Goal: Information Seeking & Learning: Learn about a topic

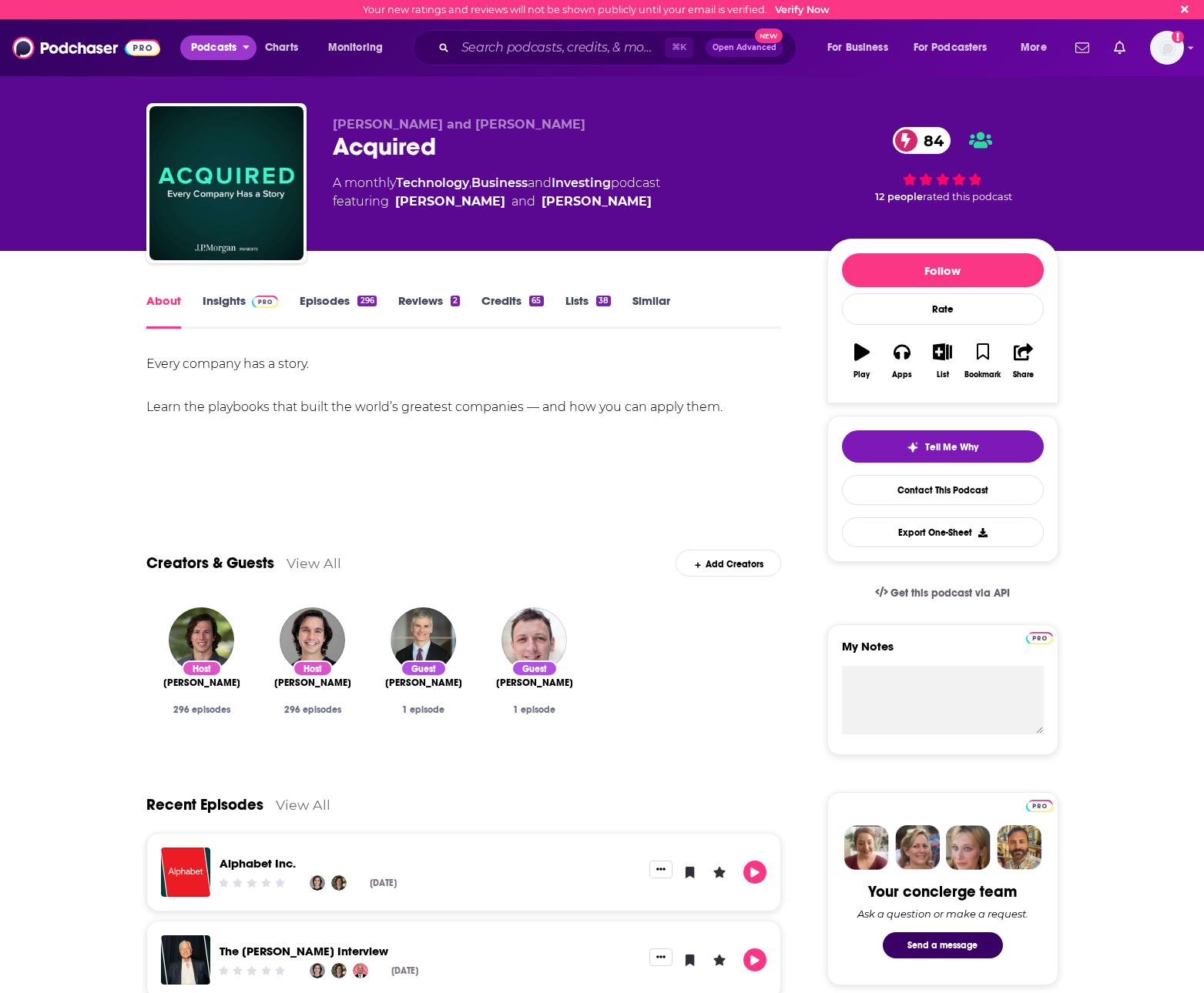
click at [217, 53] on span "Podcasts" at bounding box center [214, 47] width 45 height 21
click at [346, 48] on span "Monitoring" at bounding box center [356, 47] width 55 height 21
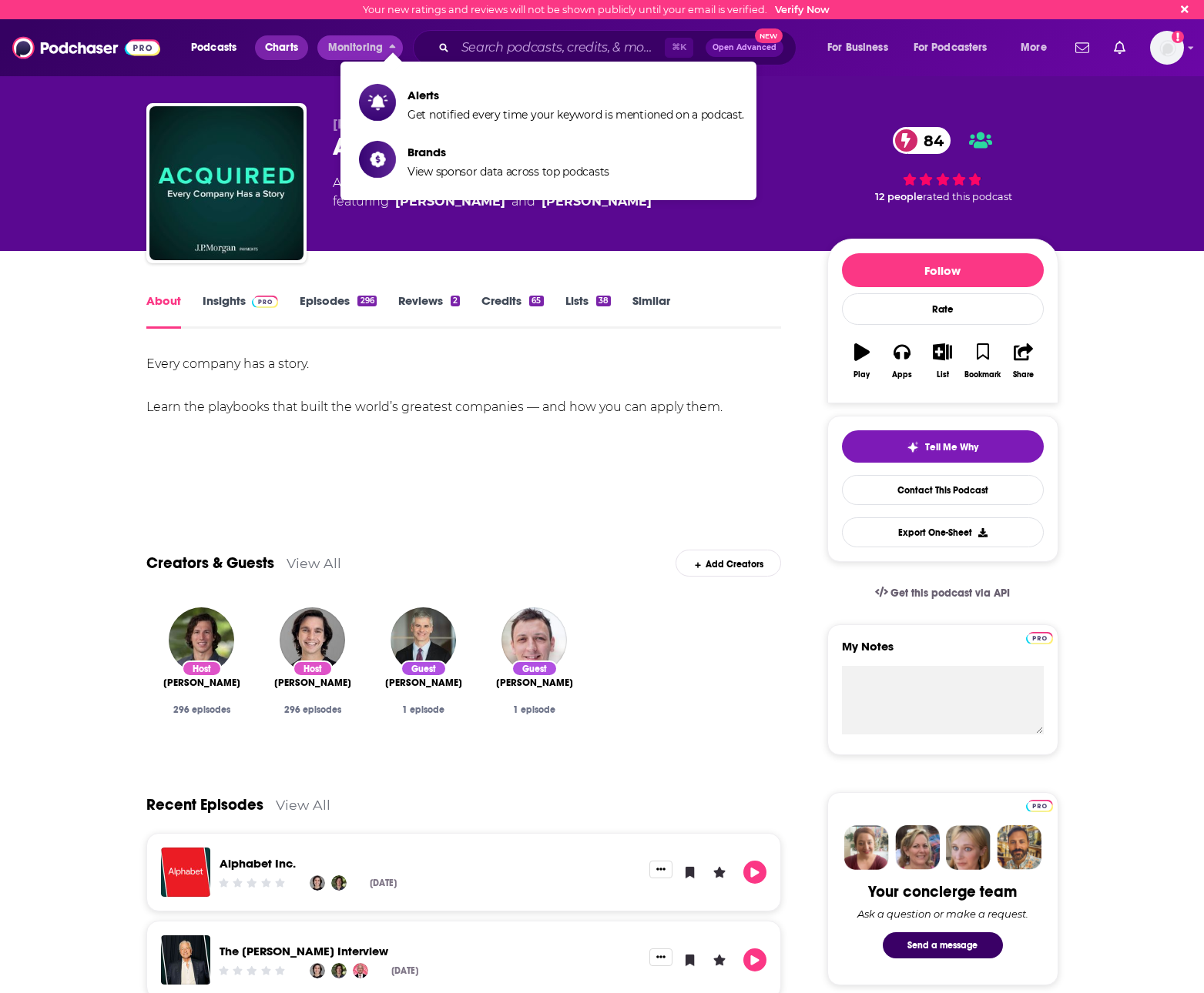
click at [280, 44] on span "Charts" at bounding box center [281, 47] width 33 height 21
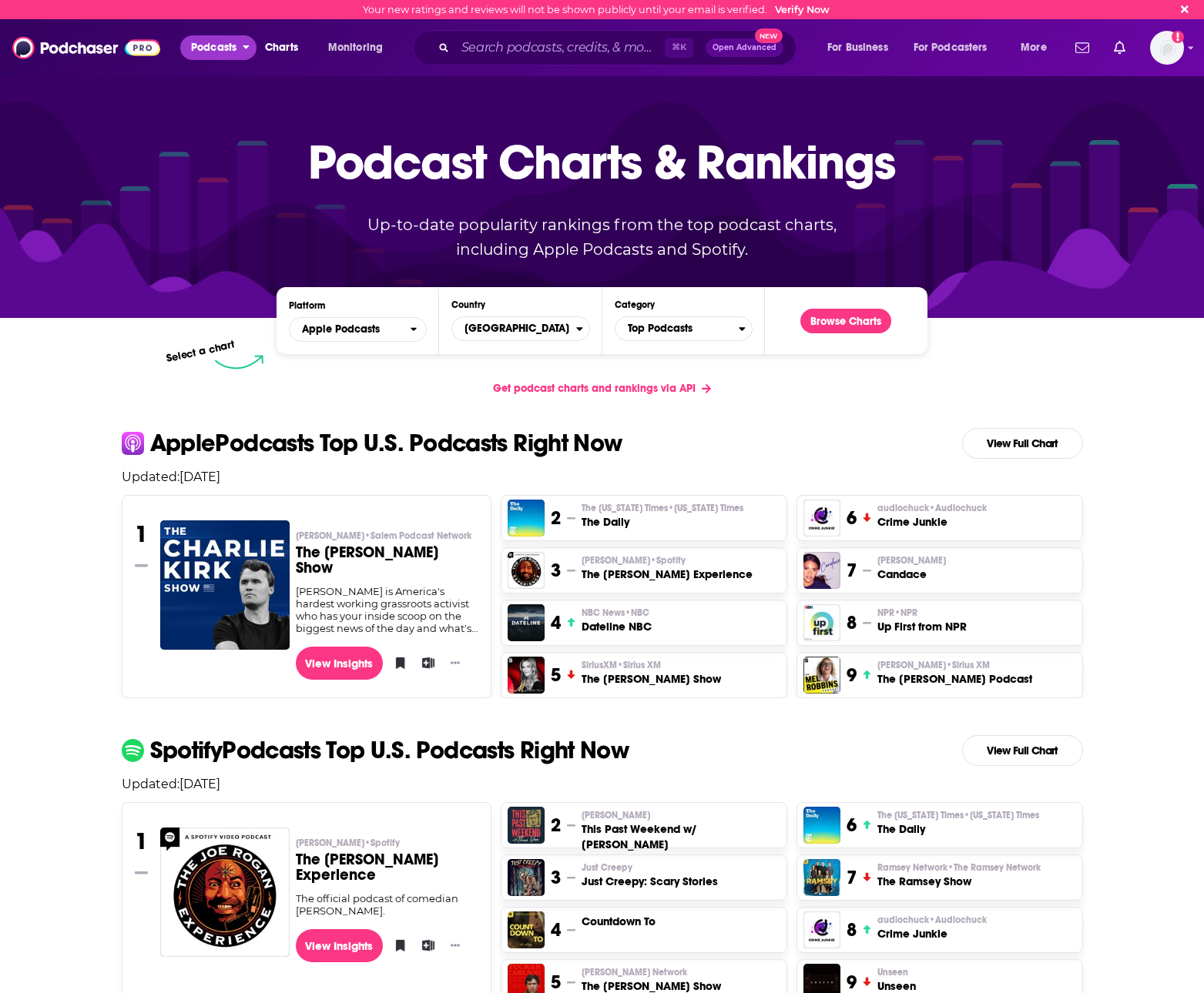
click at [203, 47] on span "Podcasts" at bounding box center [214, 47] width 45 height 21
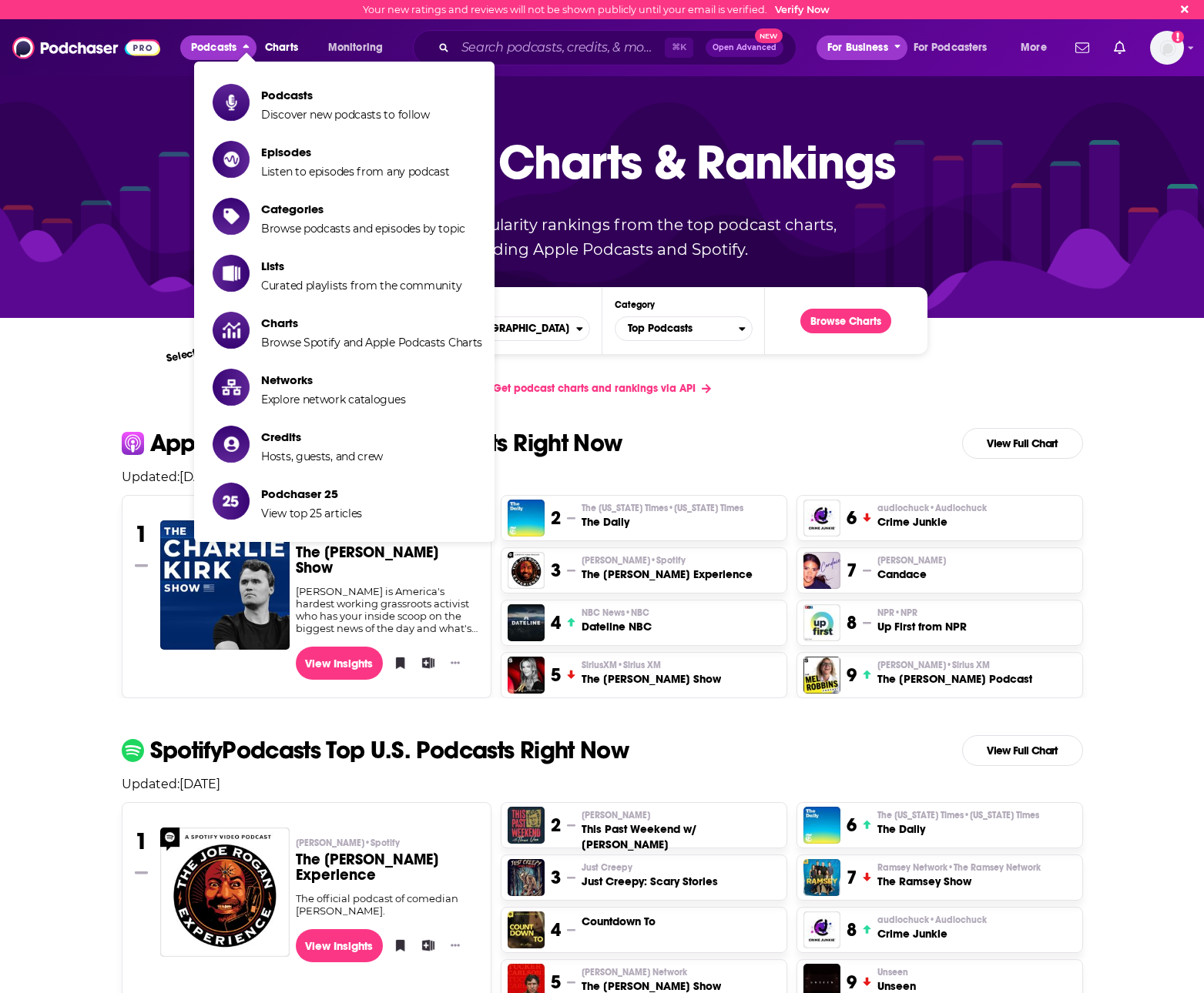
click at [861, 46] on span "For Business" at bounding box center [858, 47] width 61 height 21
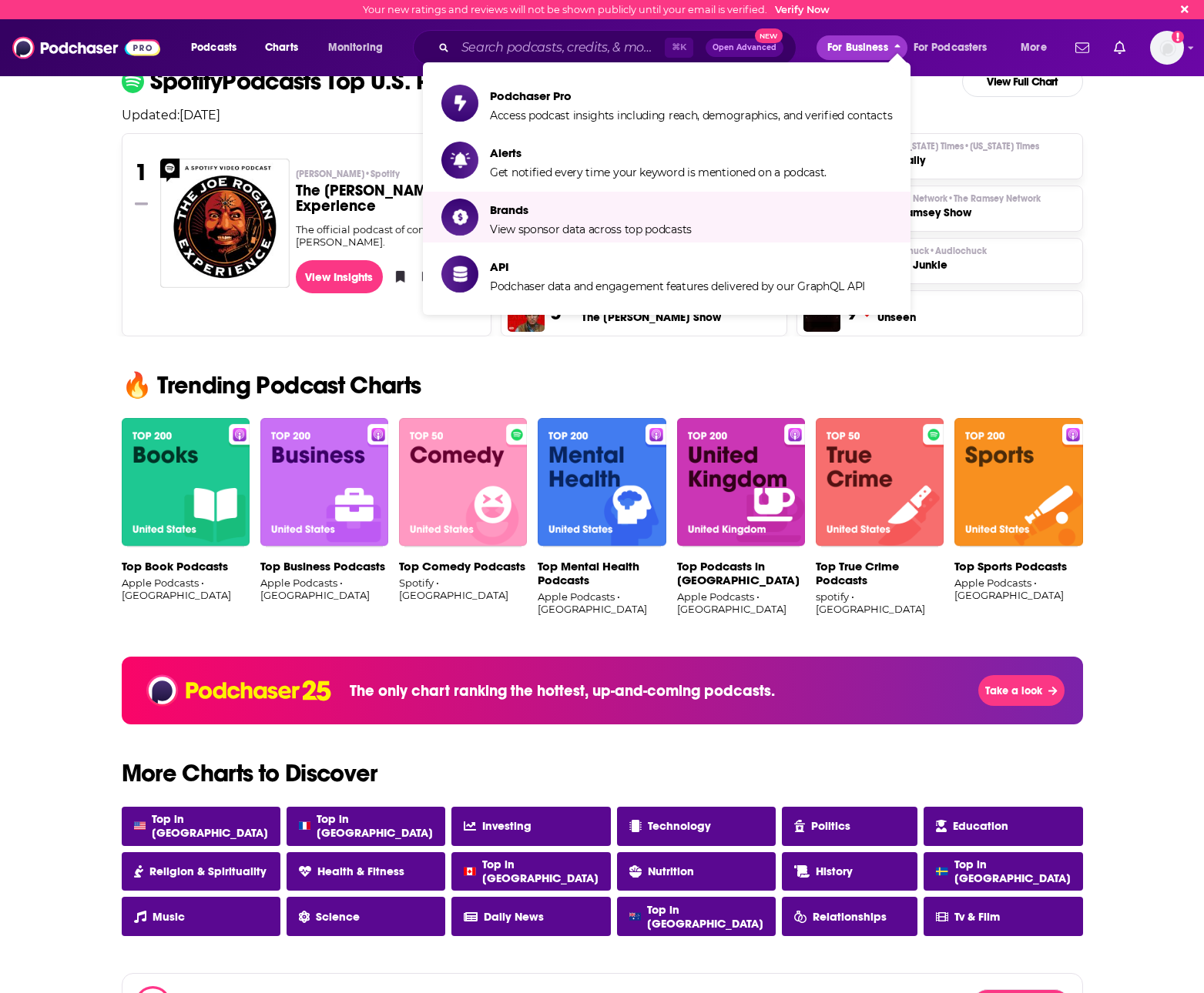
scroll to position [670, 0]
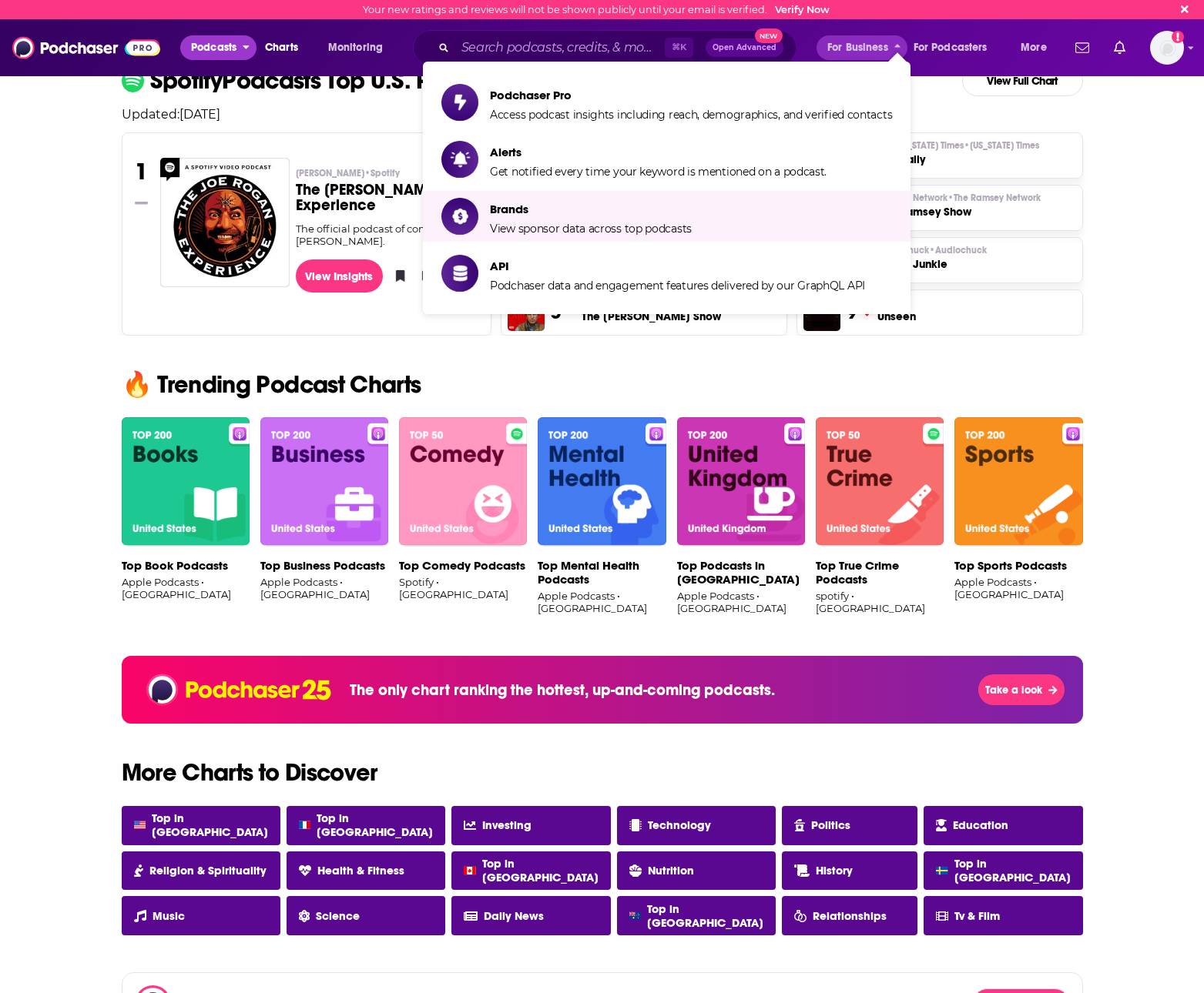
click at [217, 48] on span "Podcasts" at bounding box center [214, 47] width 45 height 21
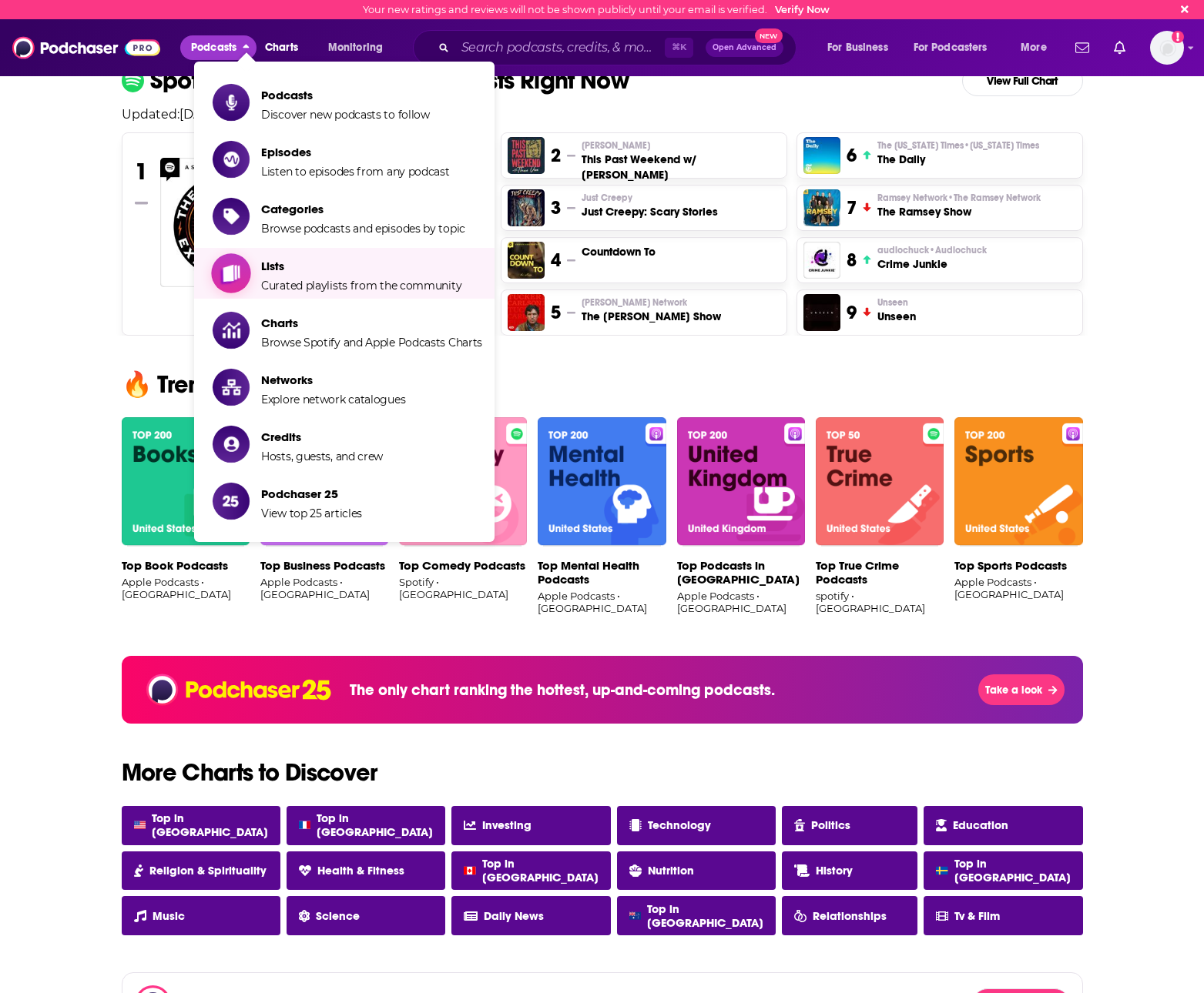
click at [346, 270] on span "Lists" at bounding box center [361, 266] width 201 height 15
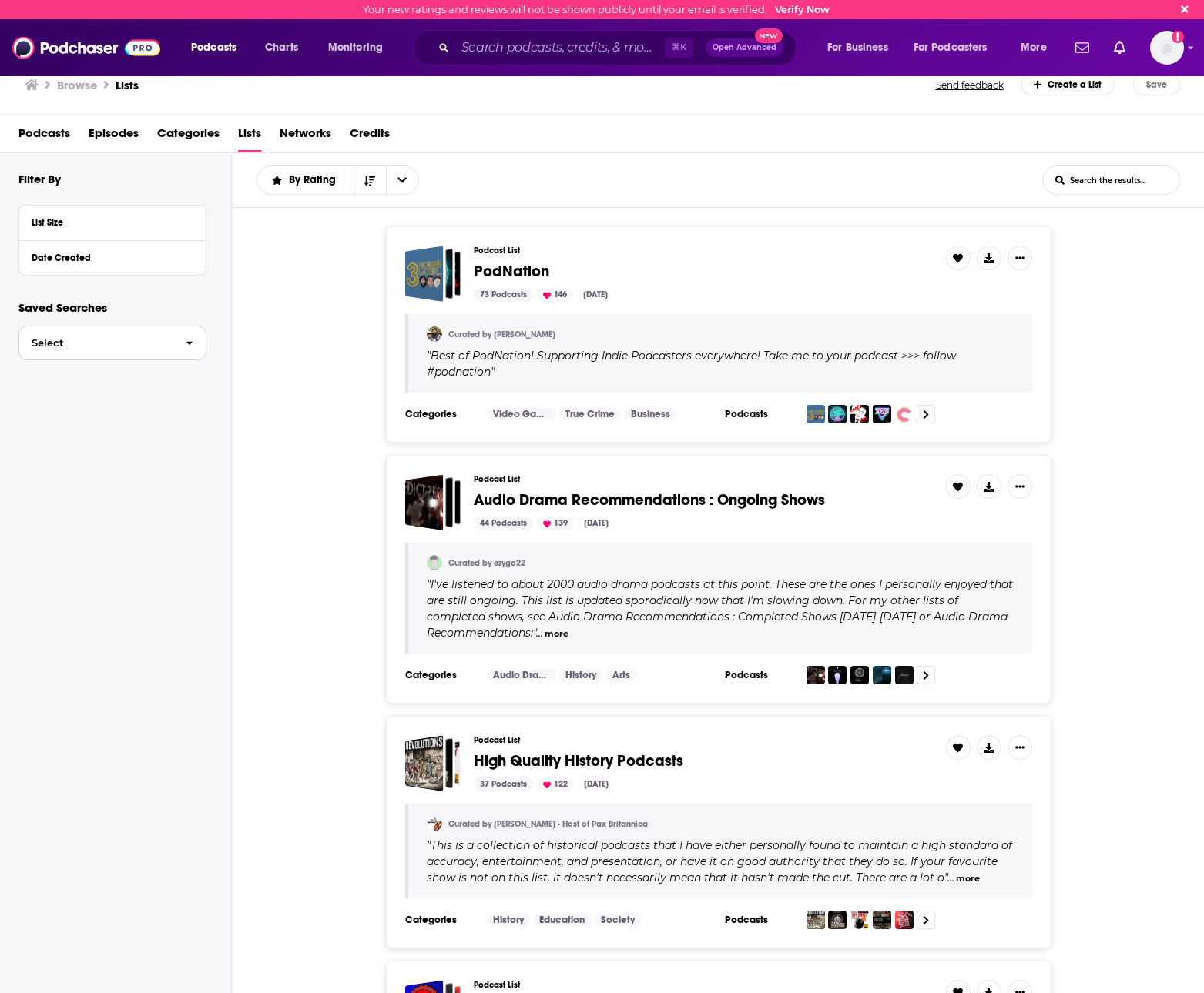
click at [85, 346] on span "Select" at bounding box center [97, 342] width 154 height 10
click at [1066, 84] on div "Create a List" at bounding box center [1068, 84] width 95 height 21
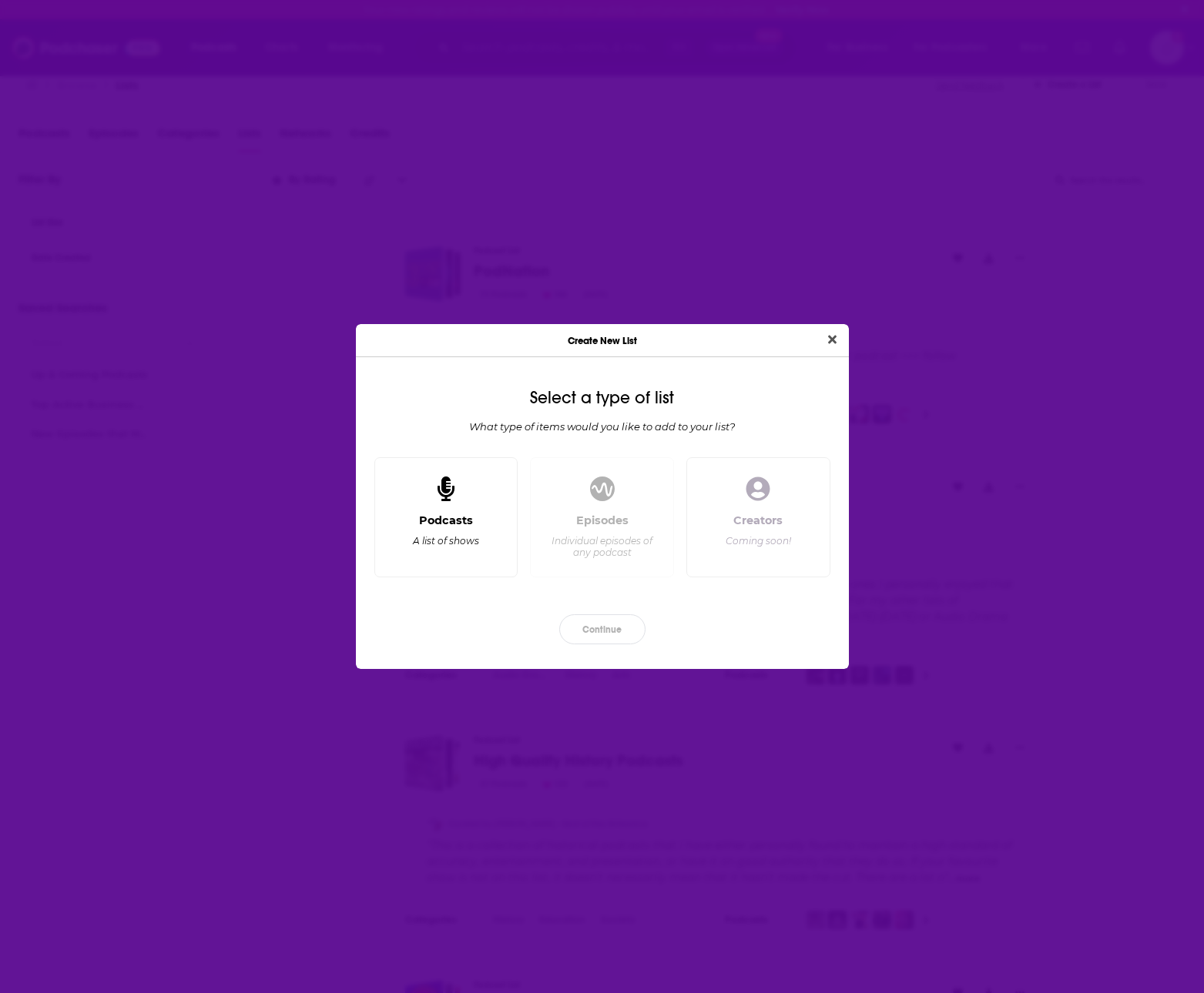
click at [433, 536] on div "A list of shows" at bounding box center [446, 541] width 66 height 11
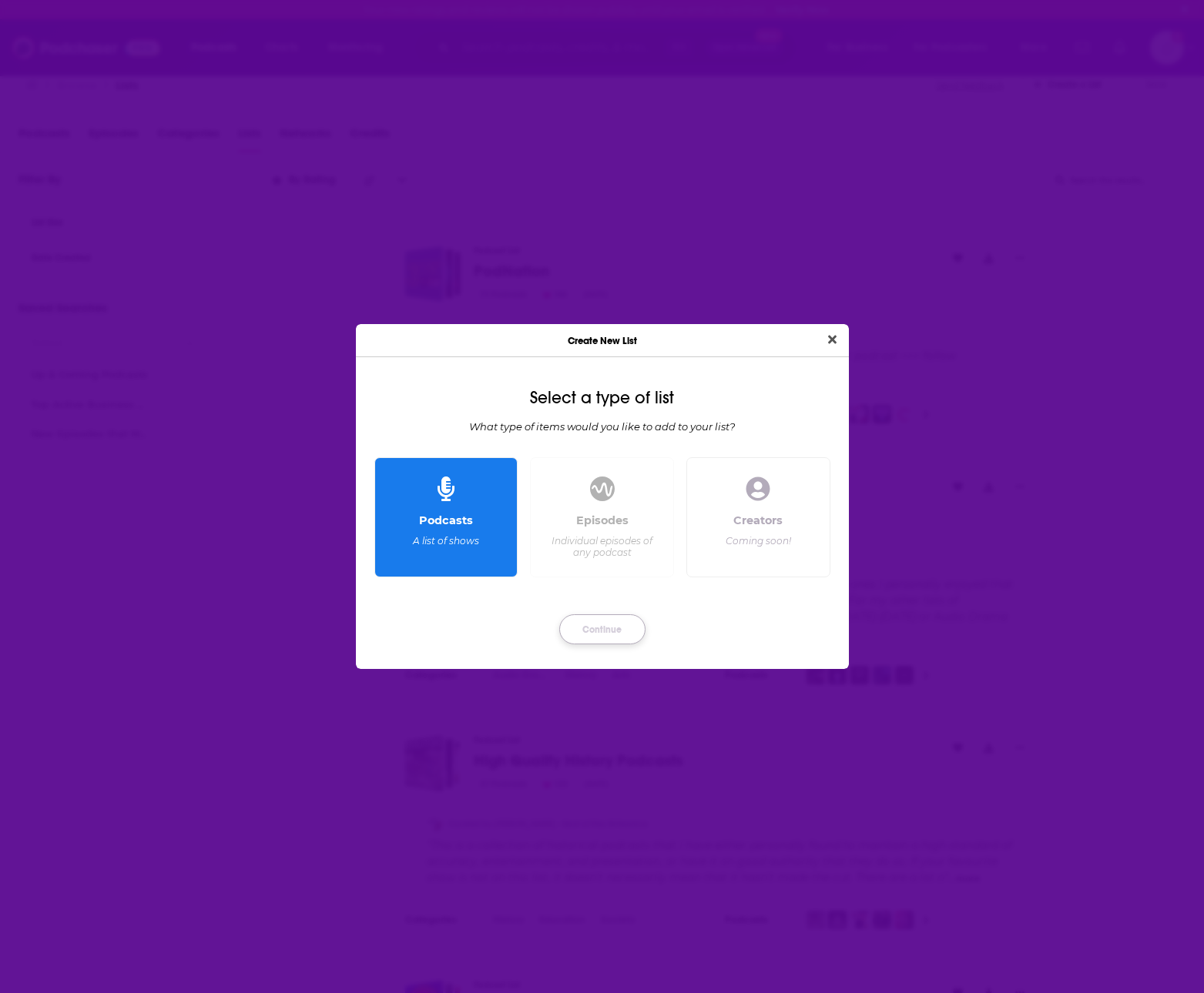
click at [616, 634] on button "Continue" at bounding box center [602, 629] width 86 height 30
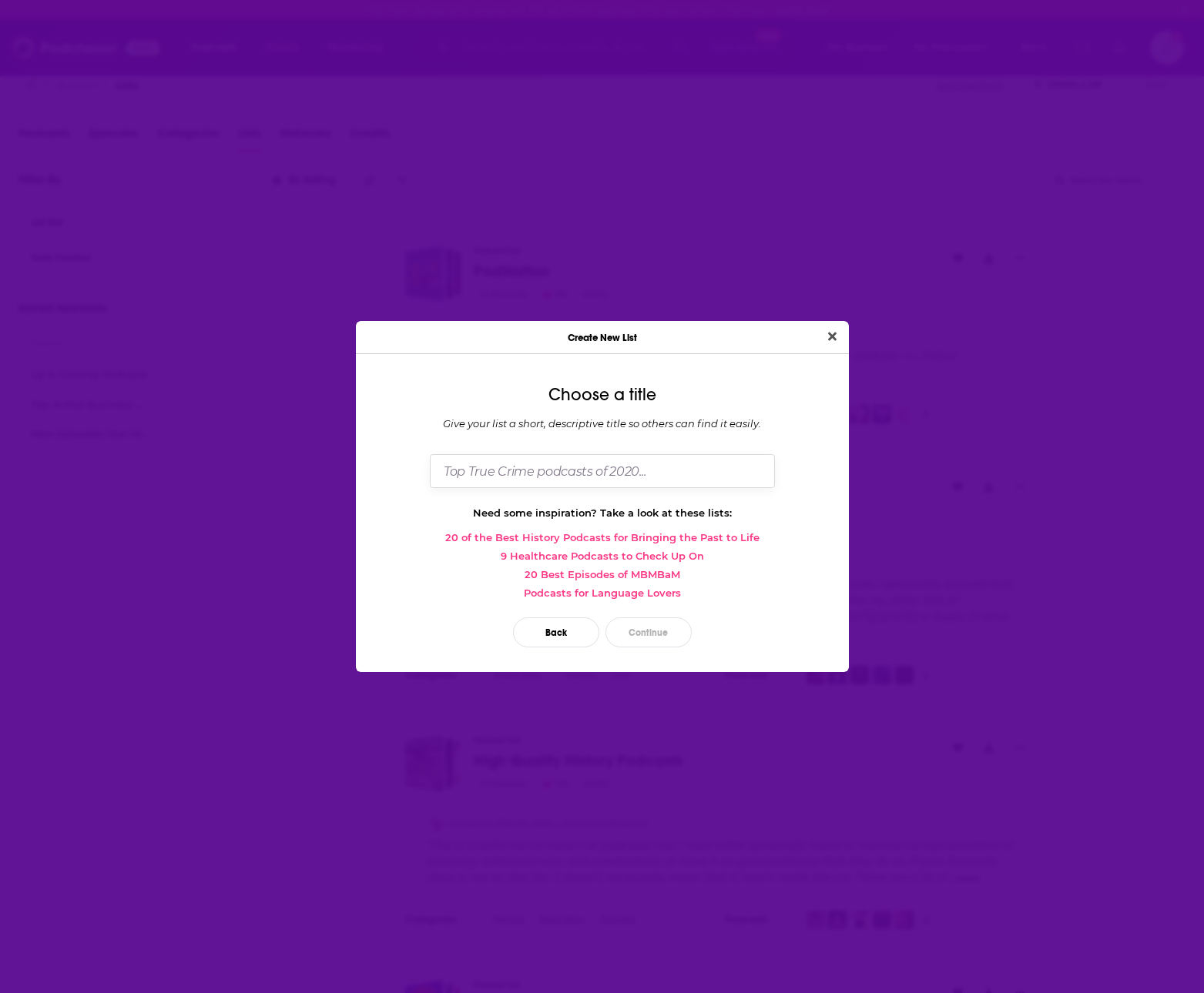
click at [545, 473] on input "Dialog" at bounding box center [602, 471] width 345 height 33
type input "Education ExoDexa"
click at [822, 328] on button "Close" at bounding box center [832, 337] width 20 height 19
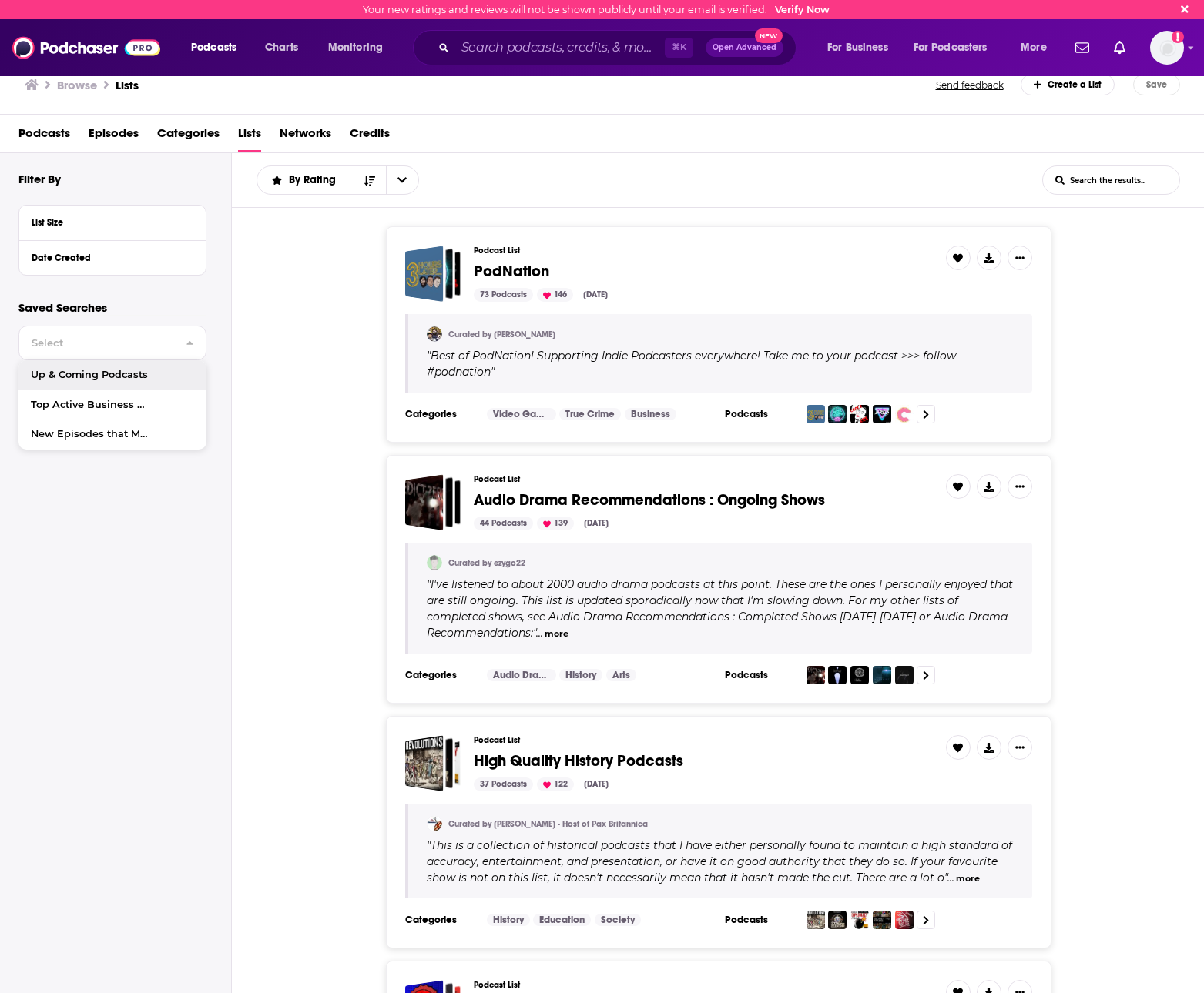
click at [1060, 84] on div "Create a List" at bounding box center [1068, 84] width 95 height 21
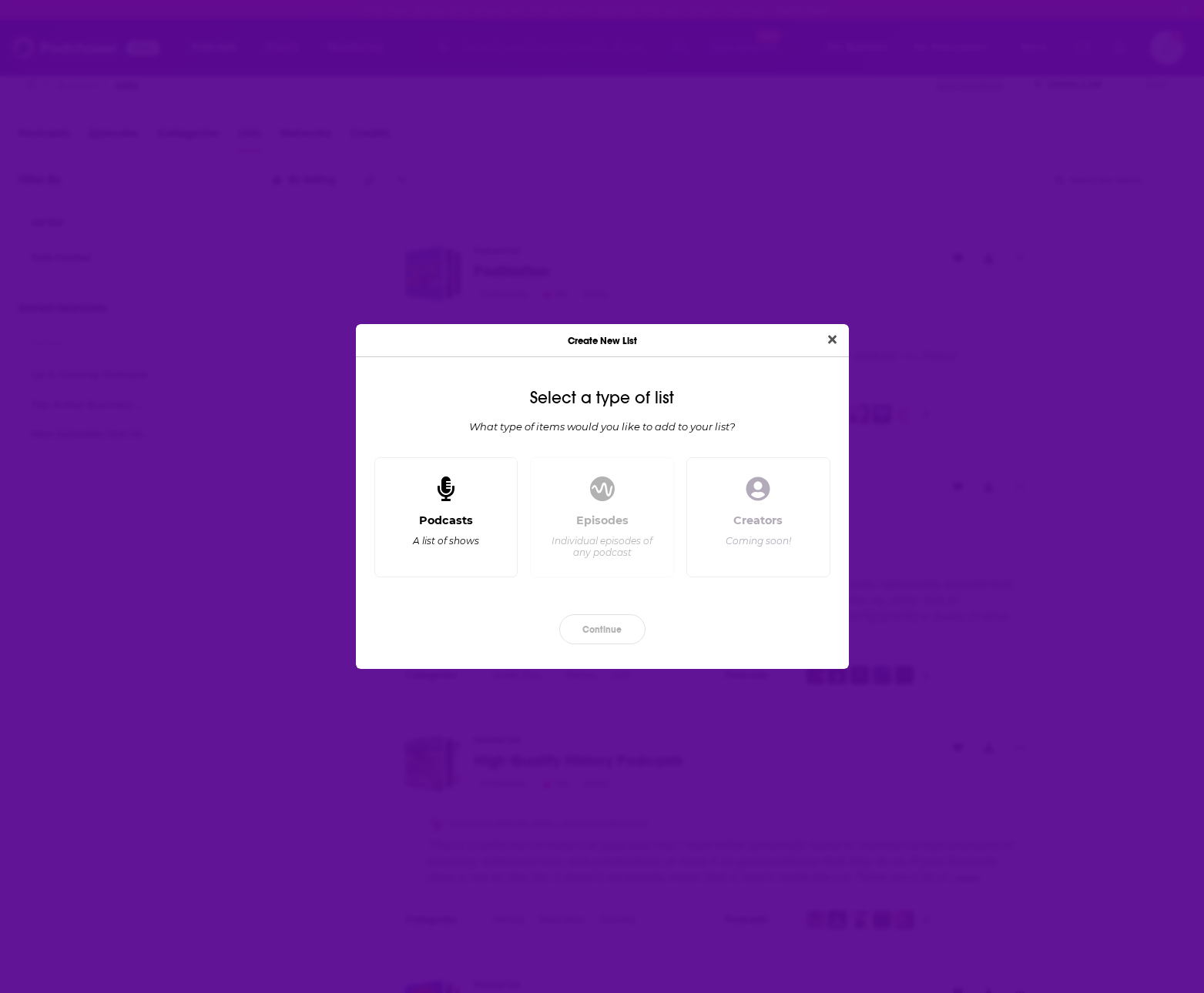
click at [475, 516] on div "Podcasts A list of shows" at bounding box center [446, 538] width 118 height 51
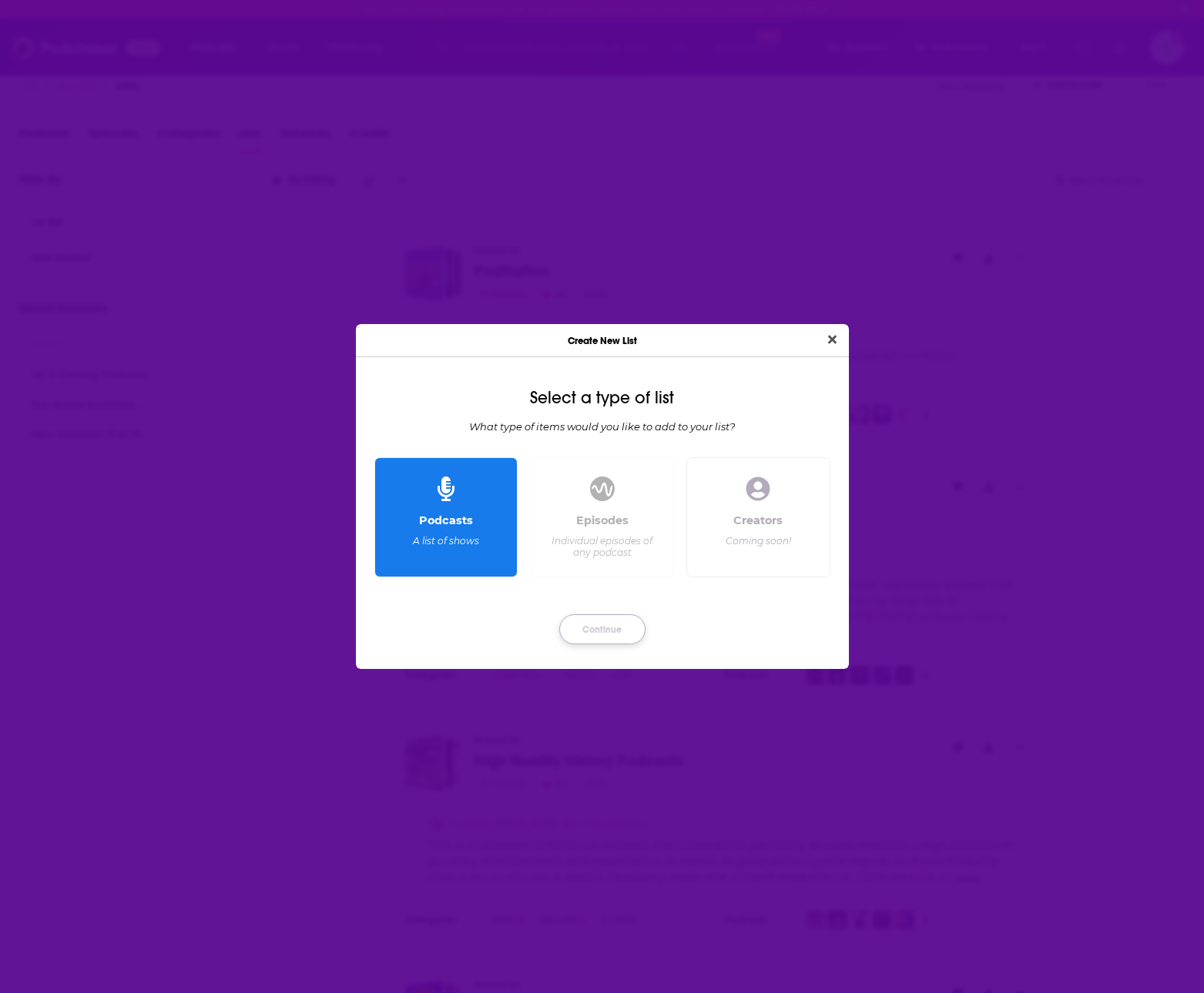
click at [612, 635] on button "Continue" at bounding box center [602, 629] width 86 height 30
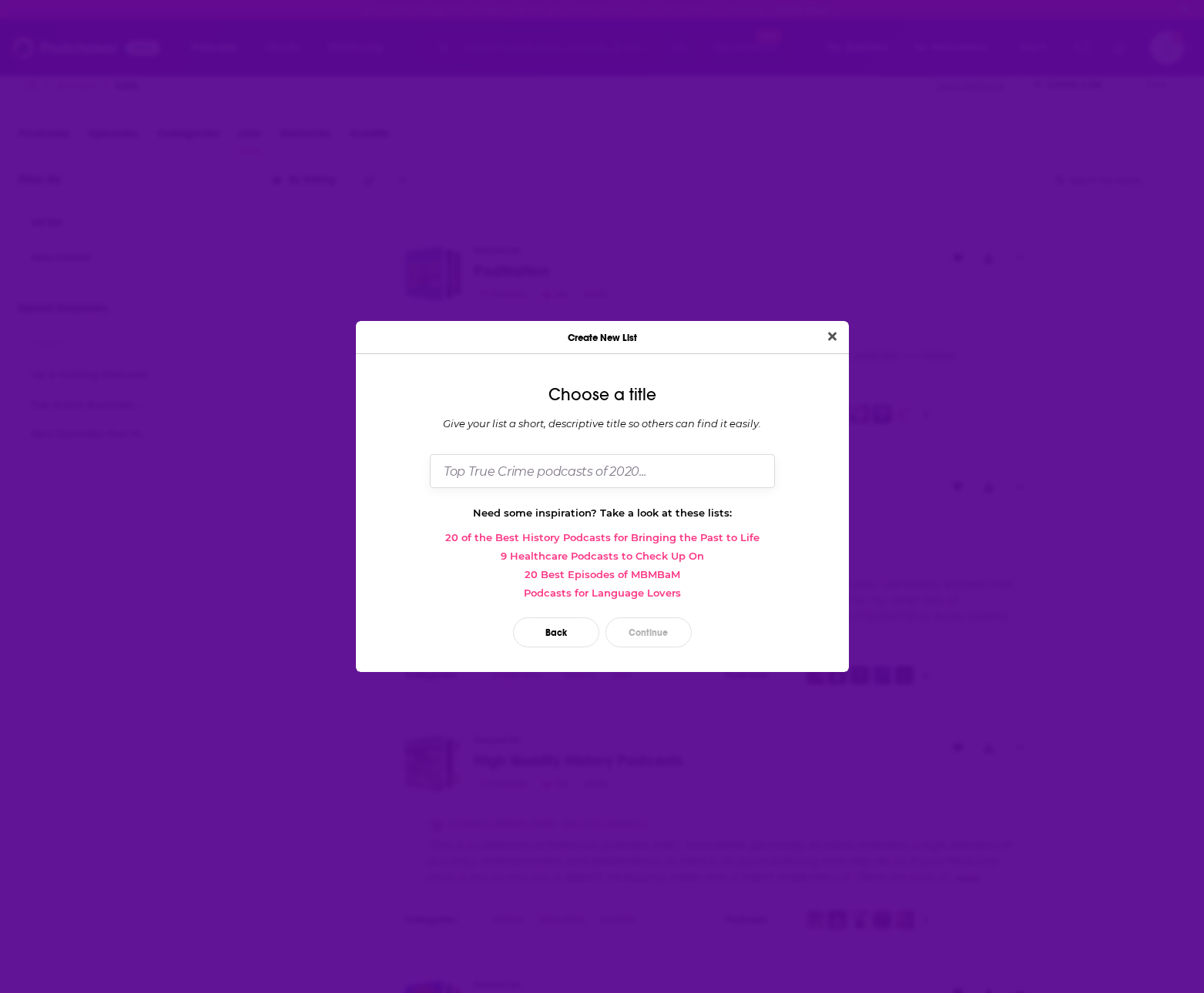
click at [572, 471] on input "Dialog" at bounding box center [602, 471] width 345 height 33
type input "ExoDexa Education"
click at [822, 328] on button "Close" at bounding box center [832, 337] width 20 height 19
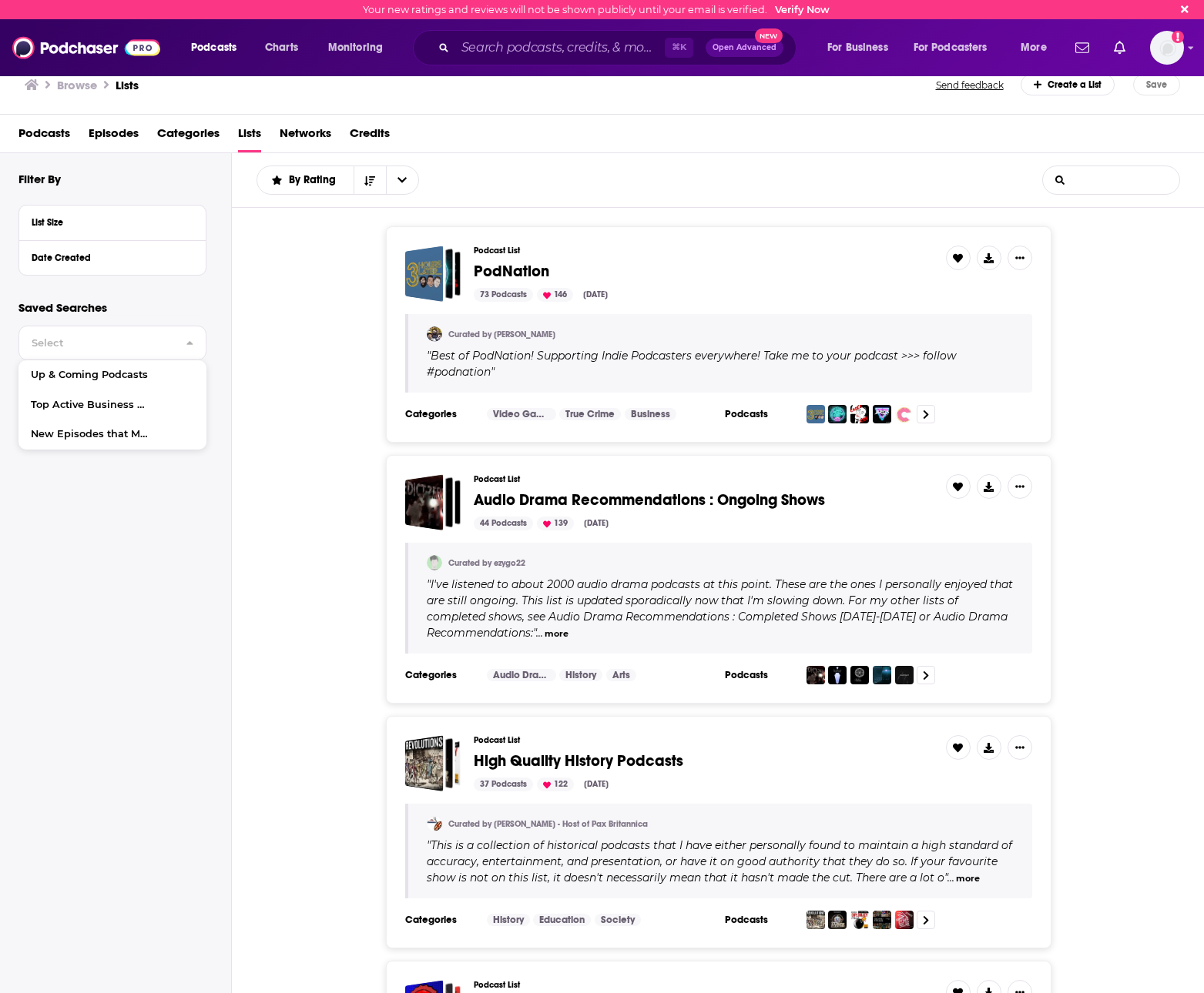
click at [1099, 184] on input "List Search Input" at bounding box center [1111, 180] width 136 height 28
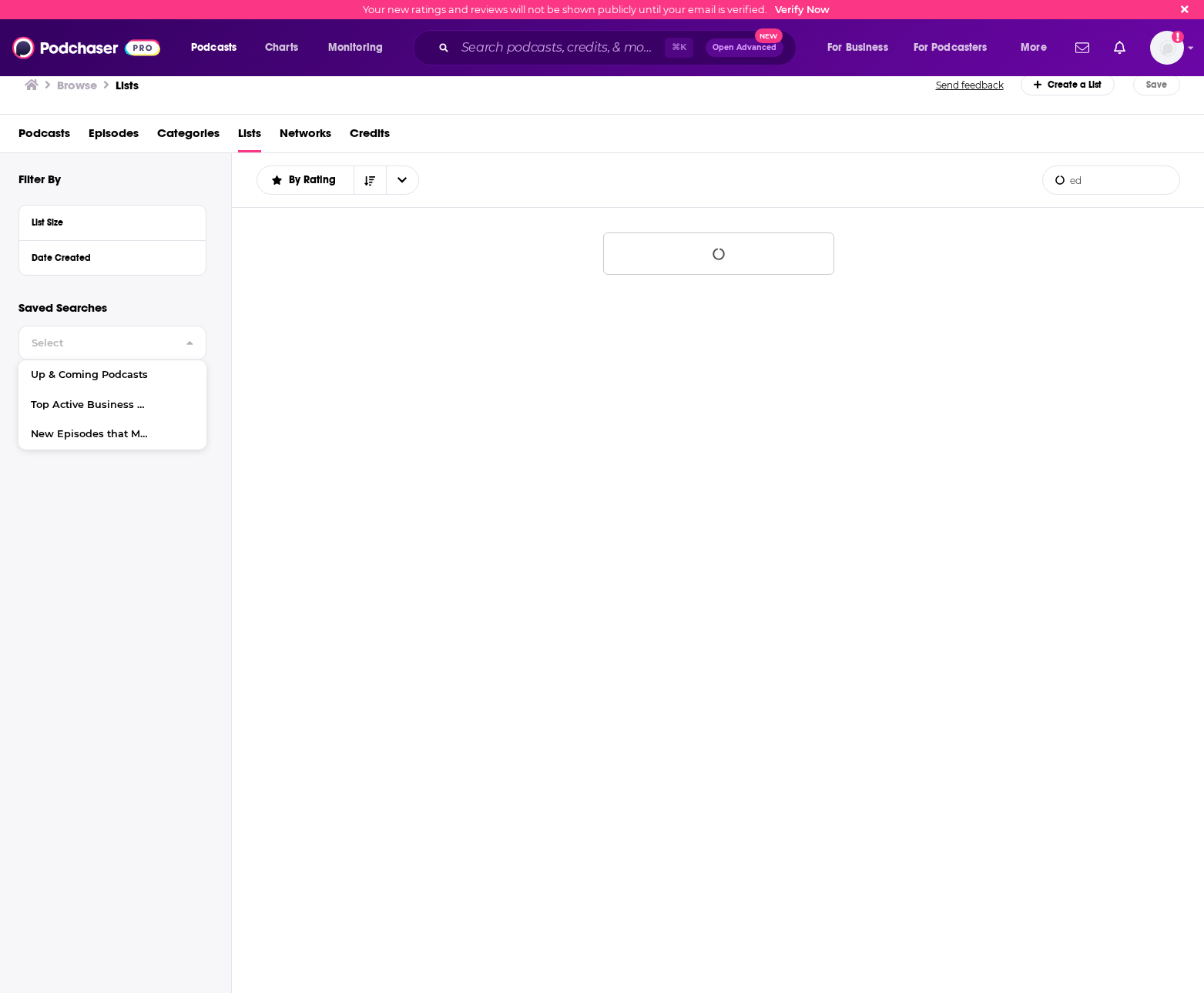
type input "e"
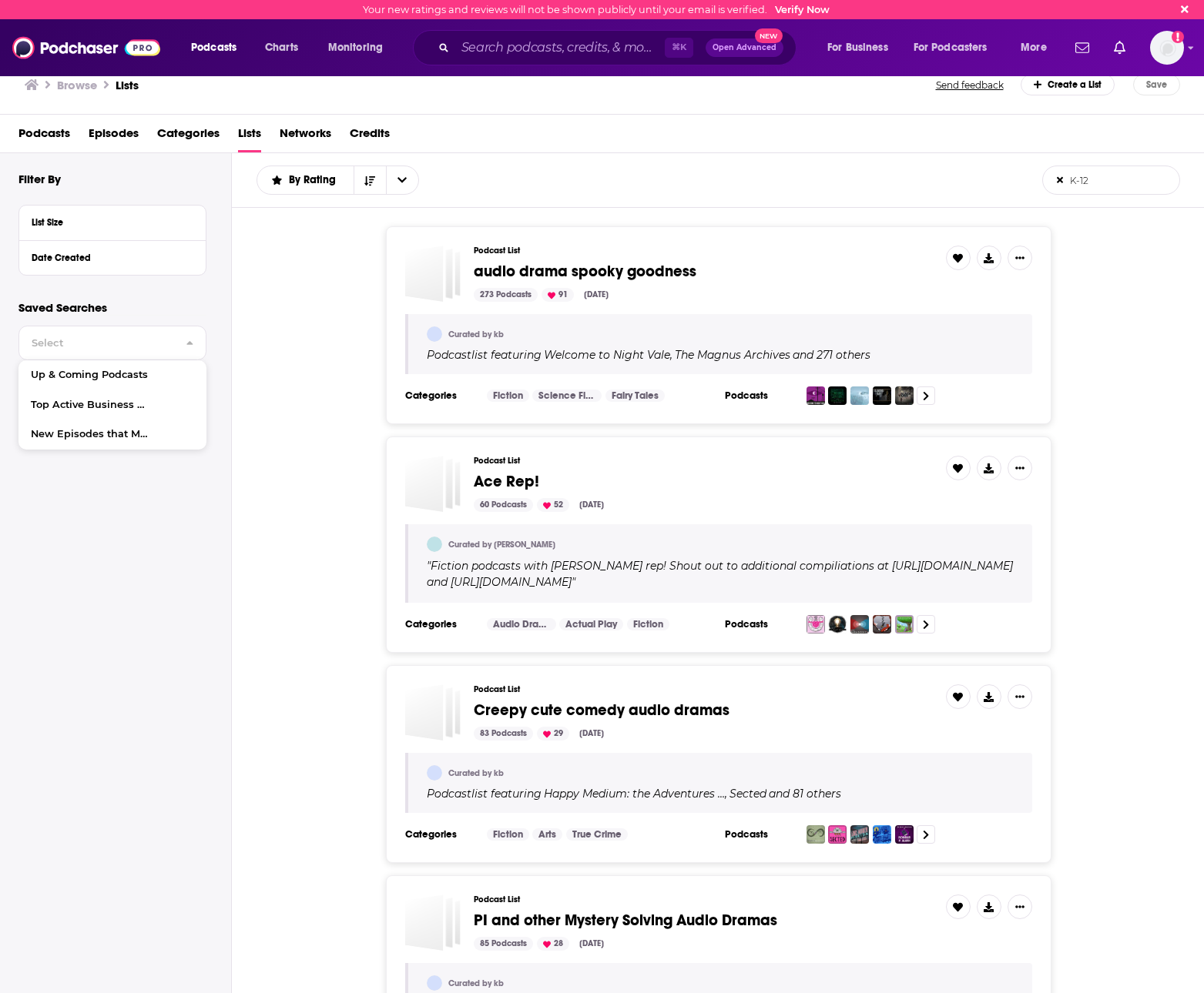
type input "K-12"
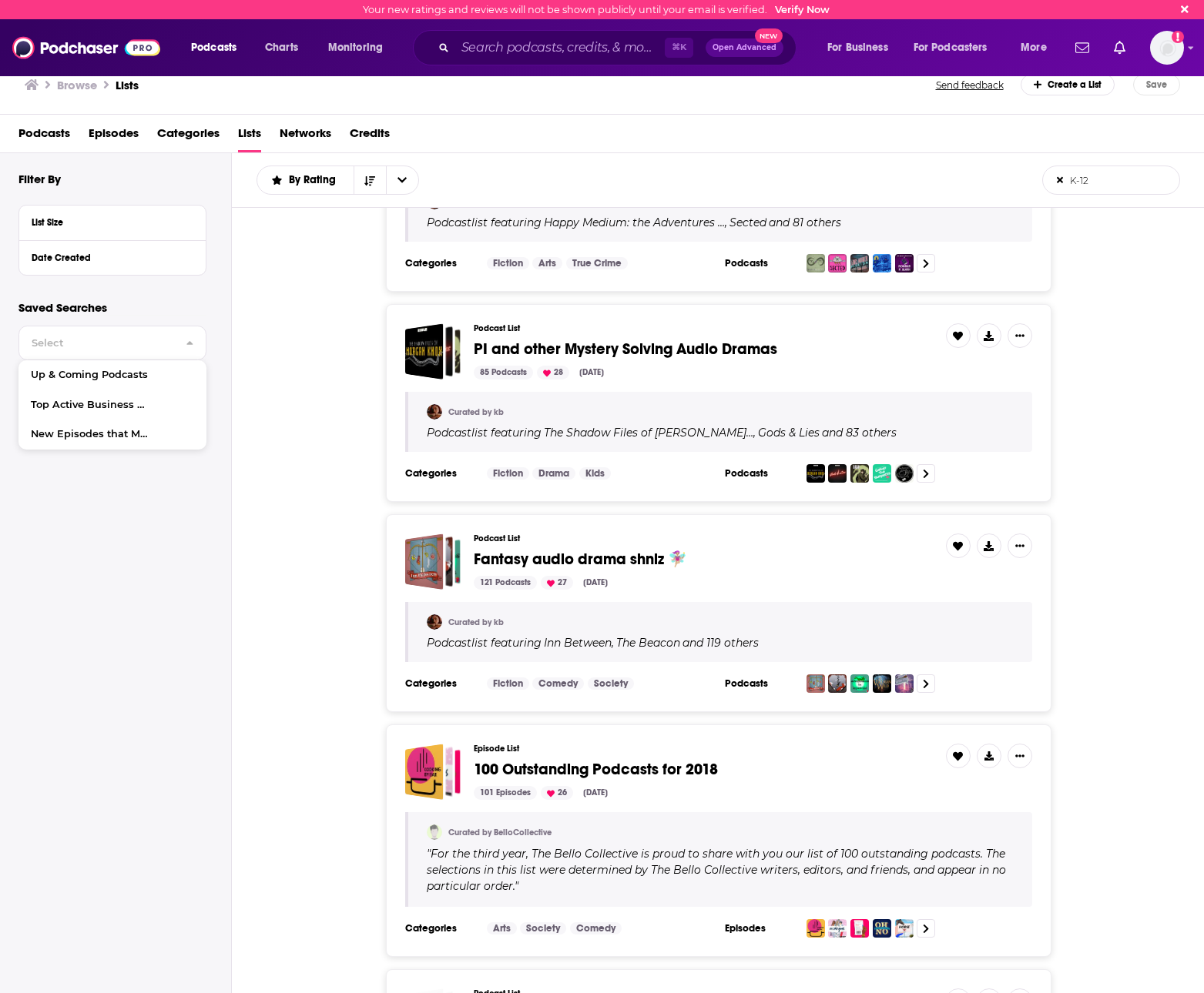
scroll to position [906, 0]
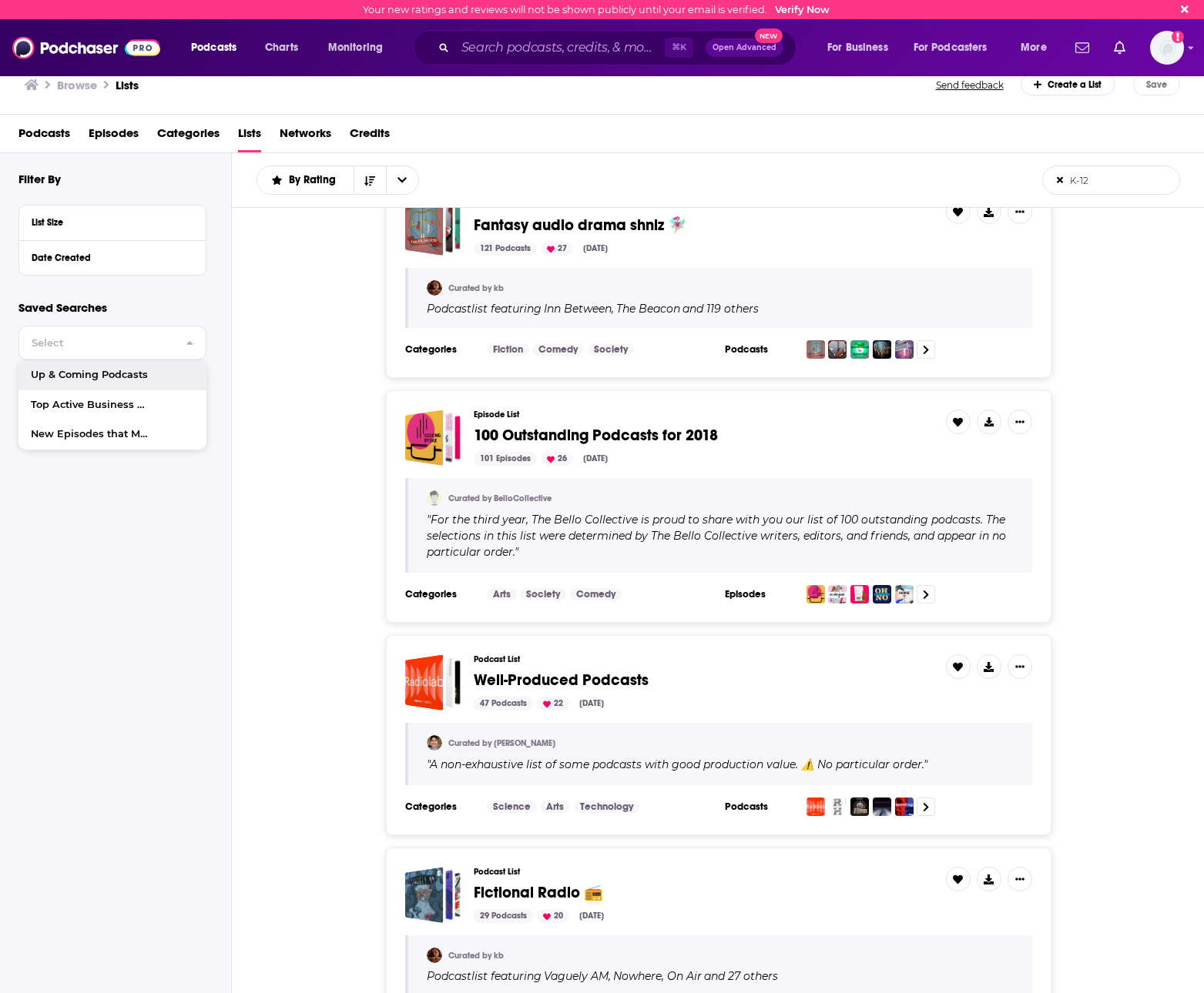
click at [59, 138] on span "Podcasts" at bounding box center [45, 136] width 52 height 32
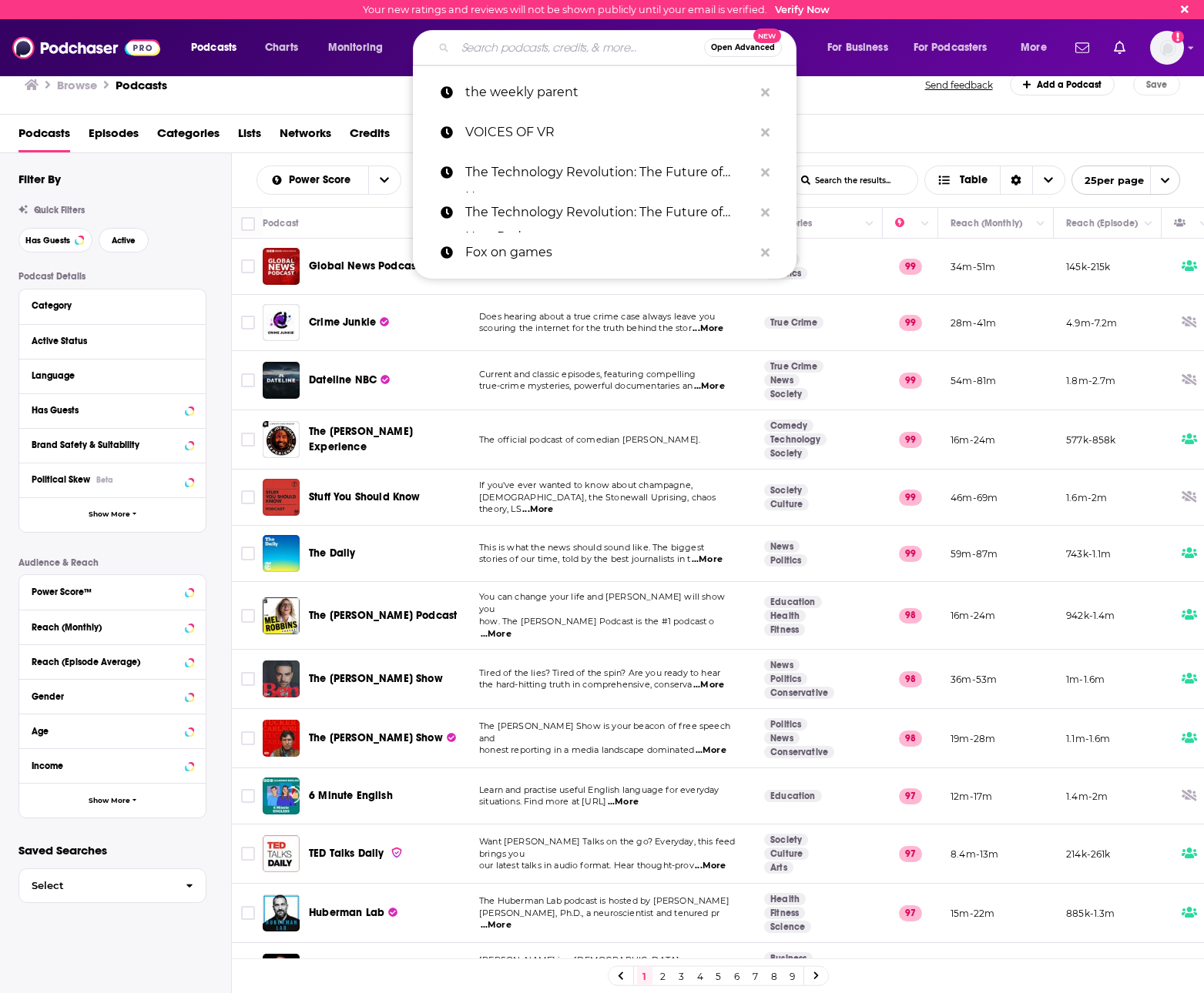
click at [537, 52] on input "Search podcasts, credits, & more..." at bounding box center [579, 47] width 249 height 25
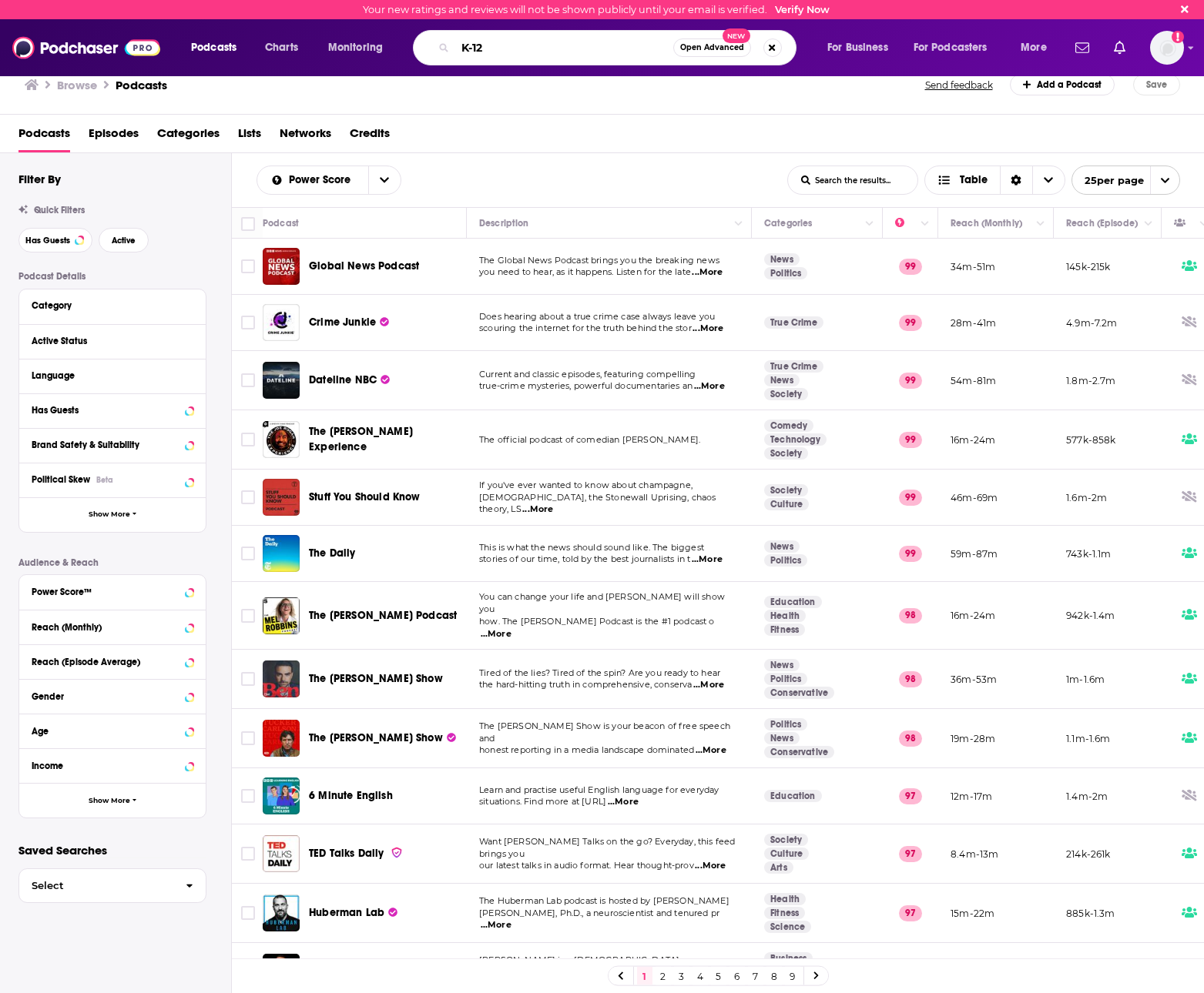
type input "K-12"
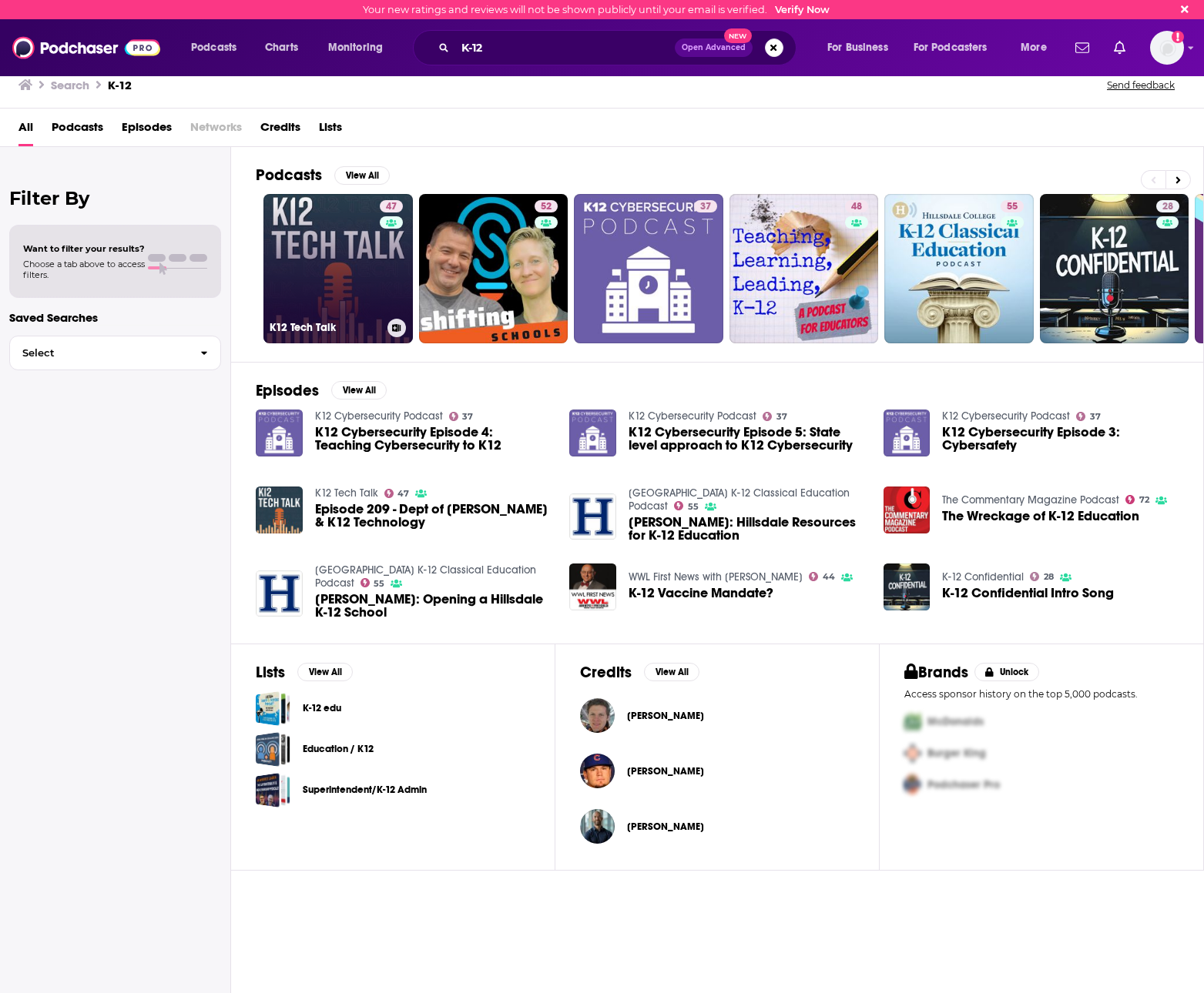
click at [334, 282] on link "47 K12 Tech Talk" at bounding box center [338, 268] width 149 height 149
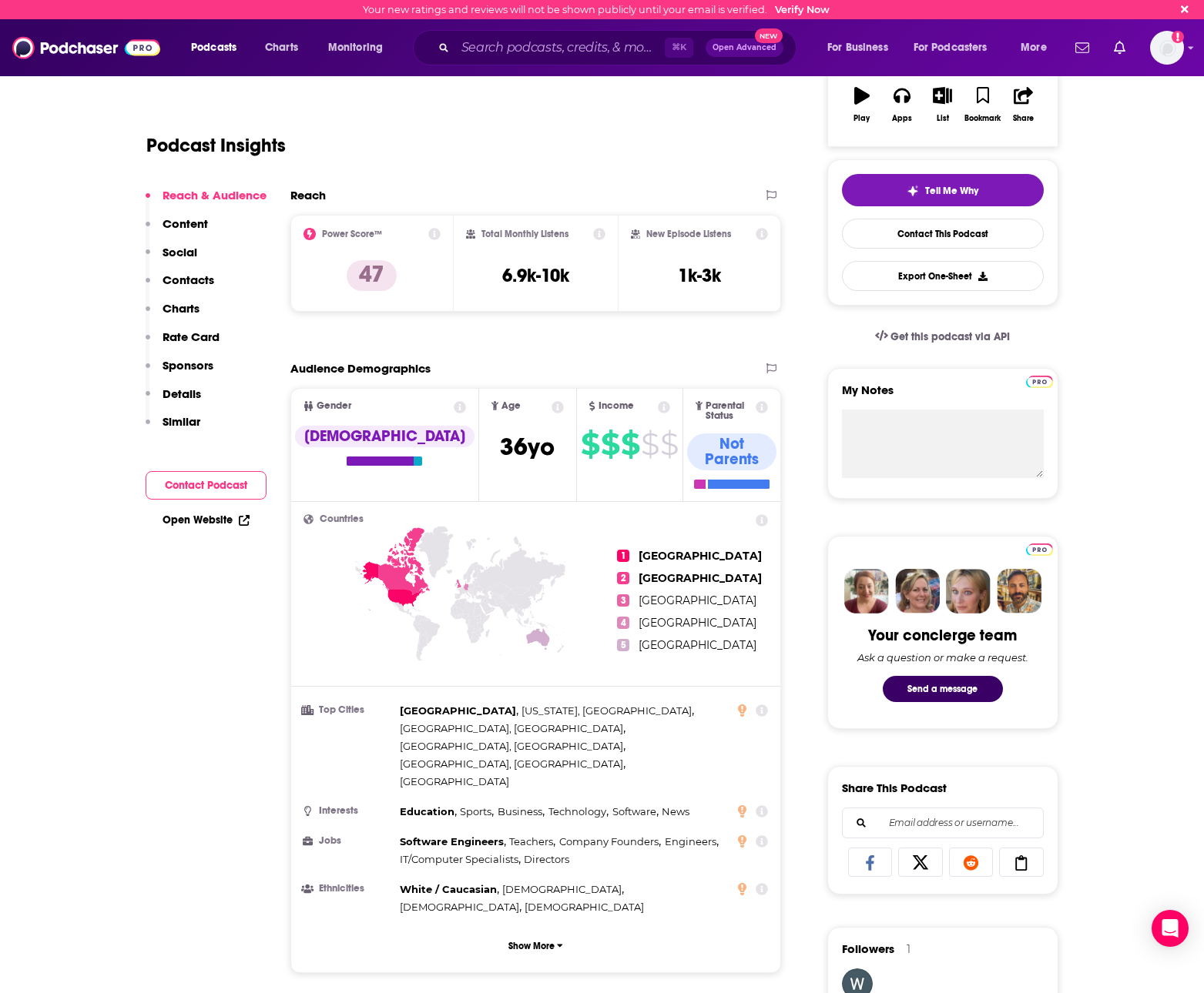
scroll to position [29, 0]
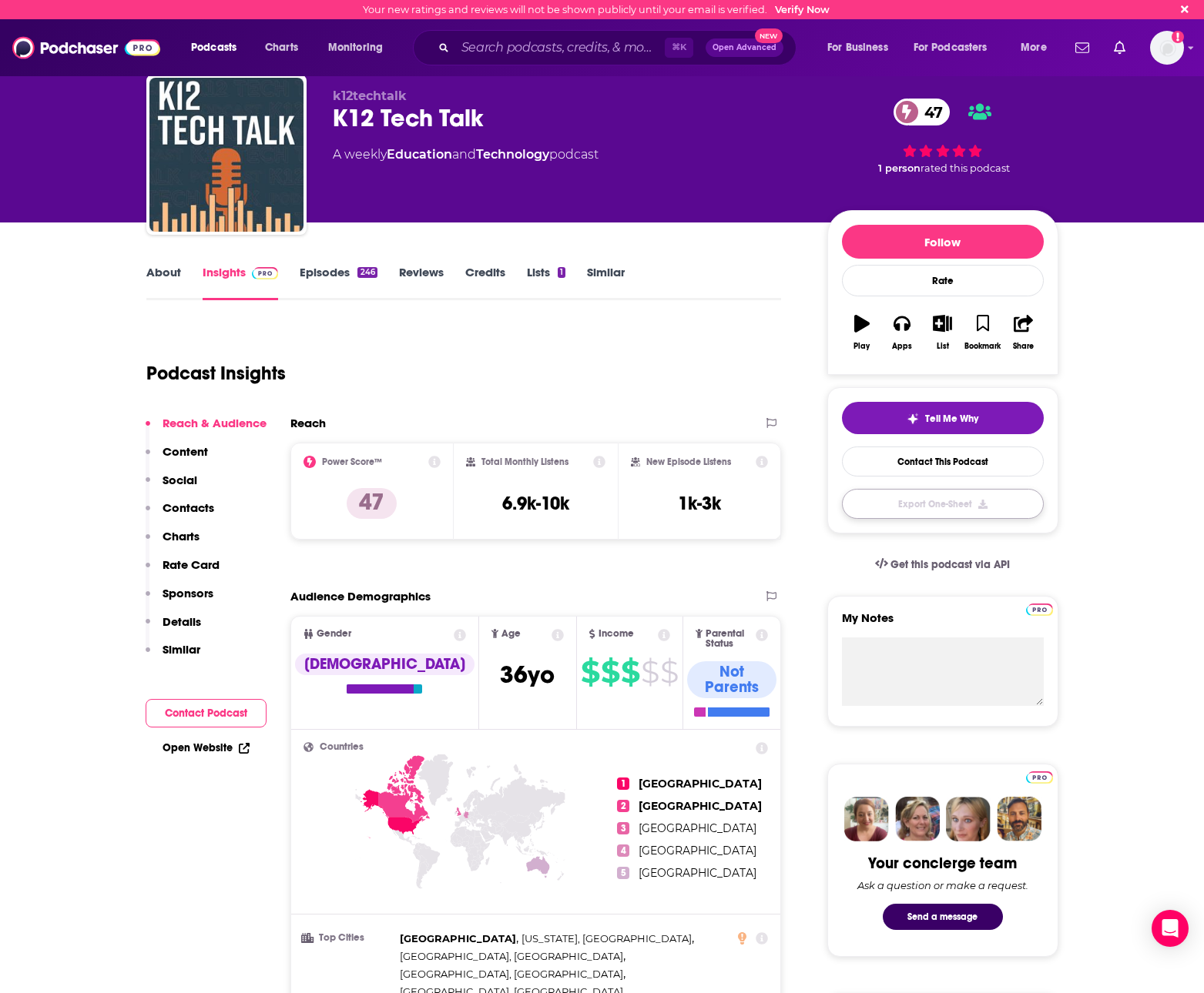
click at [872, 504] on button "Export One-Sheet" at bounding box center [942, 504] width 201 height 30
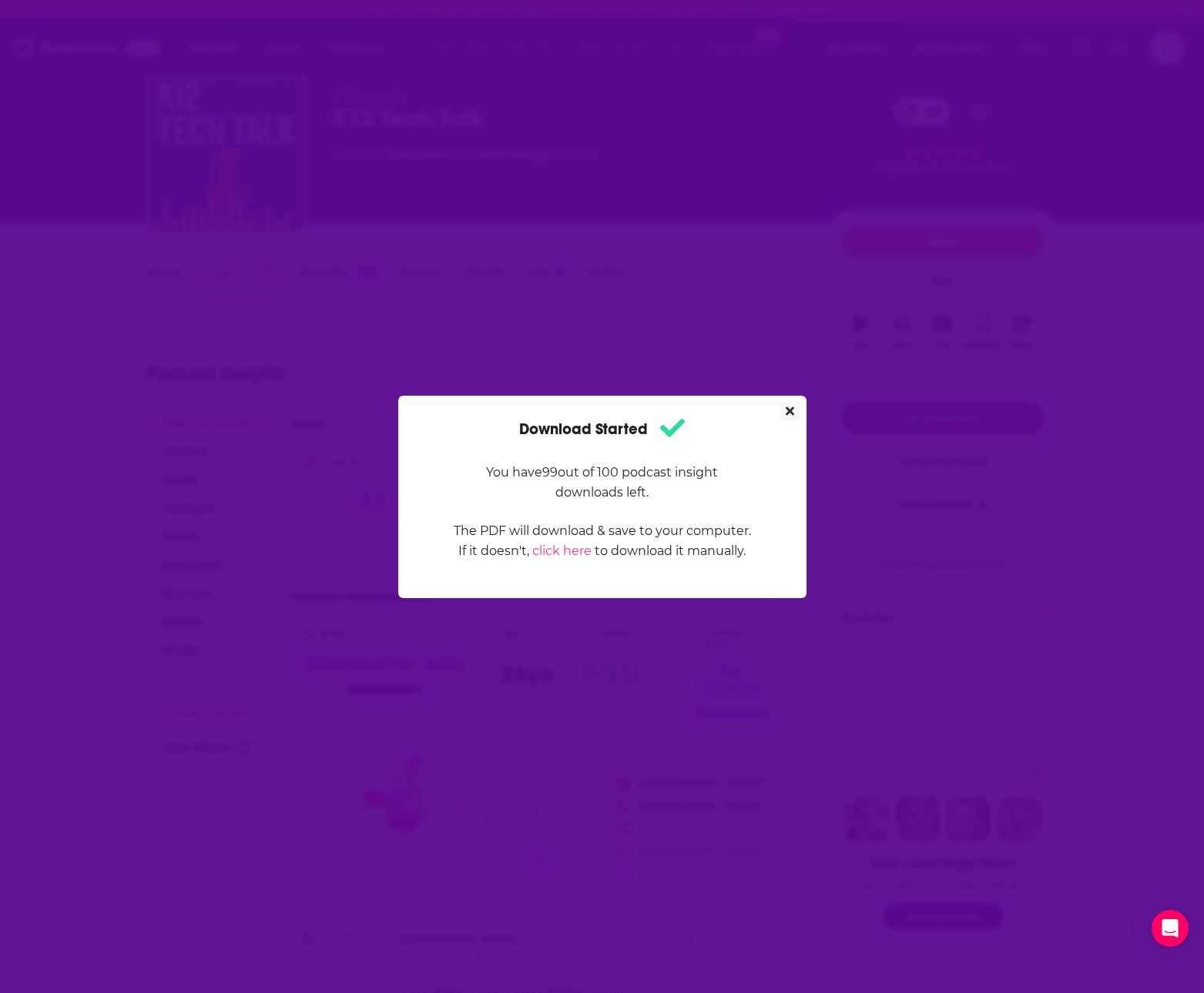
click at [791, 412] on icon "Close" at bounding box center [789, 410] width 8 height 8
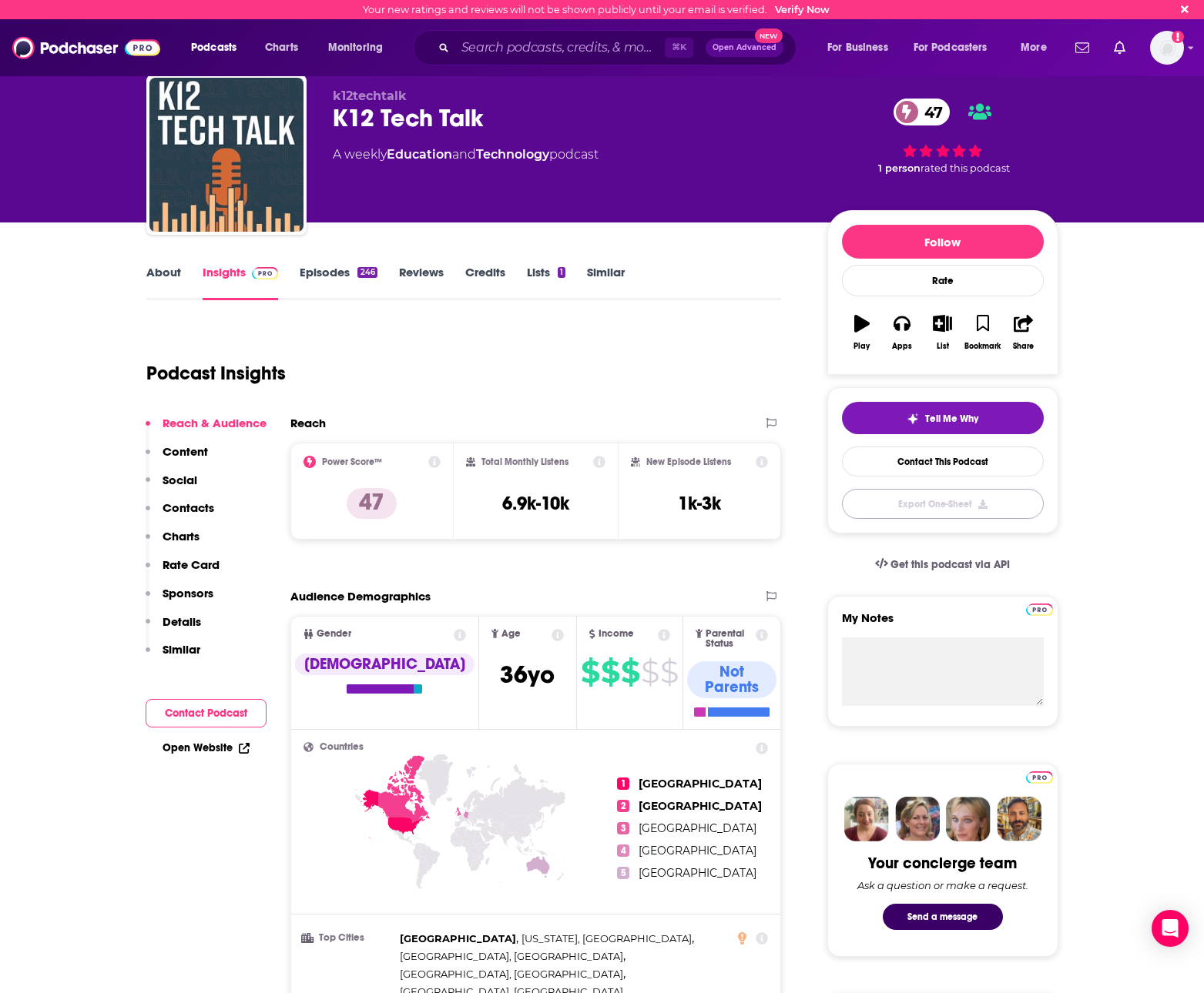
scroll to position [29, 0]
click at [545, 273] on link "Lists 1" at bounding box center [546, 282] width 38 height 35
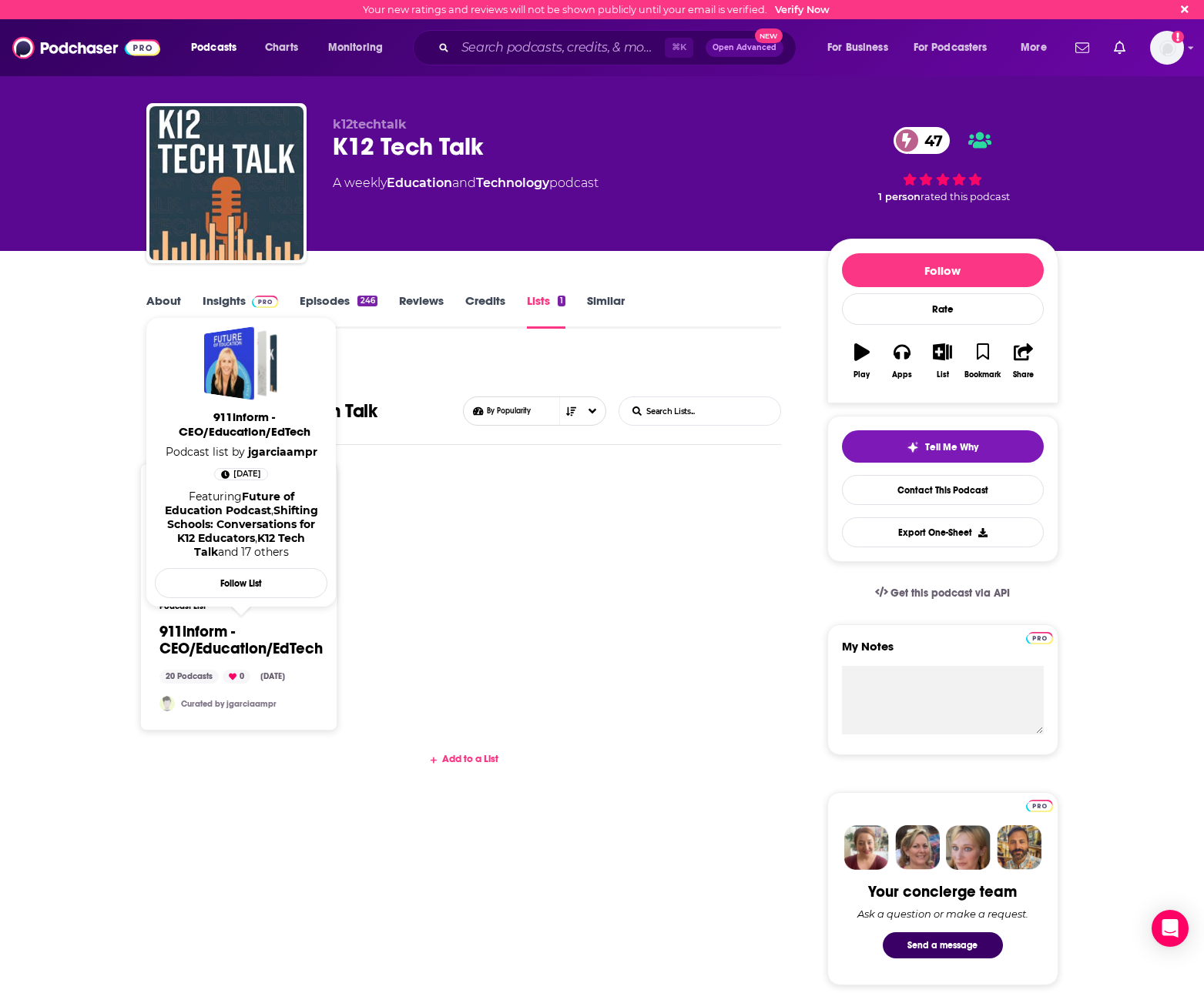
click at [278, 633] on link "911inform - CEO/Education/EdTech" at bounding box center [241, 640] width 163 height 34
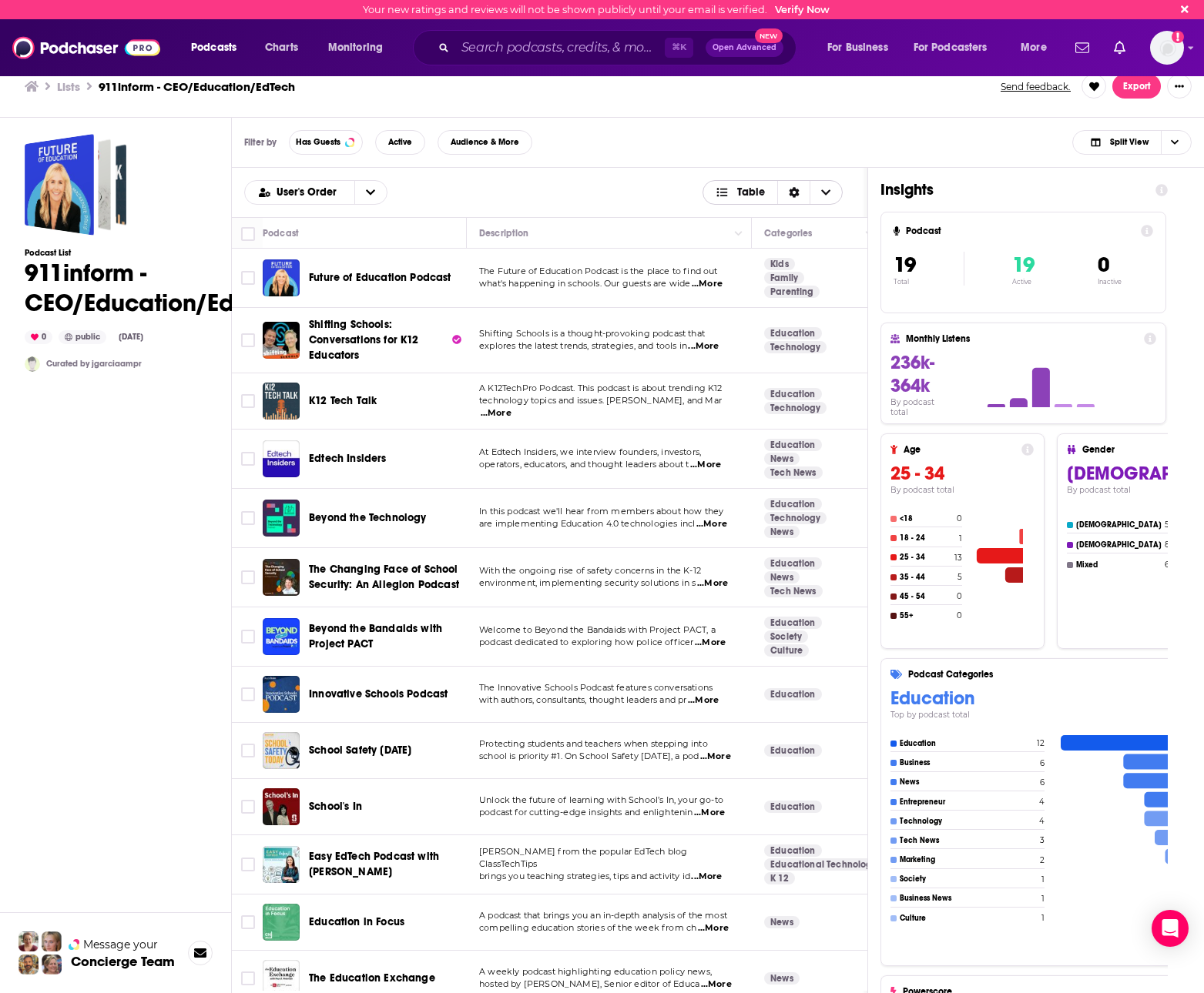
click at [796, 192] on icon "Sort Direction" at bounding box center [794, 193] width 10 height 11
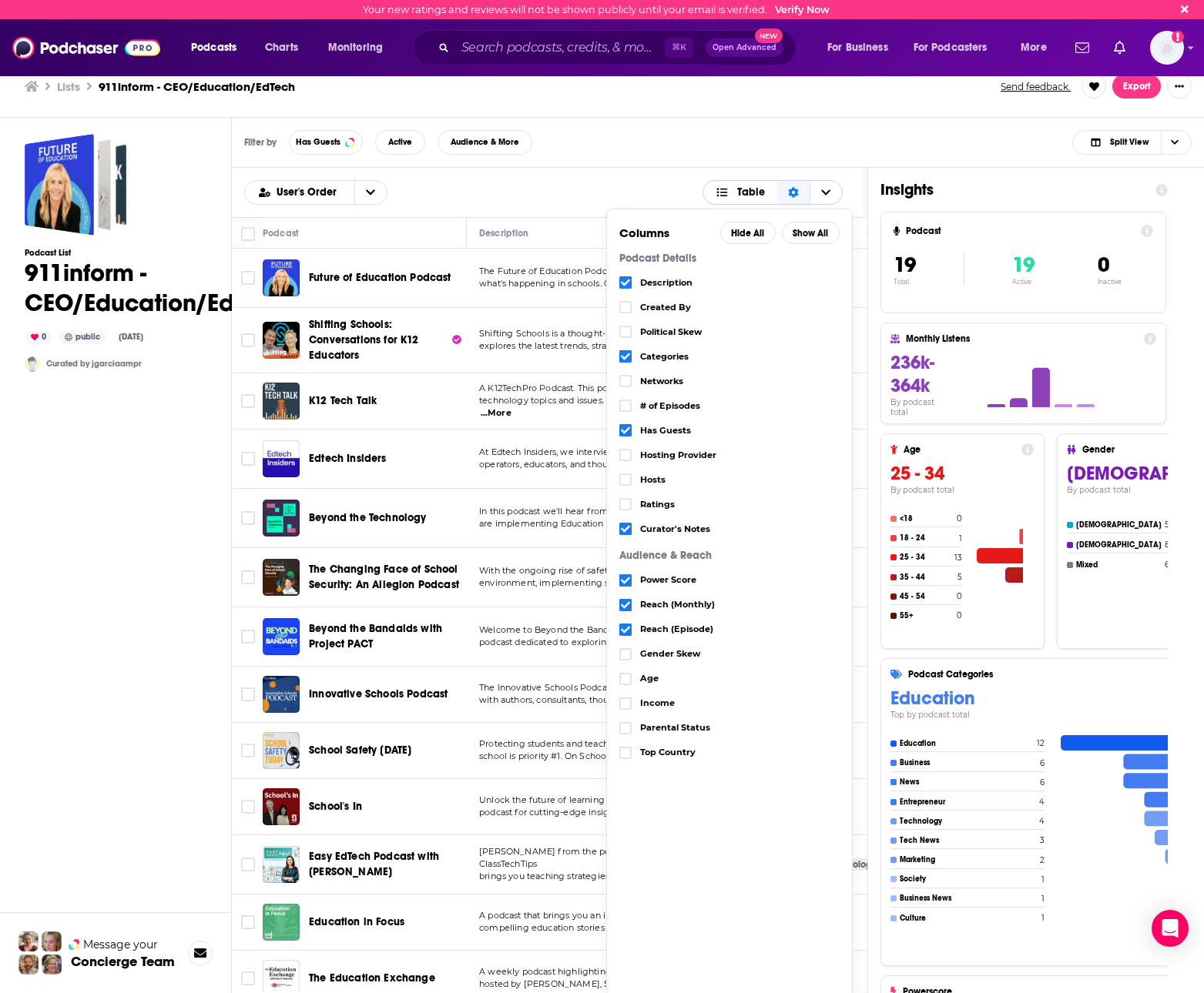
click at [797, 190] on icon "Sort Direction" at bounding box center [794, 193] width 10 height 11
click at [738, 190] on span "Table" at bounding box center [751, 193] width 28 height 11
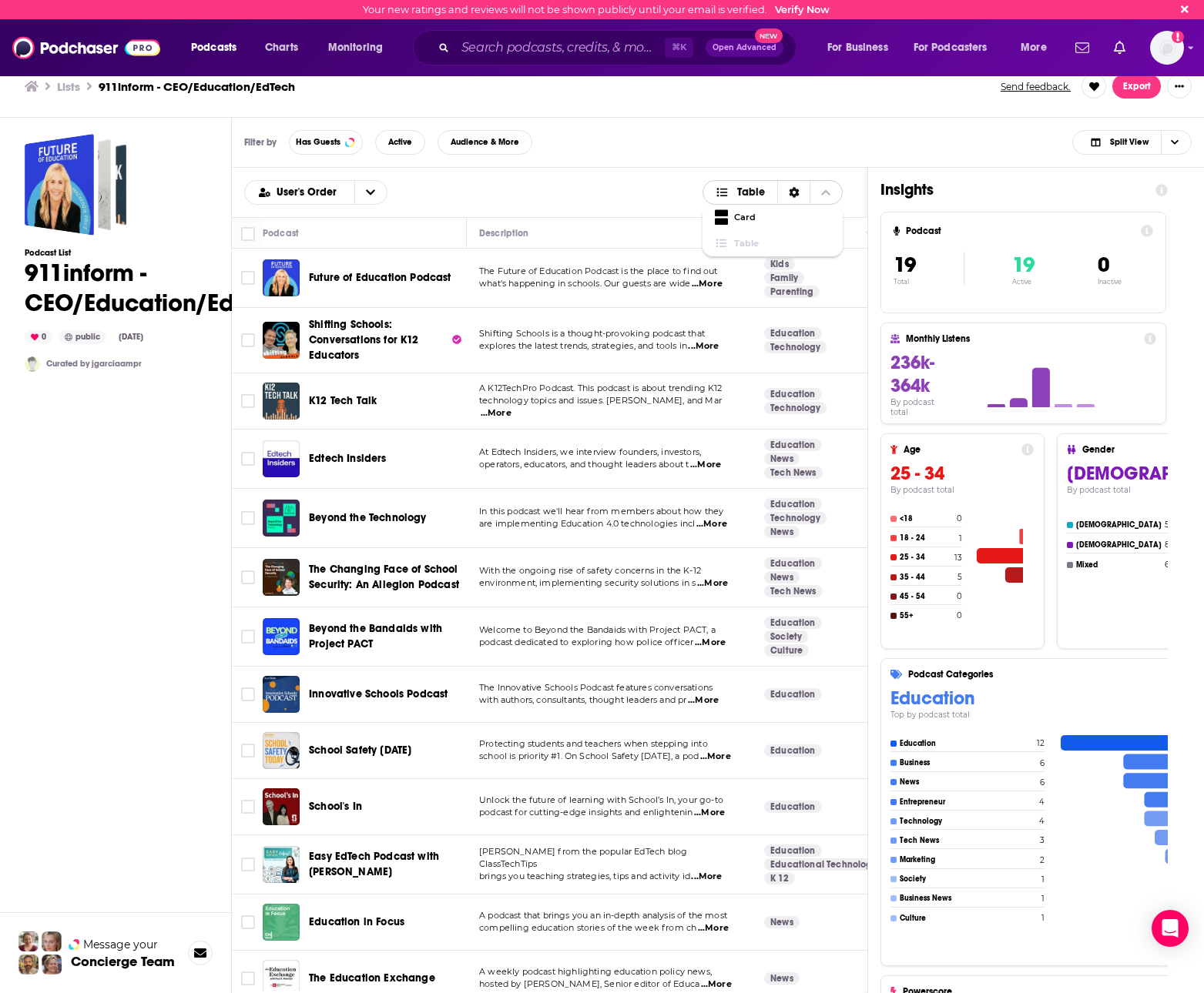
click at [826, 193] on icon "Choose View" at bounding box center [826, 193] width 9 height 11
click at [1133, 88] on button "Export" at bounding box center [1136, 86] width 48 height 25
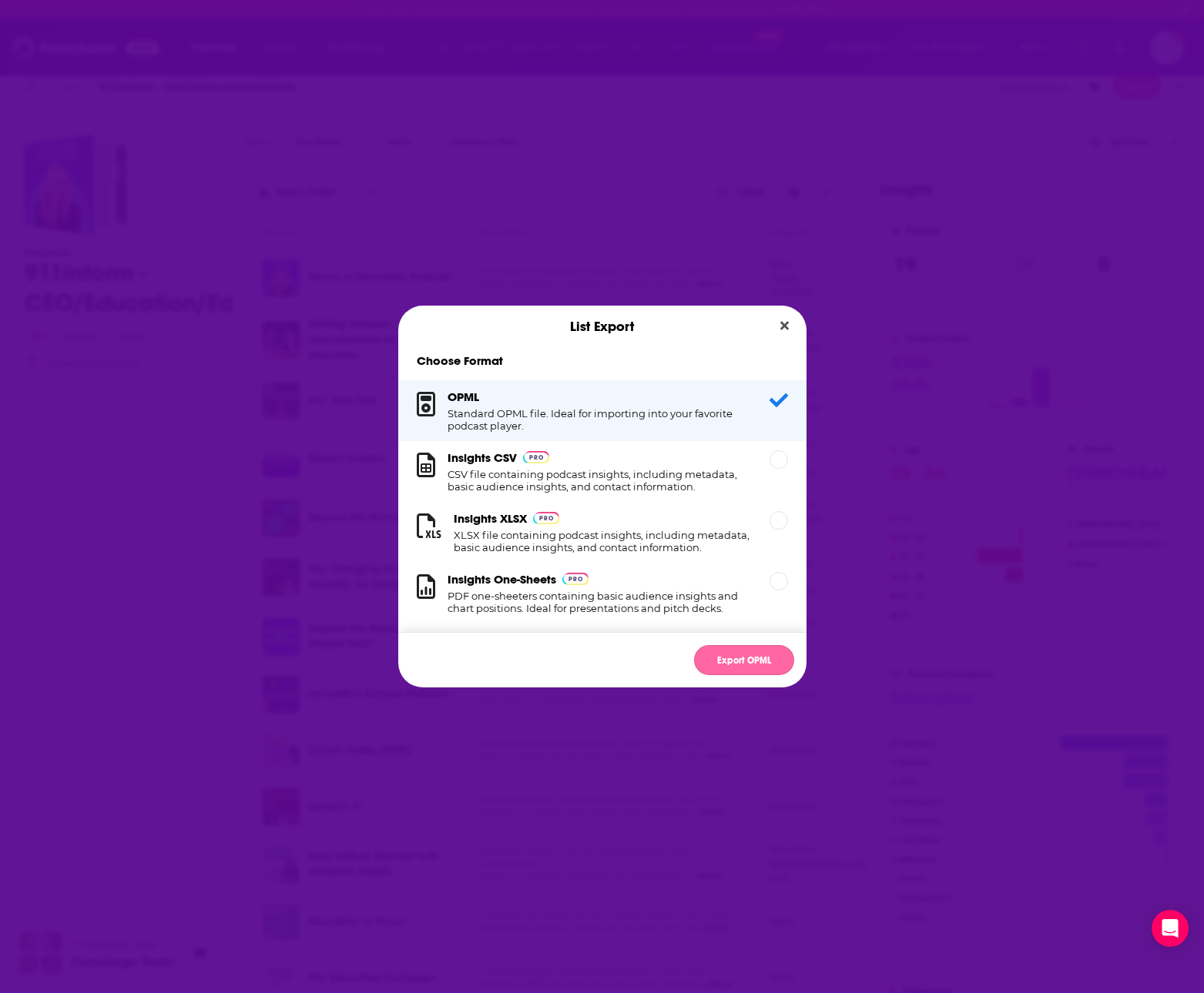
click at [735, 664] on button "Export OPML" at bounding box center [744, 660] width 100 height 30
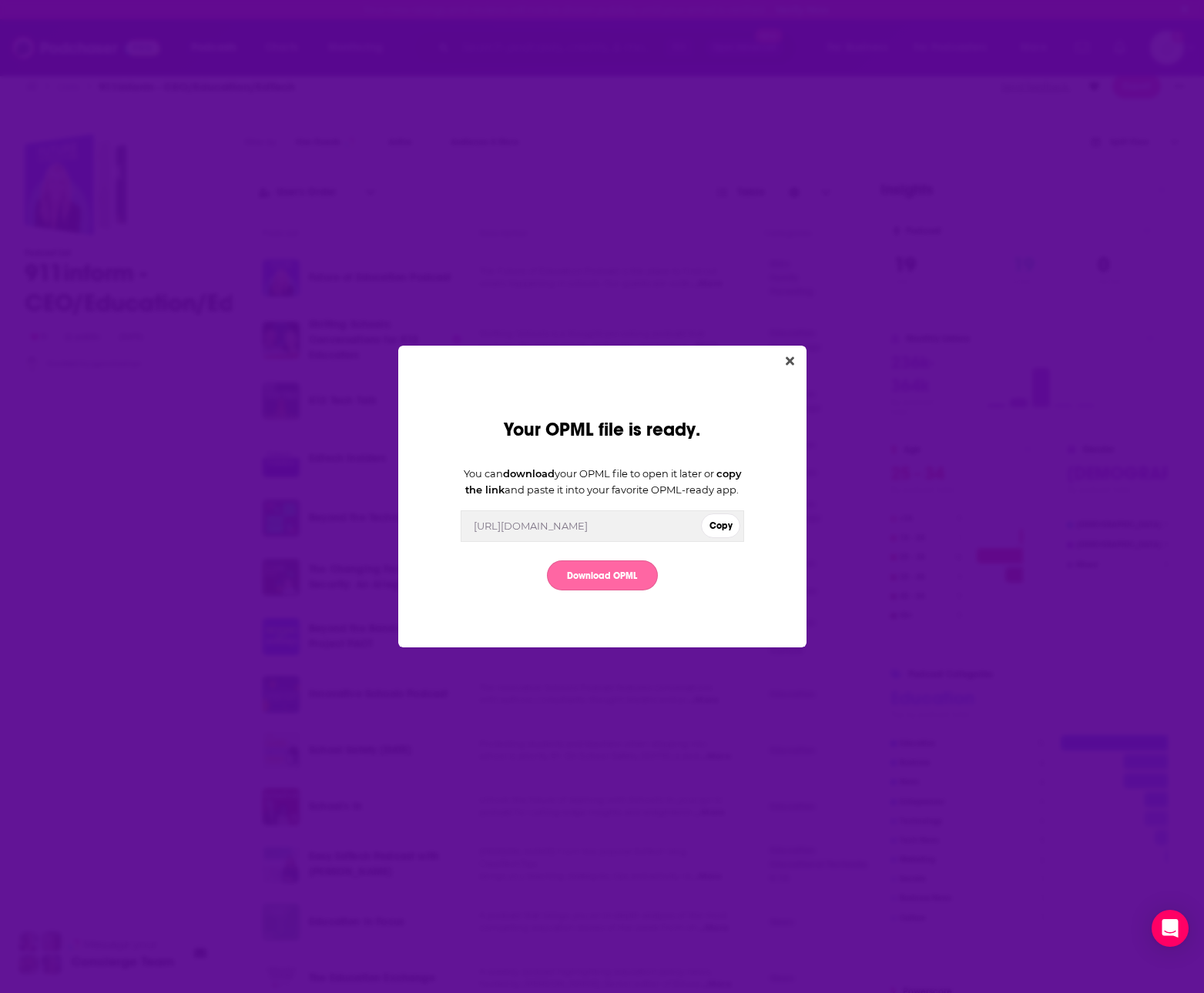
click at [609, 582] on link "Download OPML" at bounding box center [602, 575] width 110 height 30
click at [588, 532] on div "[URL][DOMAIN_NAME]" at bounding box center [530, 525] width 114 height 12
click at [730, 535] on button "Copy" at bounding box center [720, 525] width 39 height 25
click at [785, 355] on icon "Close" at bounding box center [789, 361] width 8 height 12
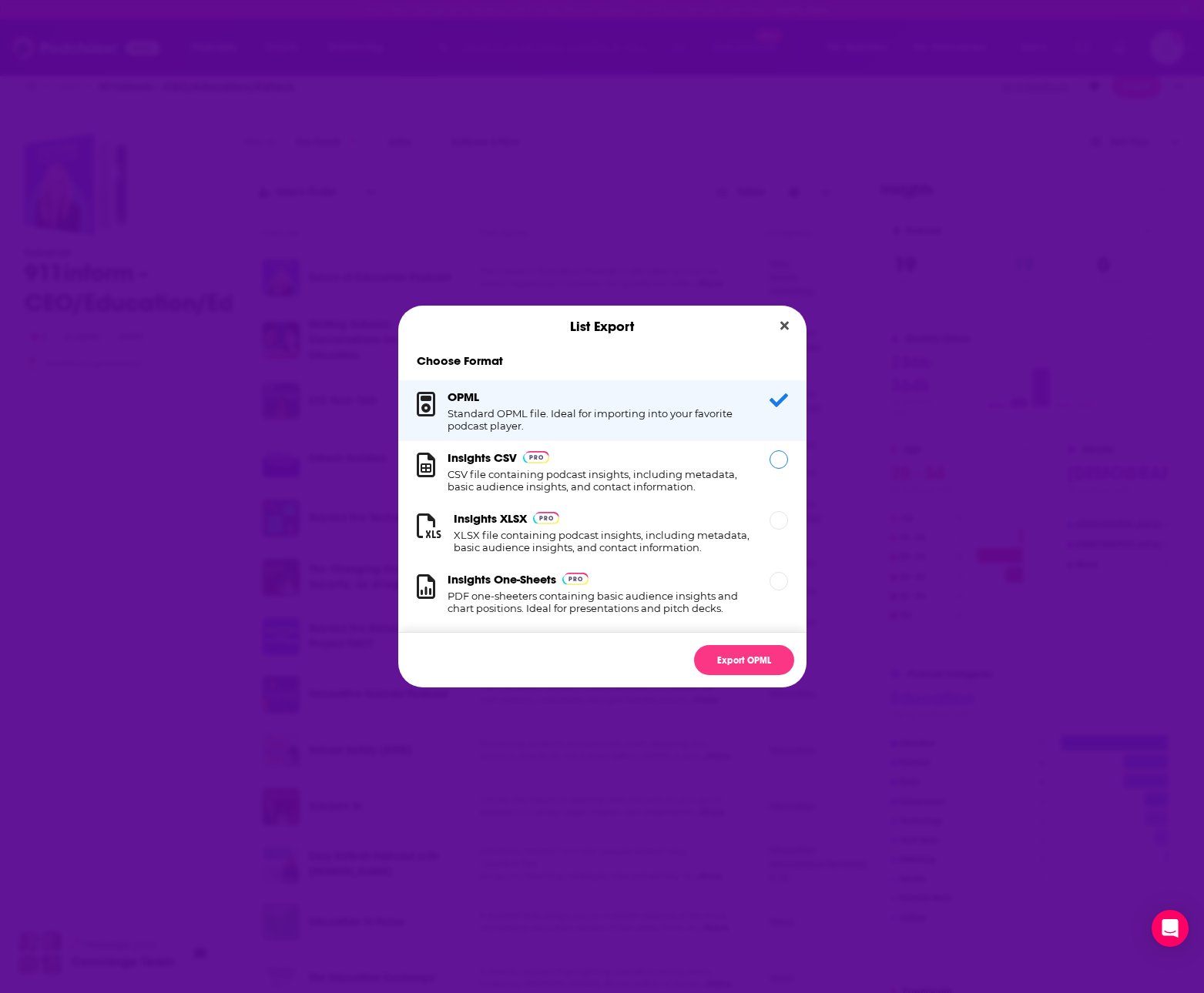
click at [778, 464] on div "Dialog" at bounding box center [779, 459] width 19 height 19
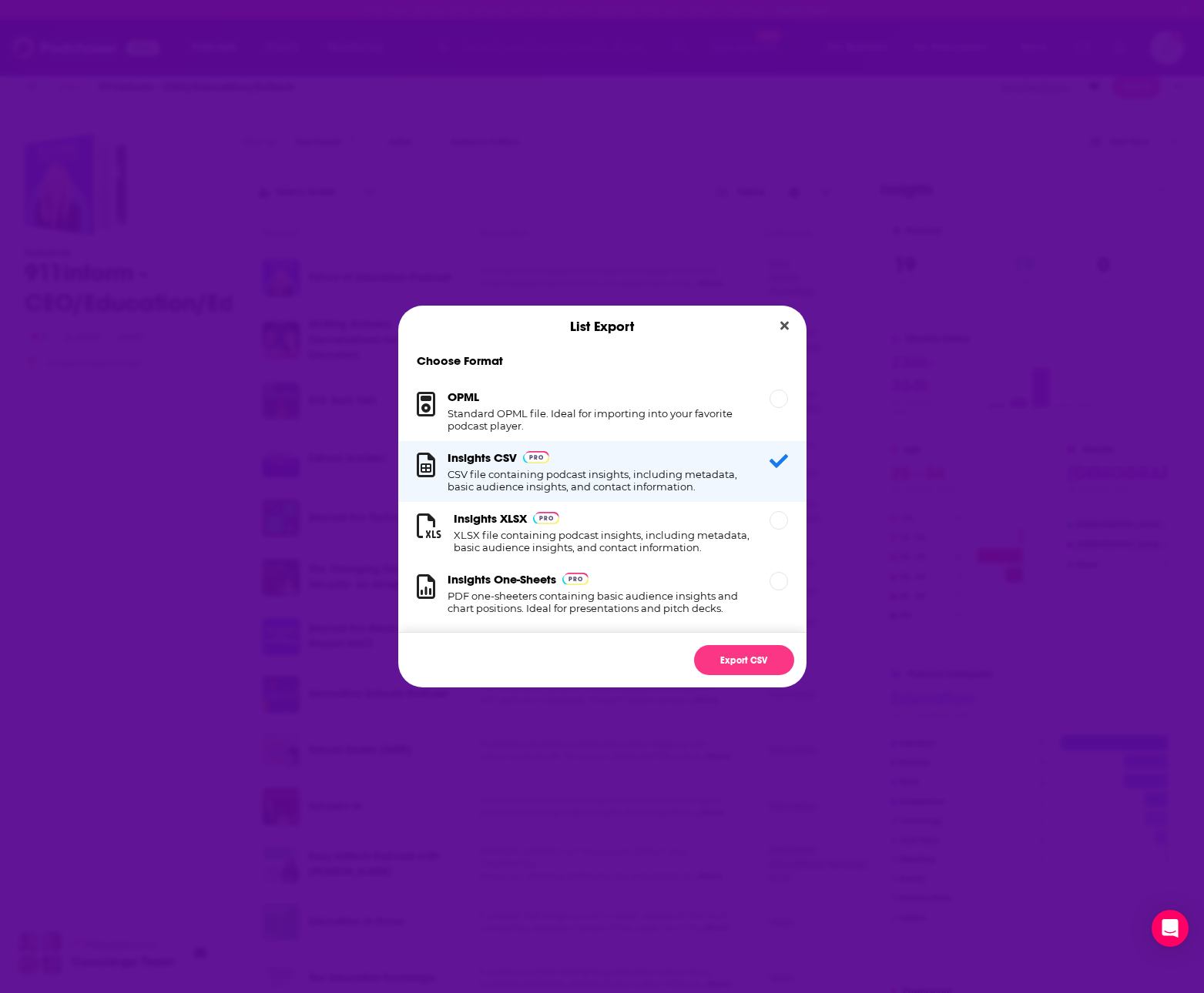
scroll to position [13, 0]
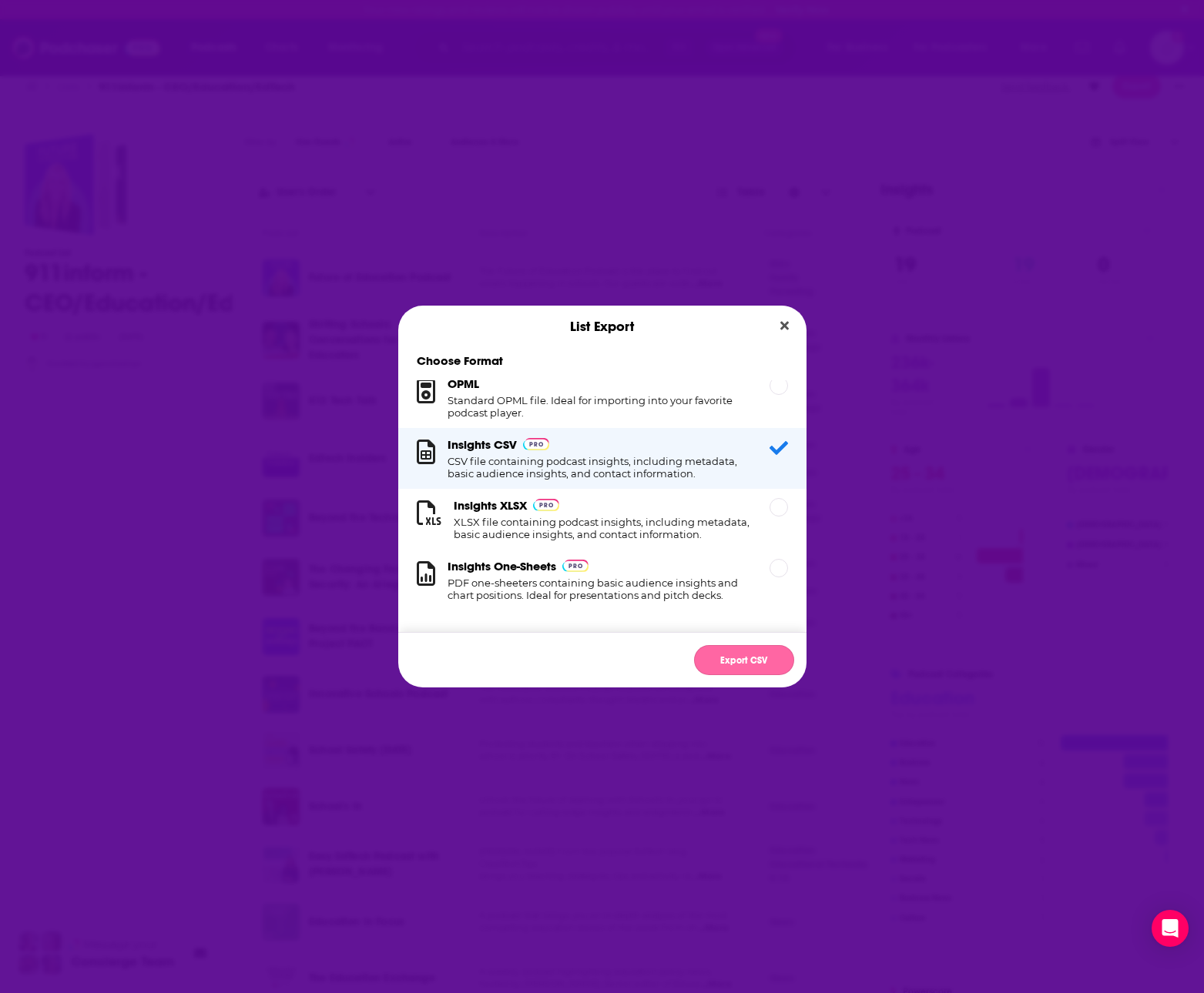
click at [740, 663] on button "Export CSV" at bounding box center [744, 660] width 100 height 30
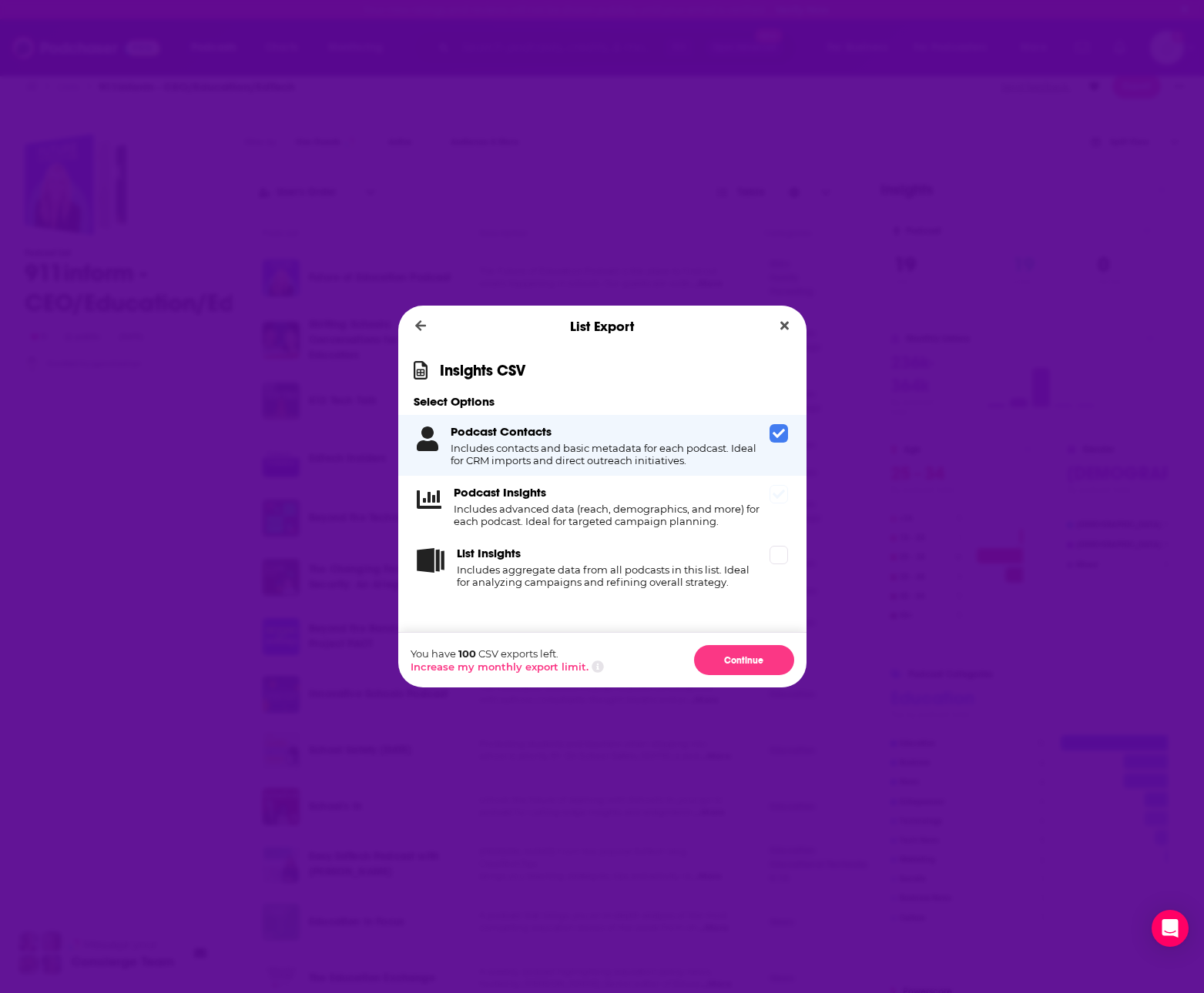
click at [781, 493] on icon "Dialog" at bounding box center [778, 495] width 12 height 9
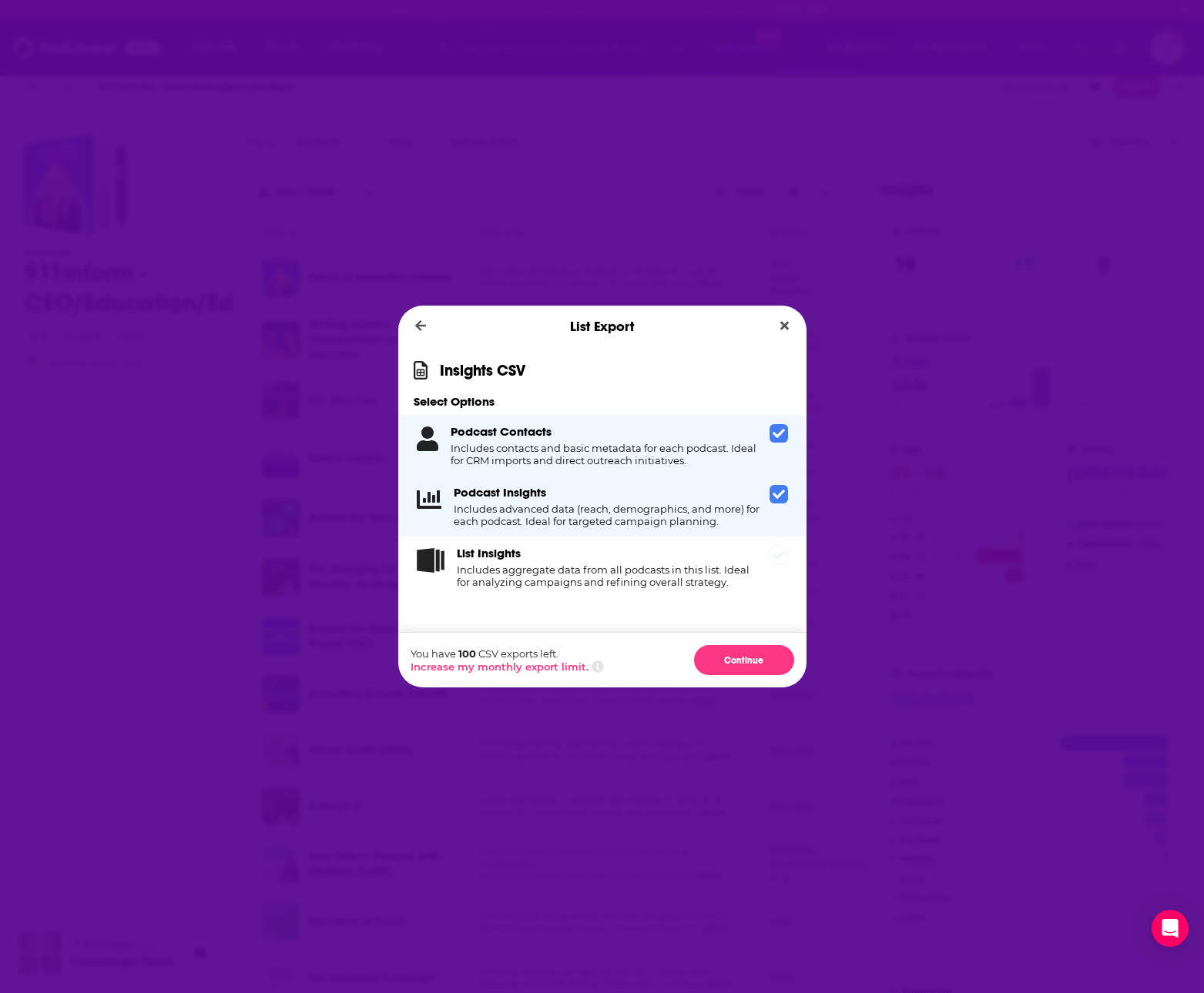
click at [781, 553] on icon "Dialog" at bounding box center [778, 555] width 12 height 9
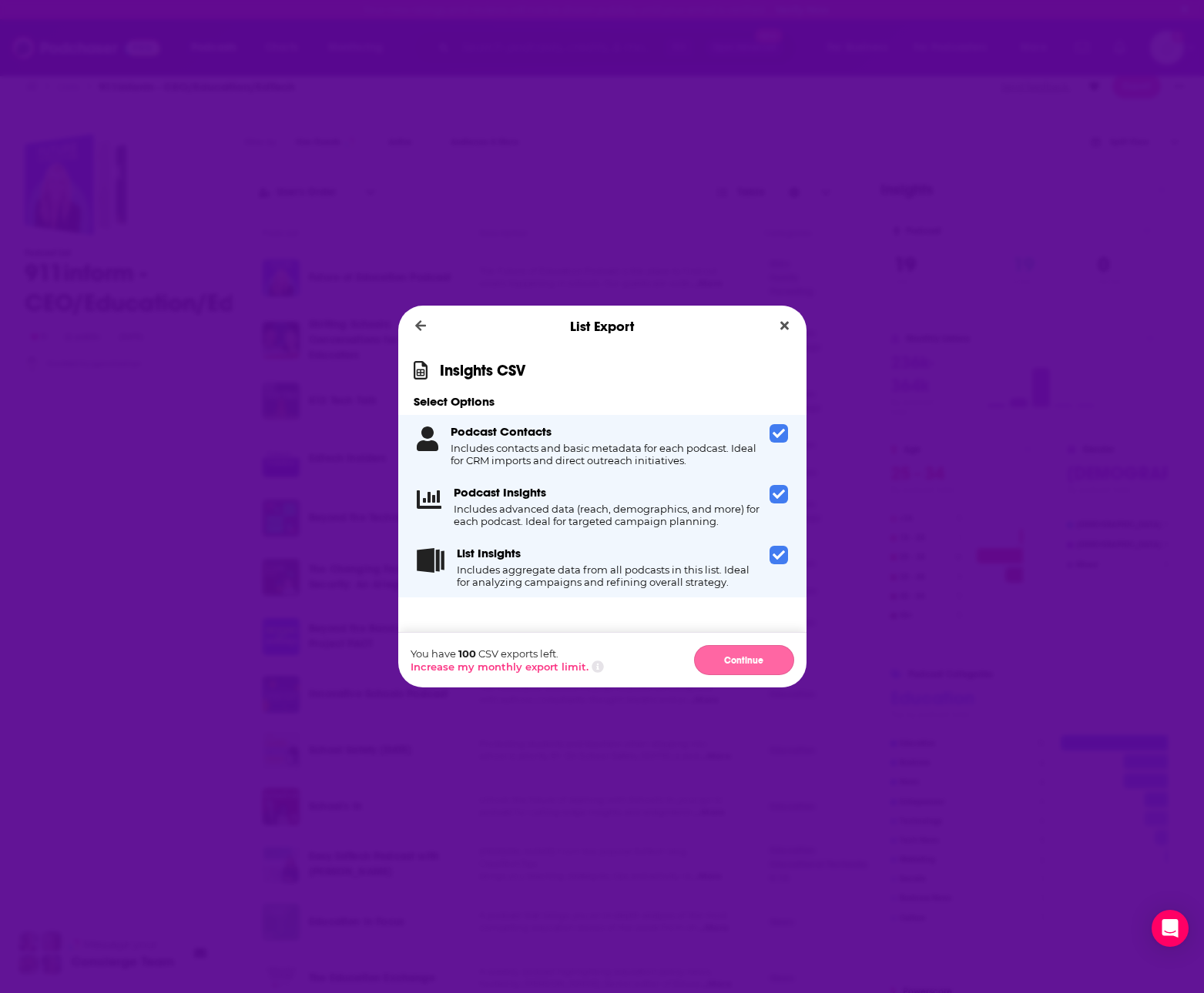
click at [761, 654] on button "Continue" at bounding box center [744, 660] width 100 height 30
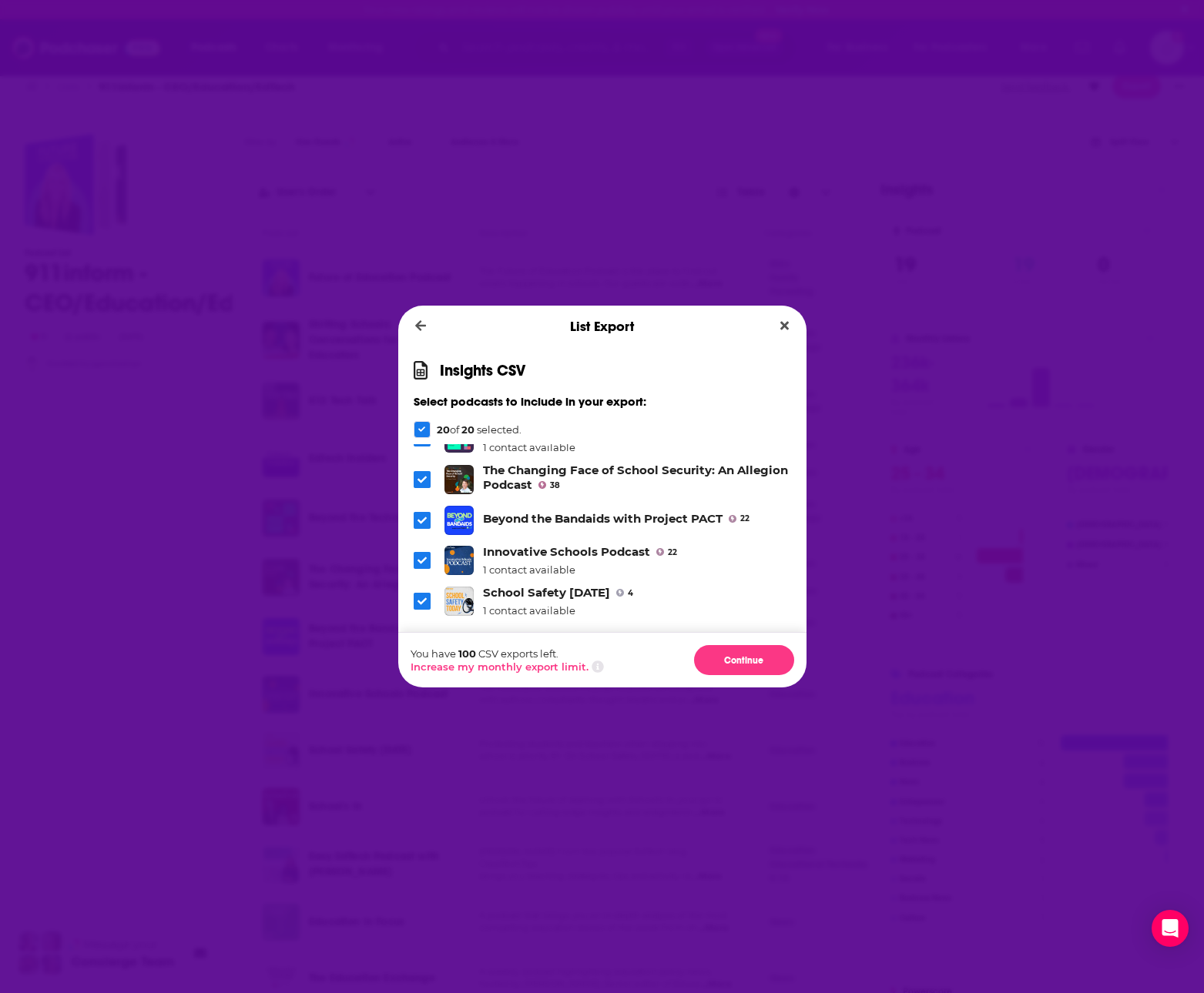
scroll to position [0, 0]
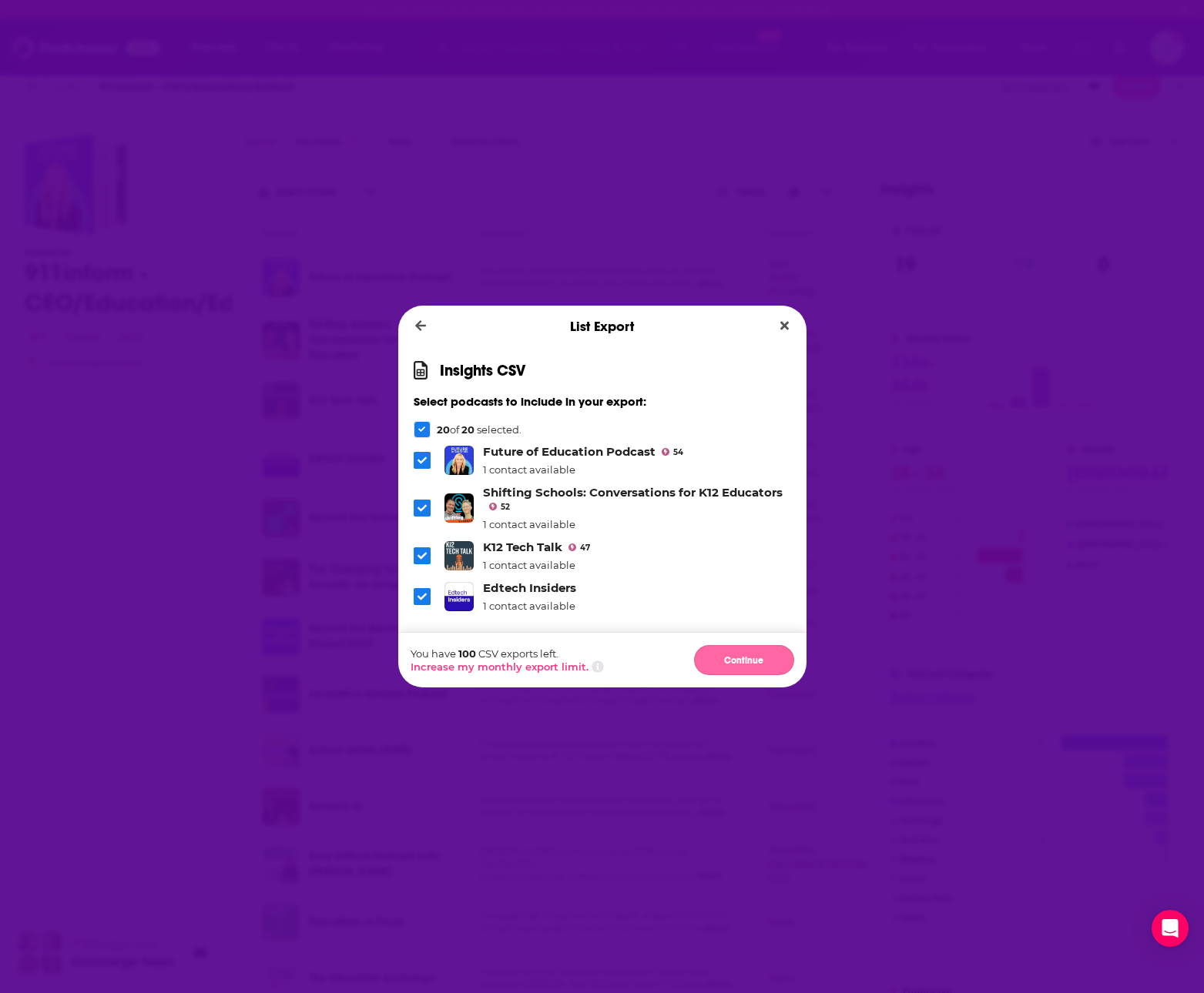
click at [740, 663] on button "Continue" at bounding box center [744, 660] width 100 height 30
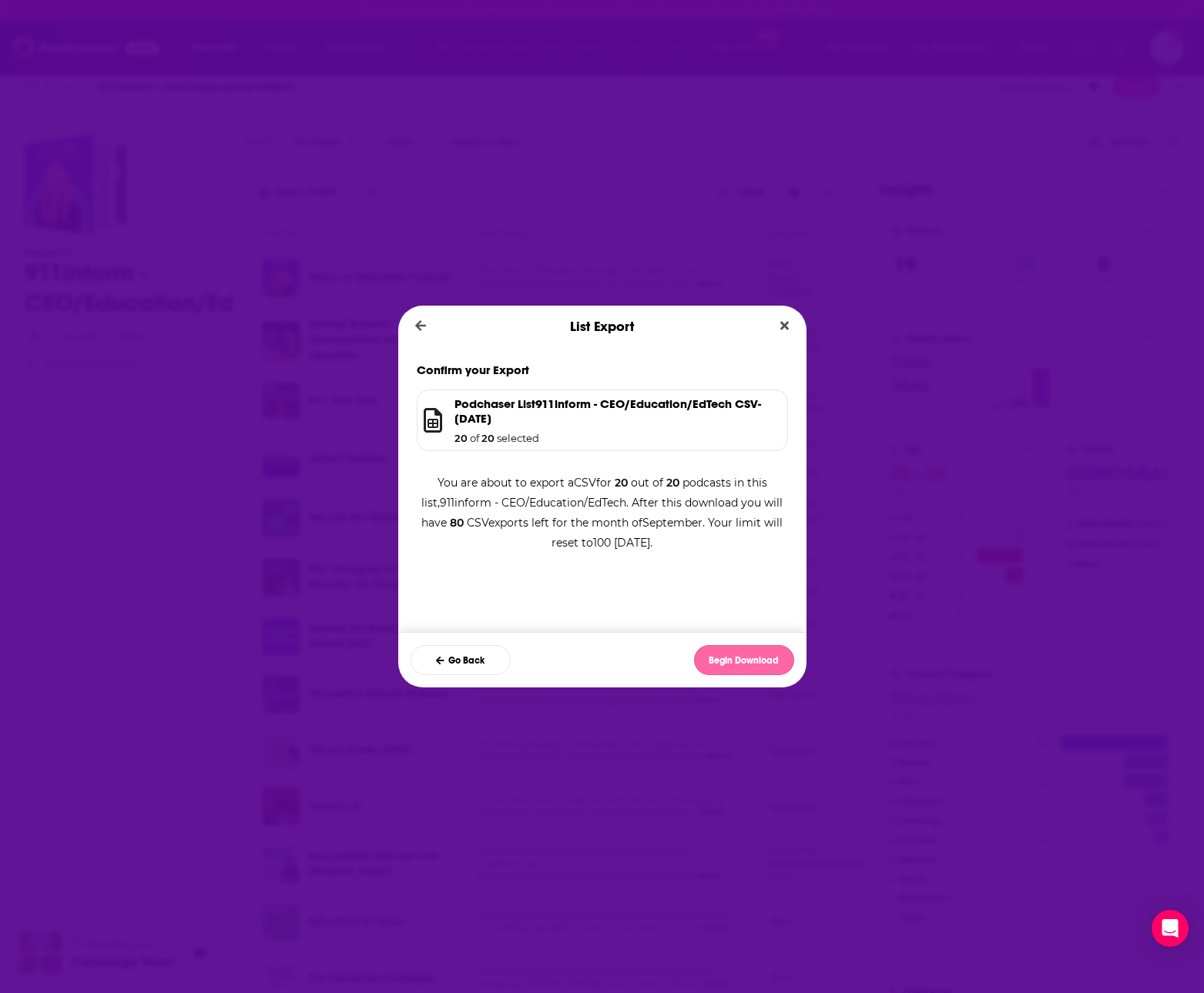
click at [731, 667] on button "Begin Download" at bounding box center [744, 660] width 100 height 30
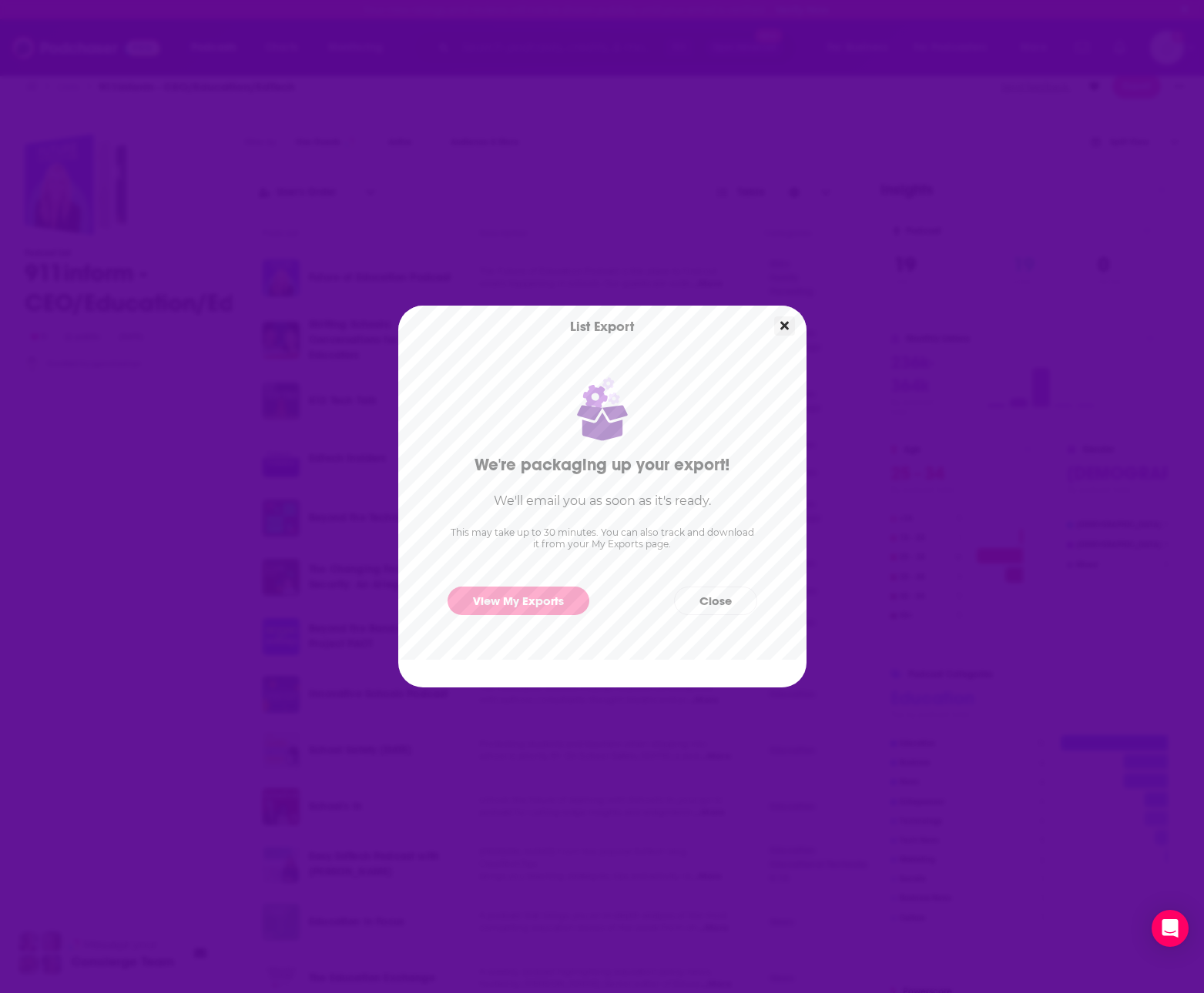
click at [786, 324] on icon "Close" at bounding box center [784, 326] width 8 height 8
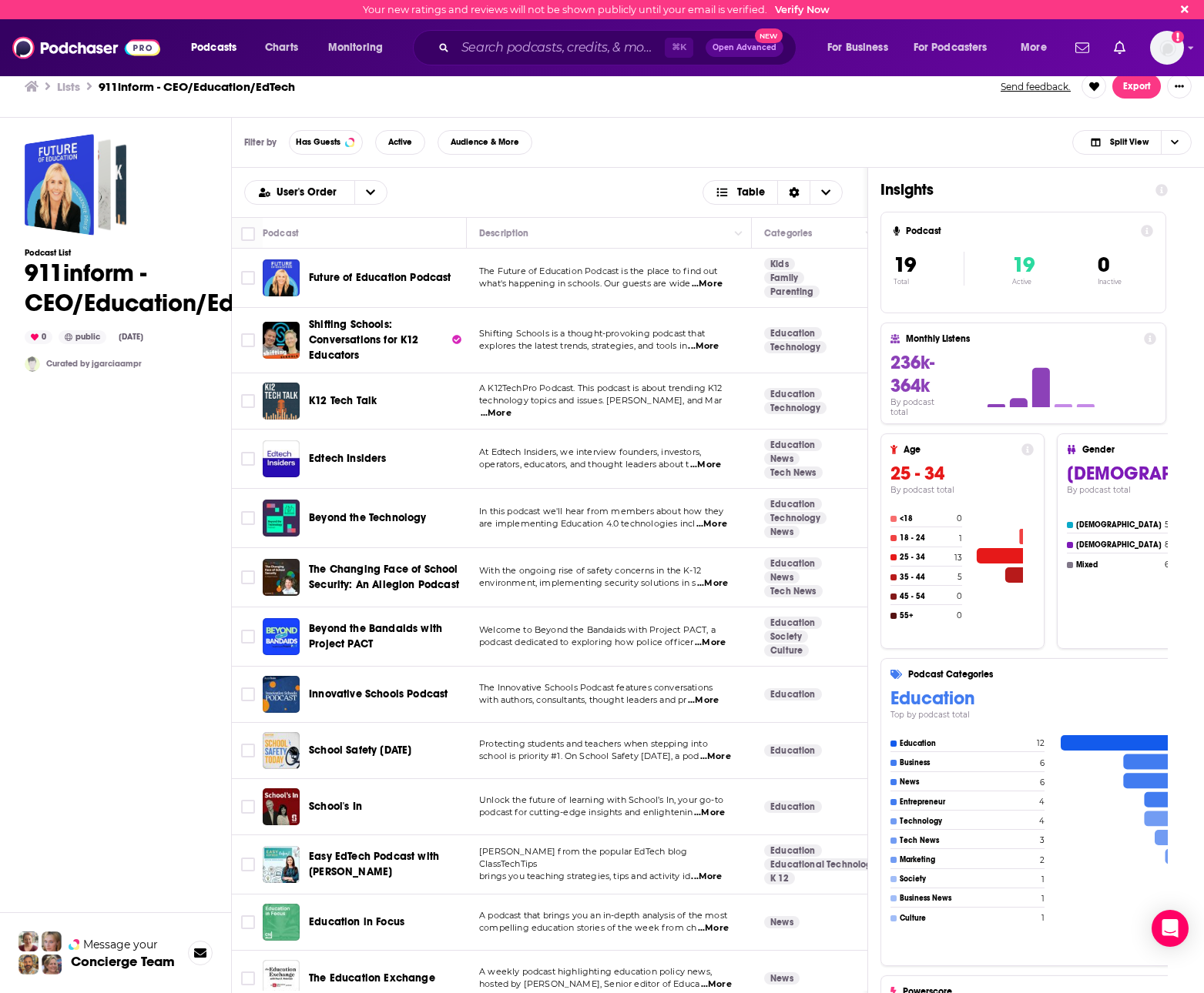
click at [70, 85] on h3 "Lists" at bounding box center [68, 86] width 23 height 15
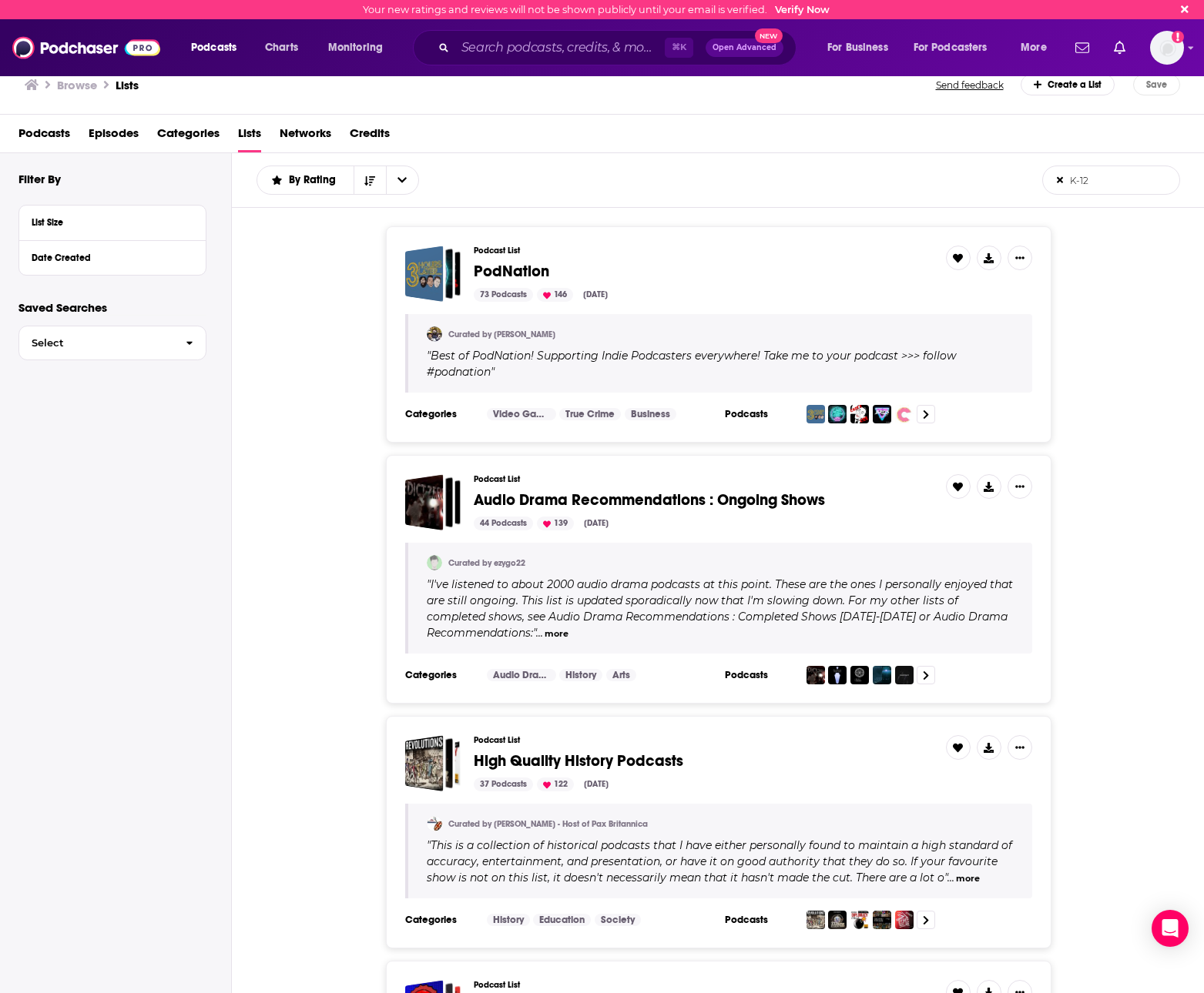
drag, startPoint x: 1116, startPoint y: 183, endPoint x: 1042, endPoint y: 174, distance: 74.5
click at [1042, 174] on div "By Rating K-12 List Search Input Search the results... K-12 List Search Input S…" at bounding box center [719, 180] width 973 height 55
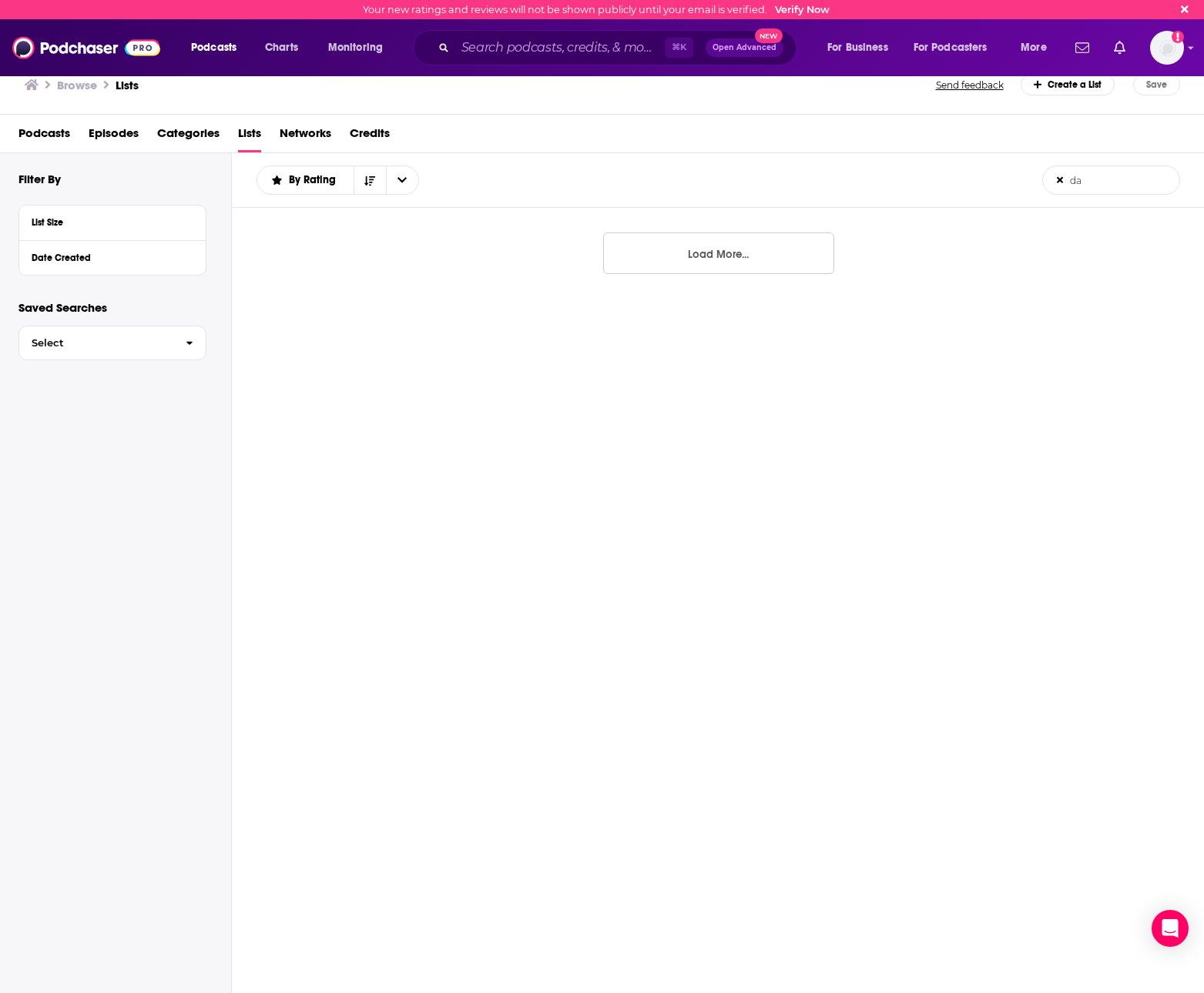
type input "d"
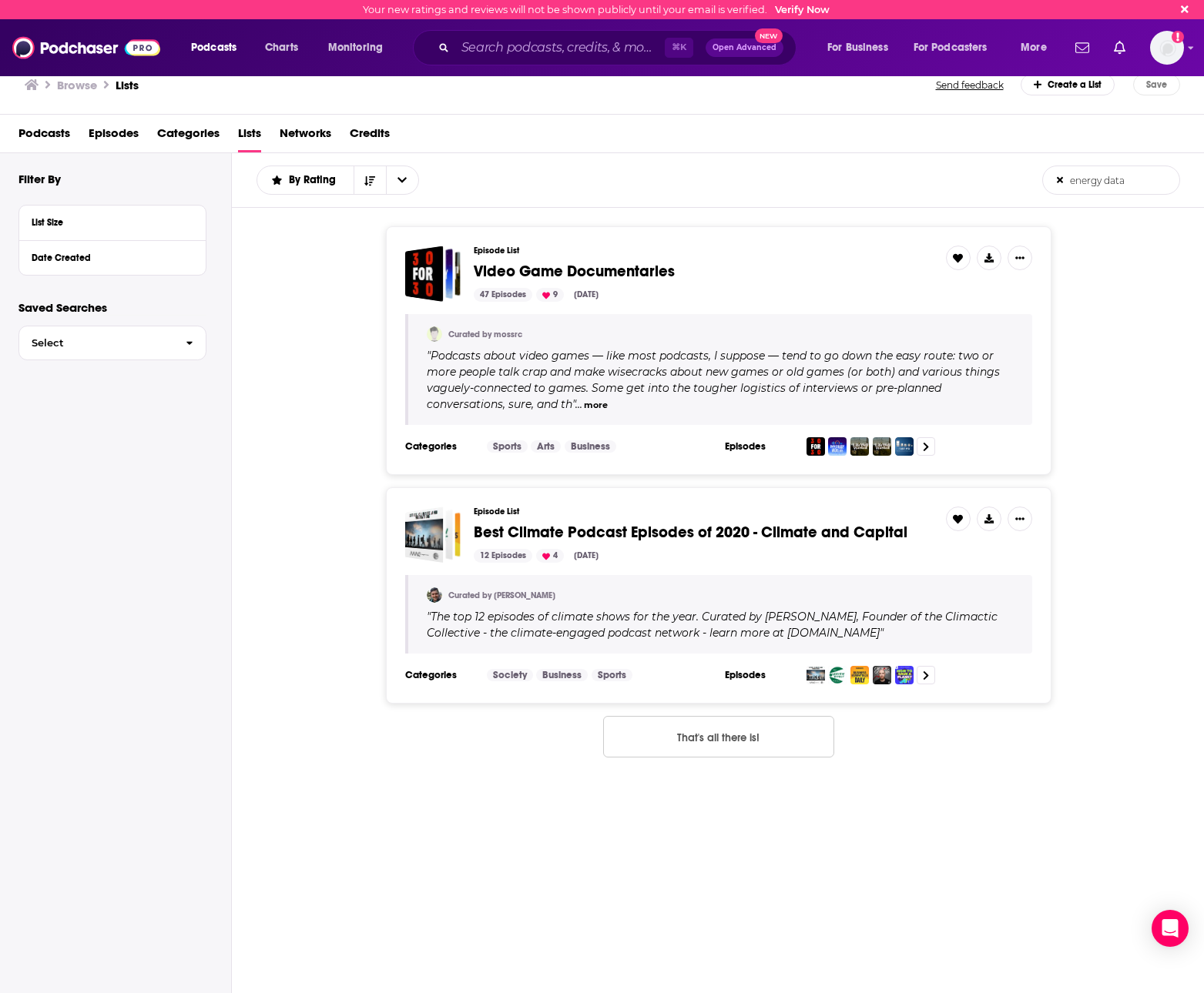
type input "energy data"
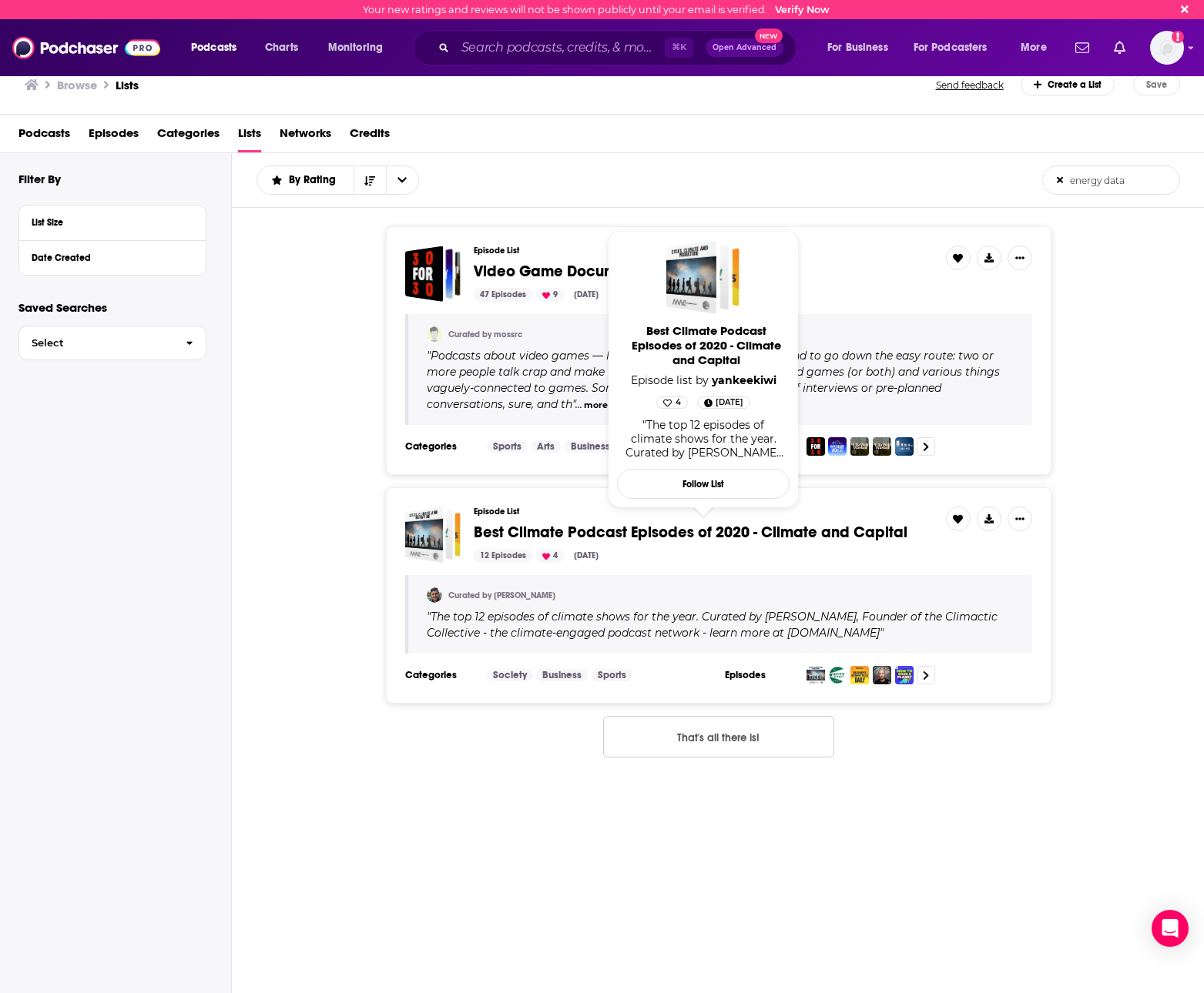
click at [678, 534] on span "Best Climate Podcast Episodes of 2020 - Climate and Capital" at bounding box center [690, 532] width 434 height 19
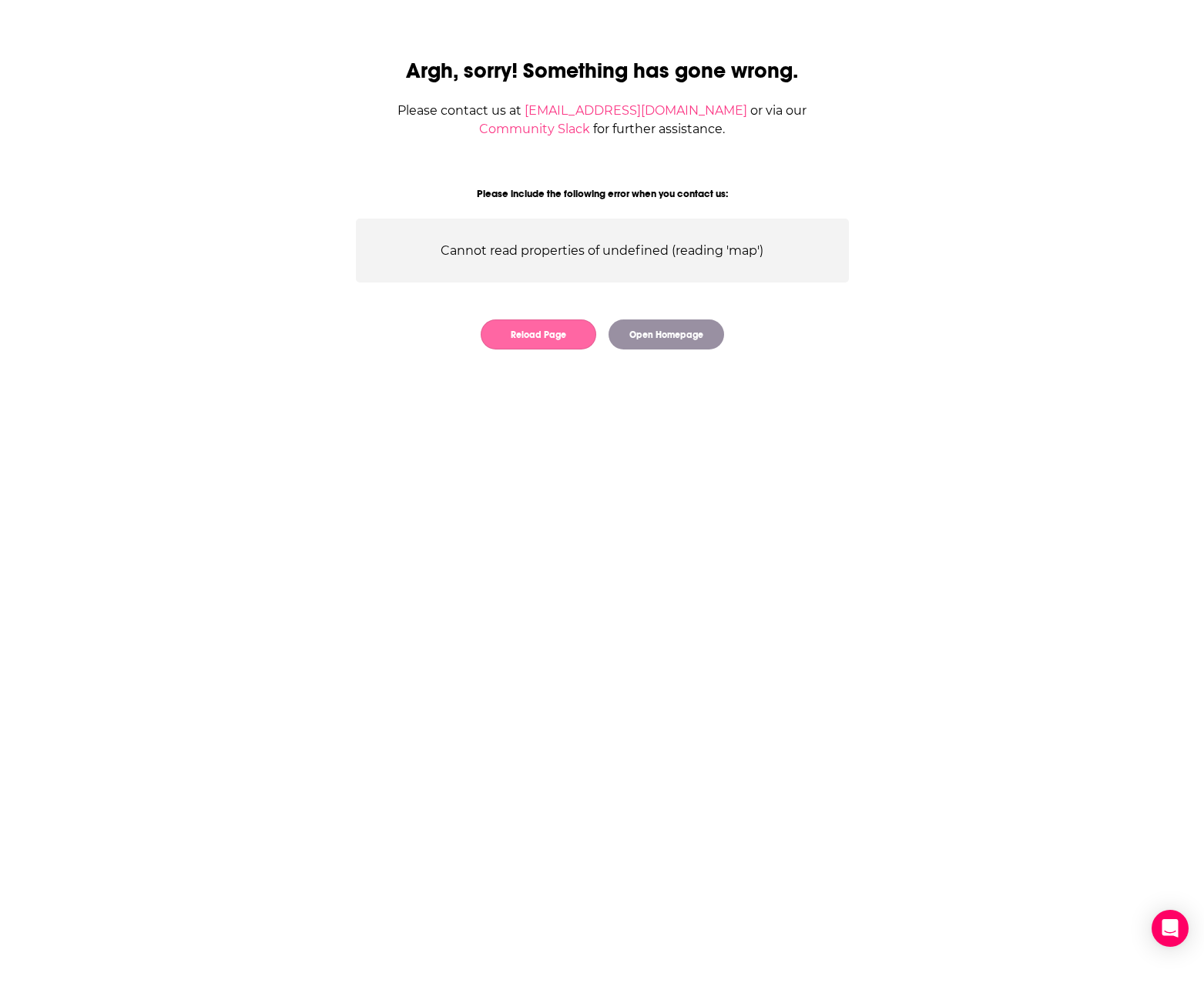
click at [559, 331] on button "Reload Page" at bounding box center [538, 334] width 115 height 30
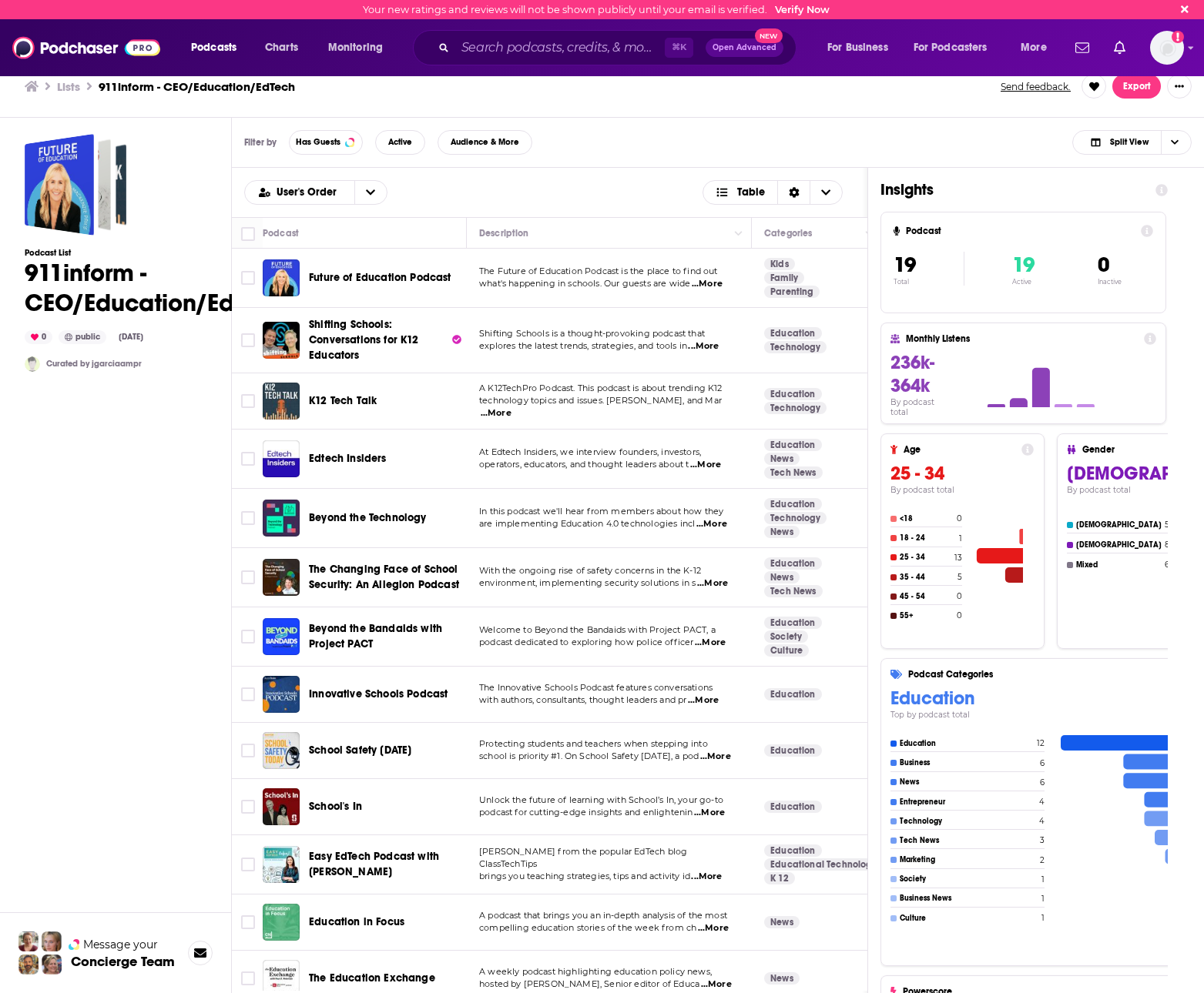
click at [68, 85] on h3 "Lists" at bounding box center [68, 86] width 23 height 15
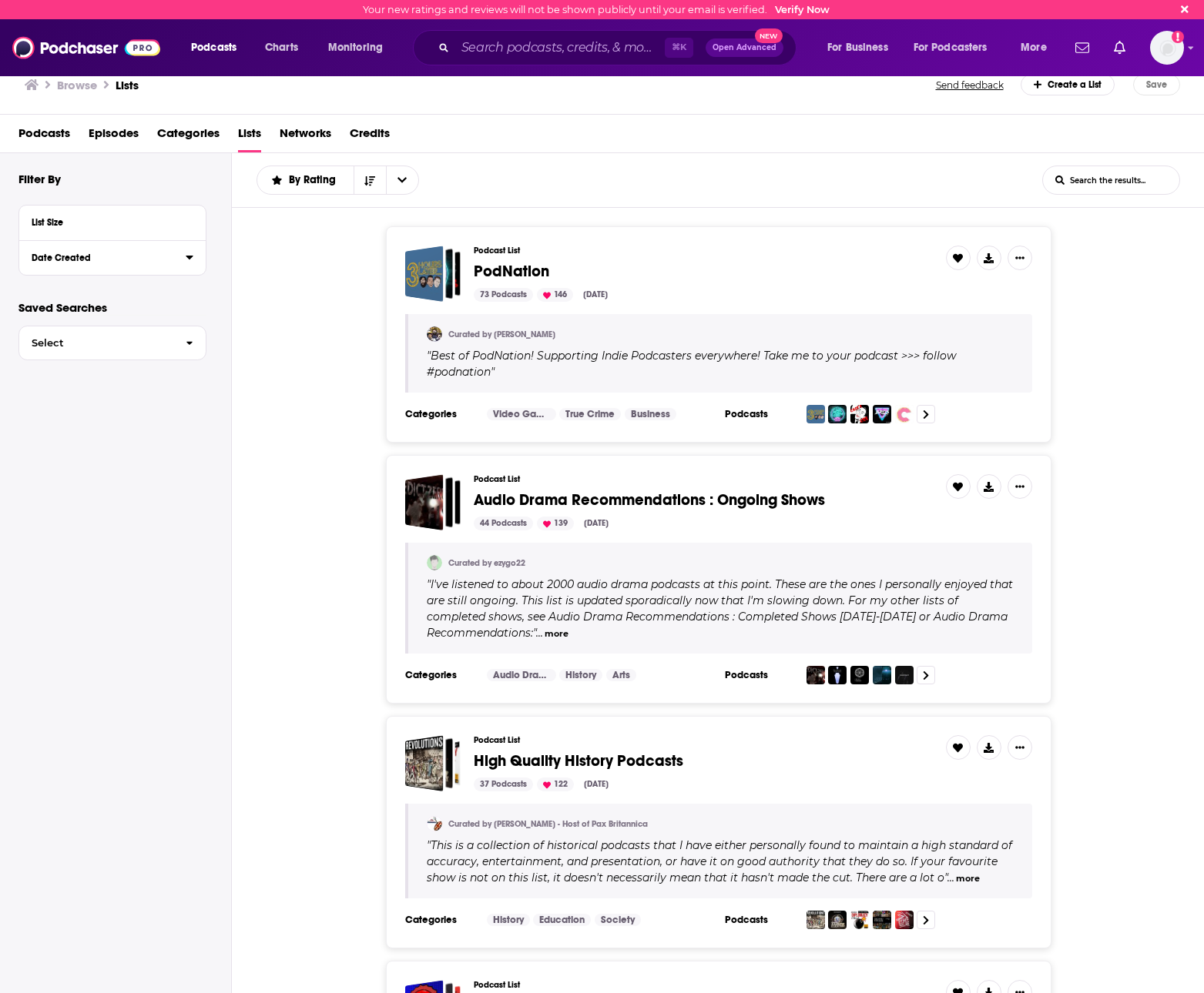
click at [101, 260] on div "Date Created" at bounding box center [103, 258] width 144 height 11
click at [83, 408] on span "Select" at bounding box center [97, 413] width 154 height 10
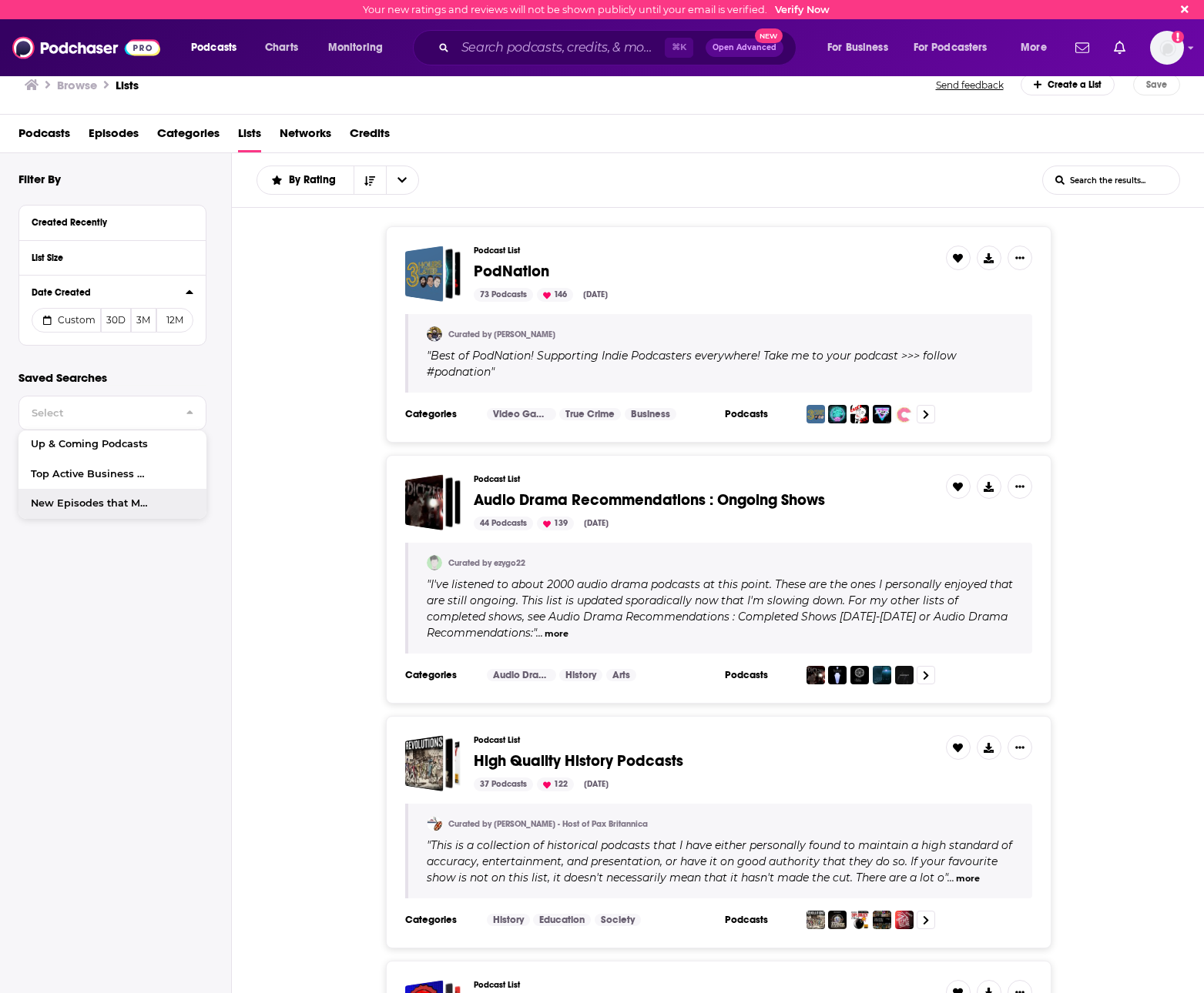
click at [1093, 183] on input "List Search Input" at bounding box center [1111, 180] width 136 height 28
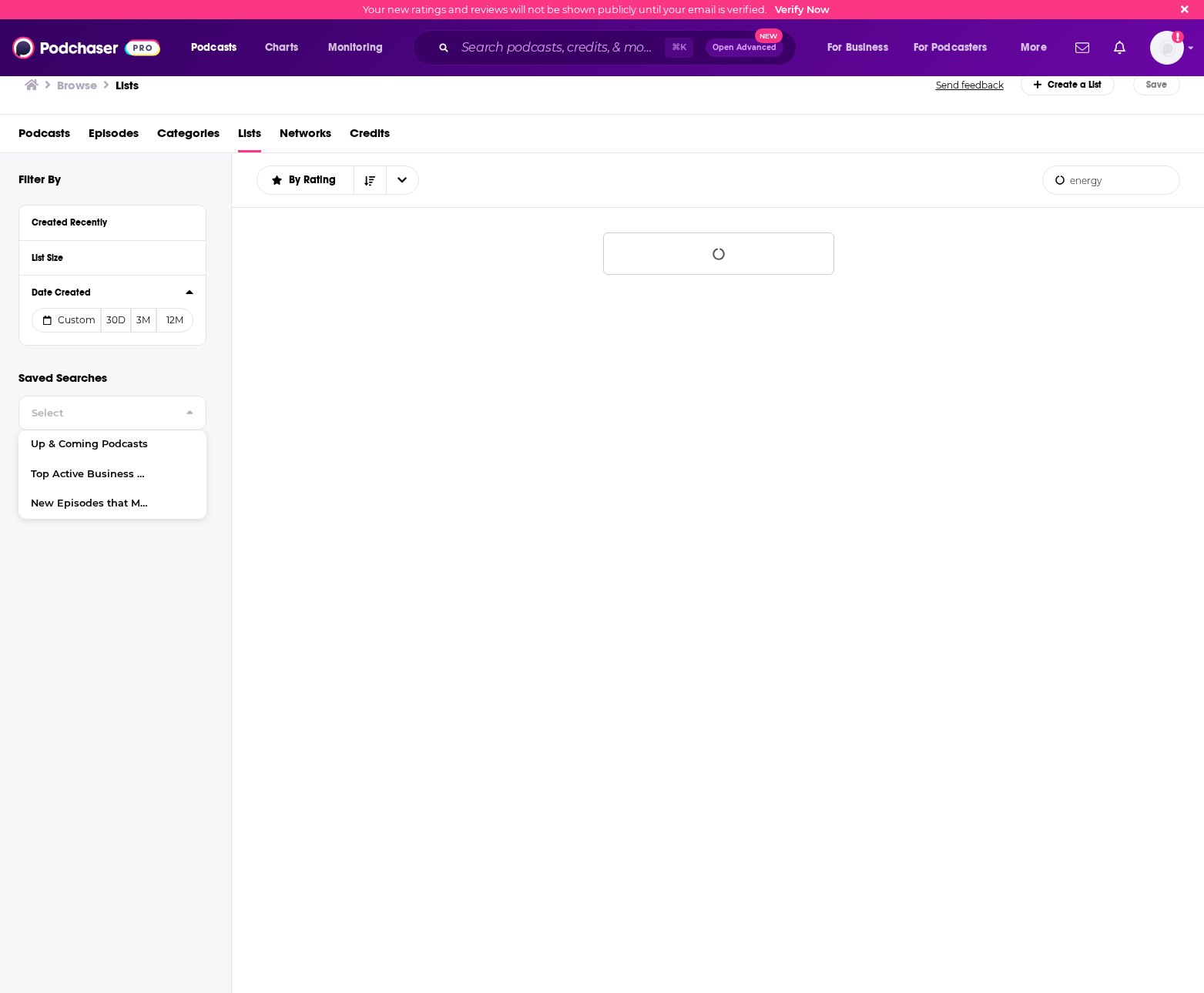
type input "energy"
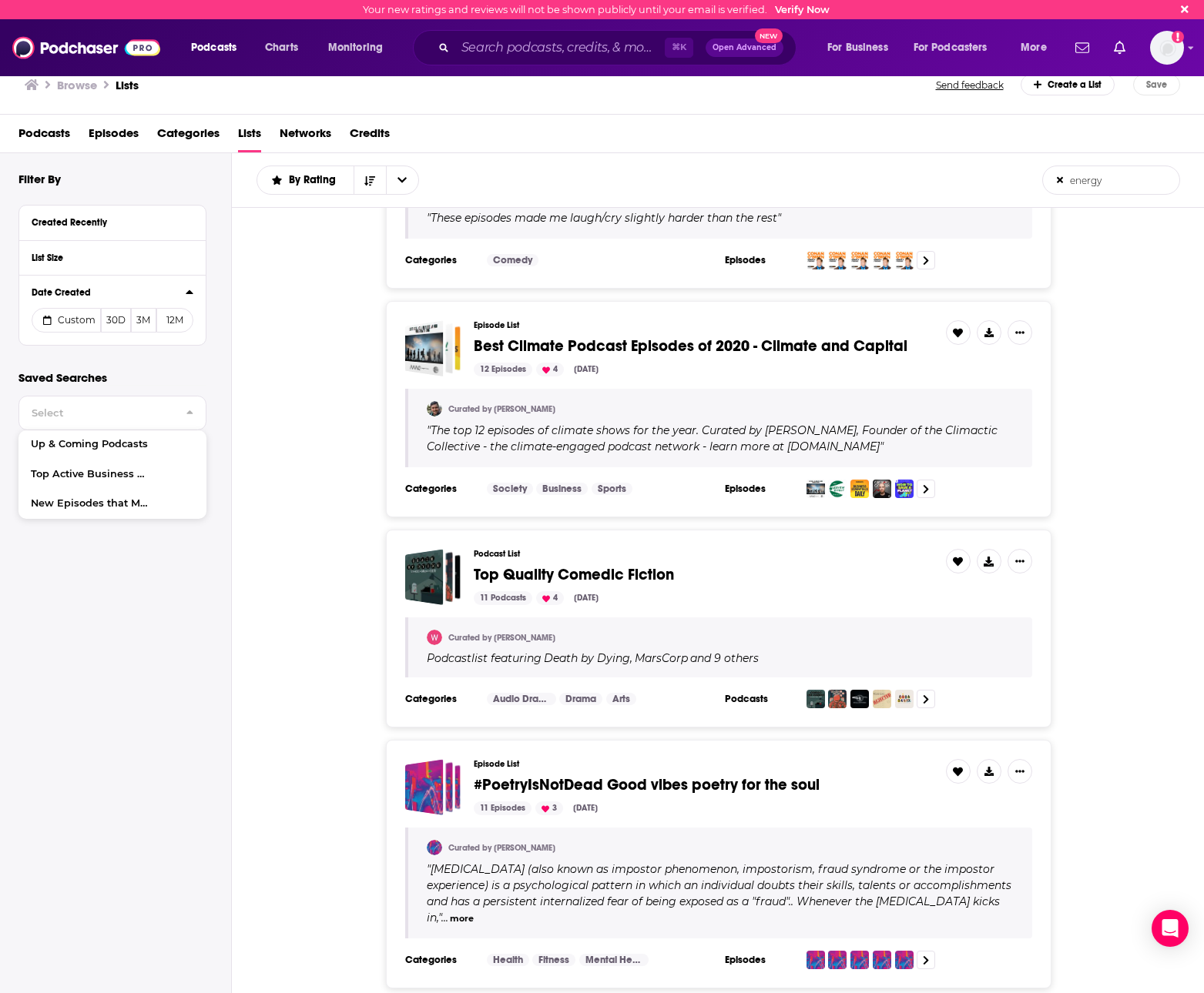
scroll to position [1306, 0]
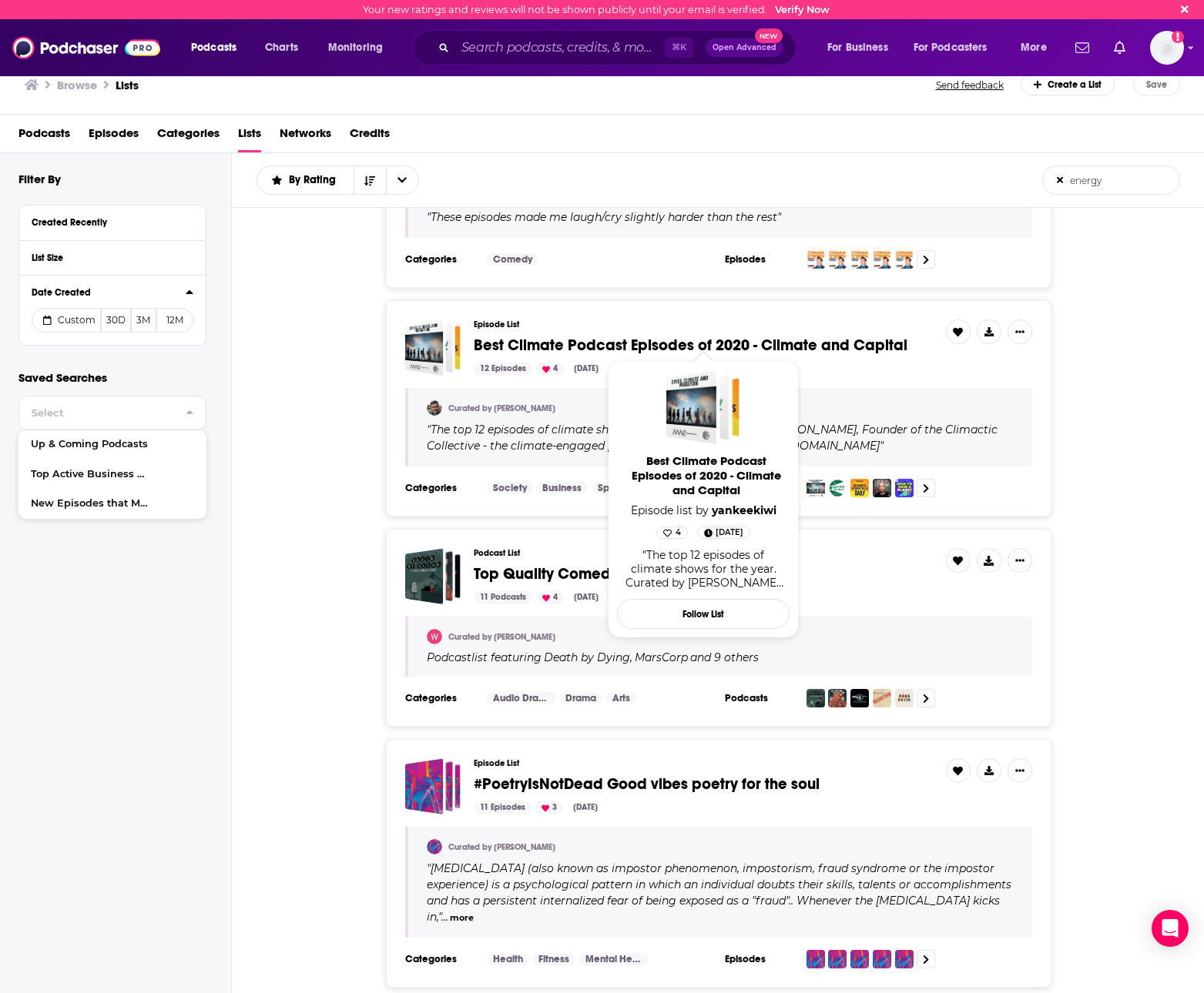
click at [593, 336] on span "Best Climate Podcast Episodes of 2020 - Climate and Capital" at bounding box center [690, 345] width 434 height 19
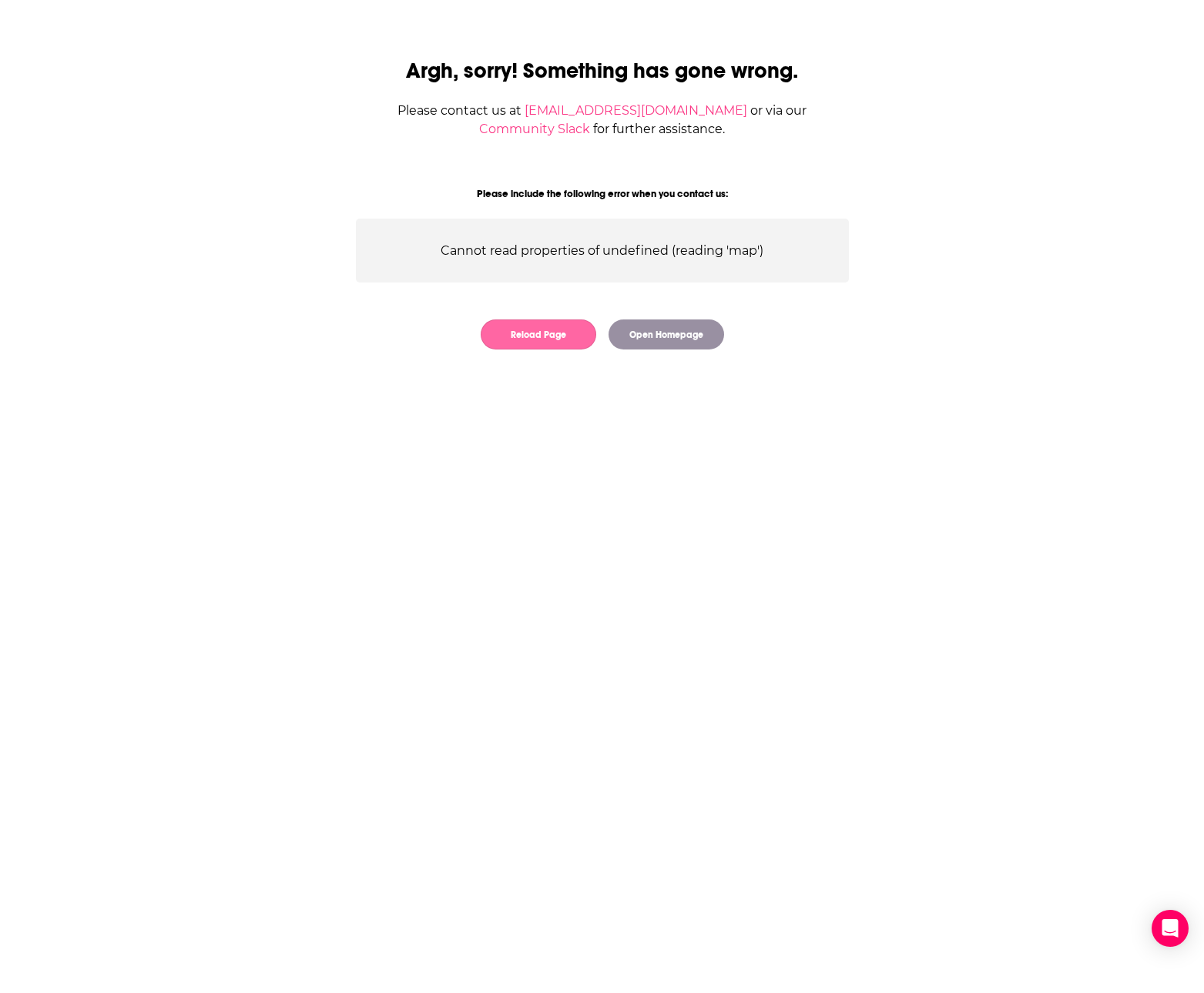
click at [559, 329] on button "Reload Page" at bounding box center [538, 334] width 115 height 30
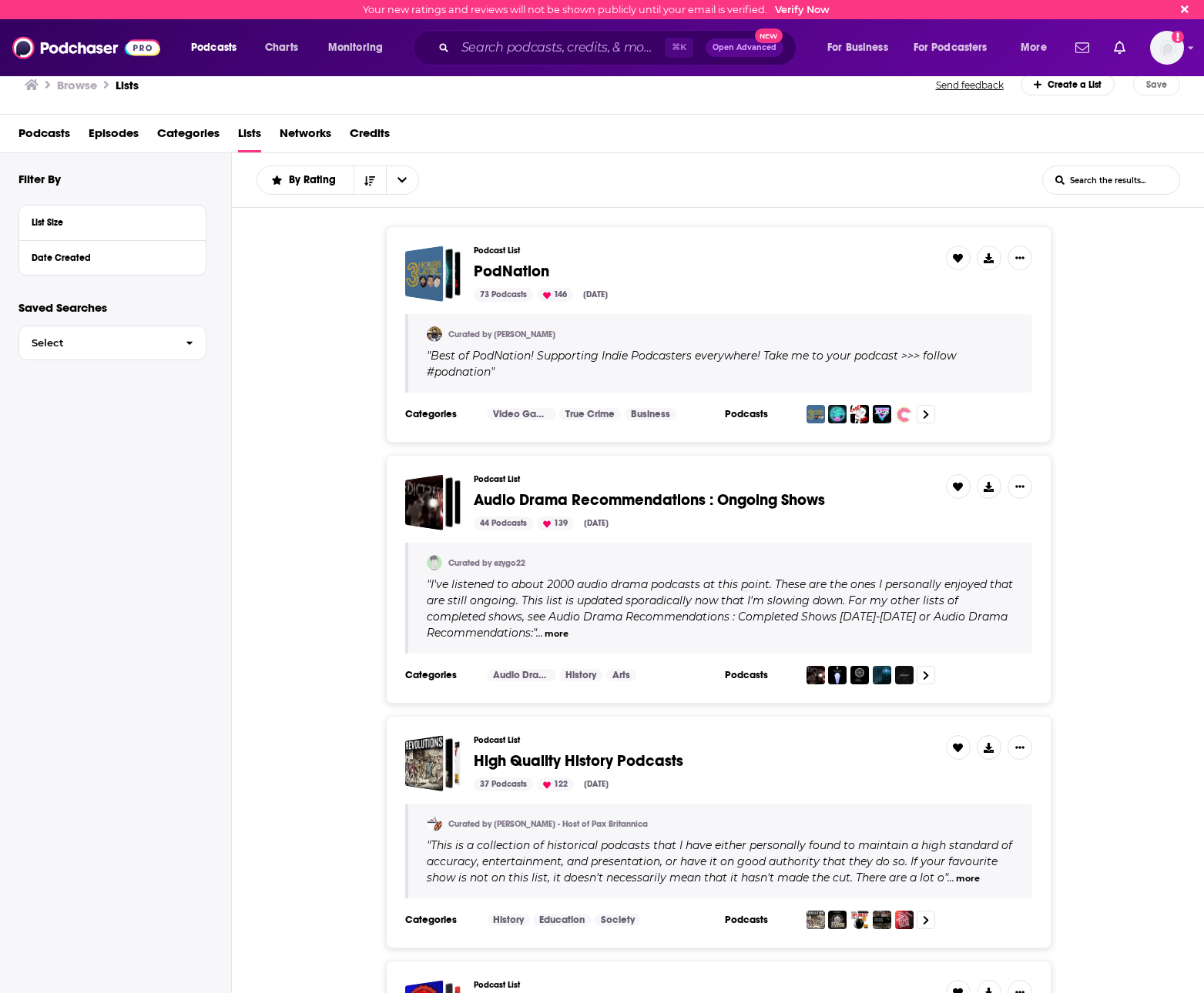
click at [45, 132] on span "Podcasts" at bounding box center [45, 136] width 52 height 32
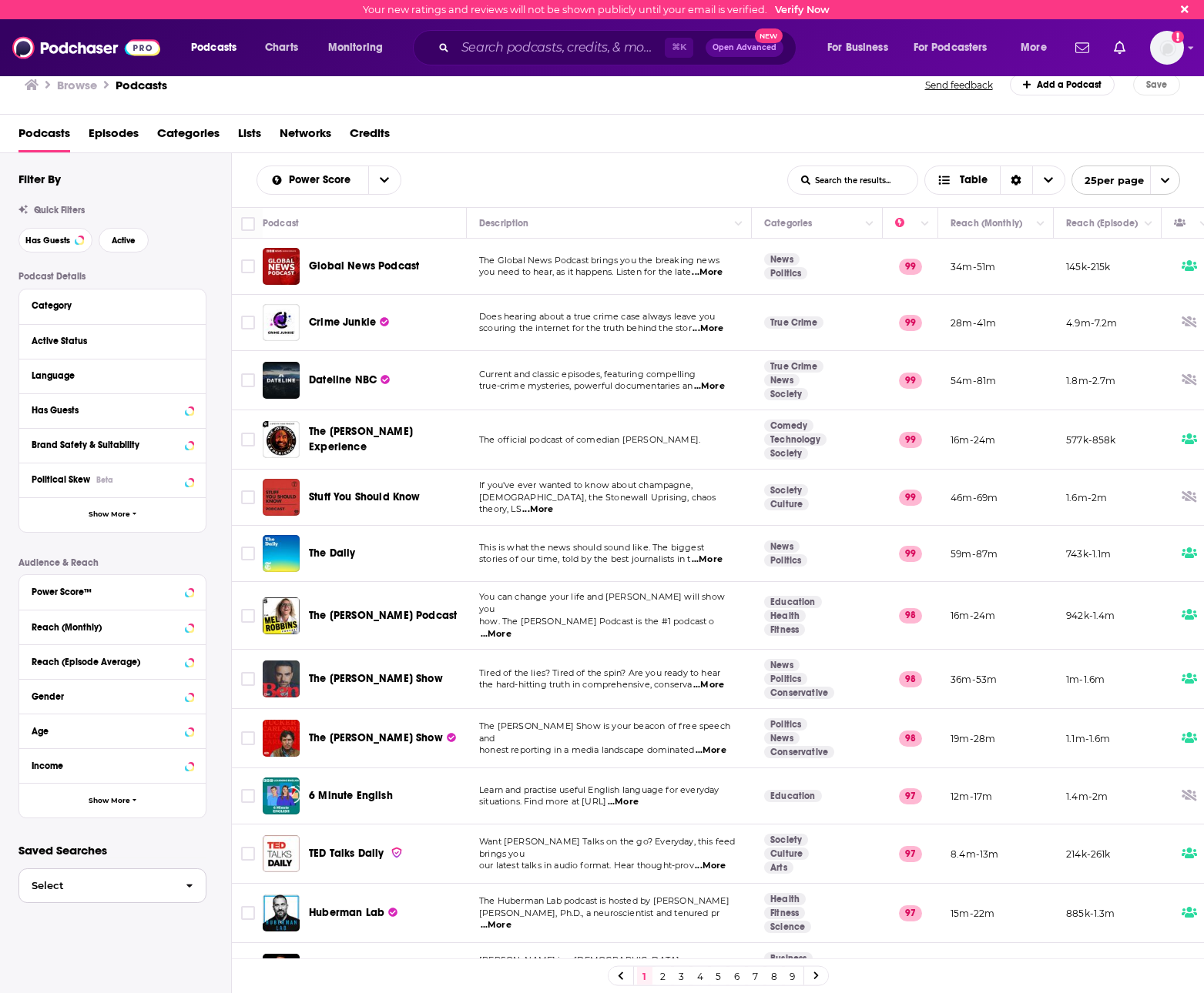
click at [121, 888] on span "Select" at bounding box center [97, 885] width 154 height 10
click at [188, 130] on span "Categories" at bounding box center [188, 136] width 62 height 32
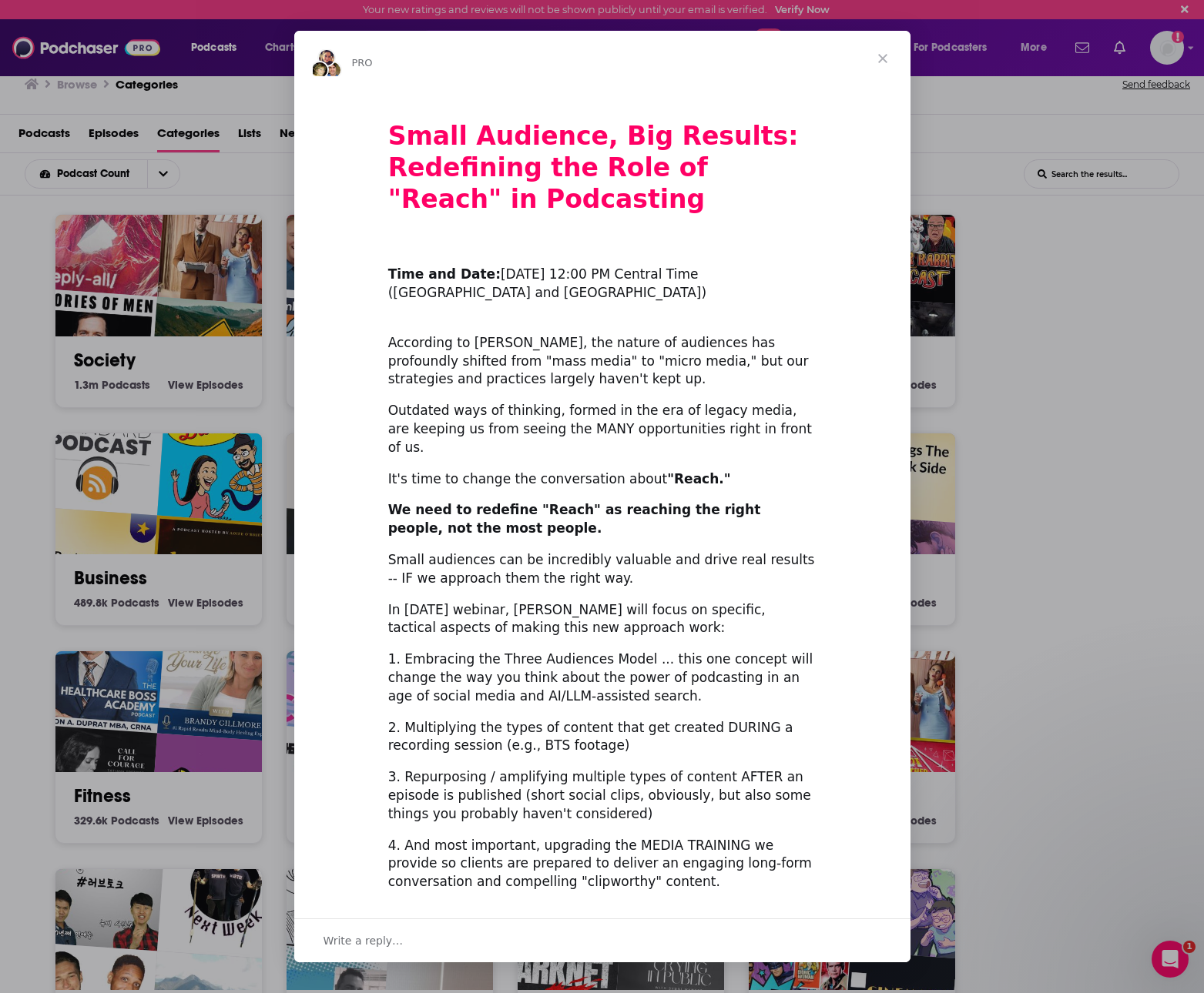
click at [886, 58] on span "Close" at bounding box center [883, 58] width 56 height 56
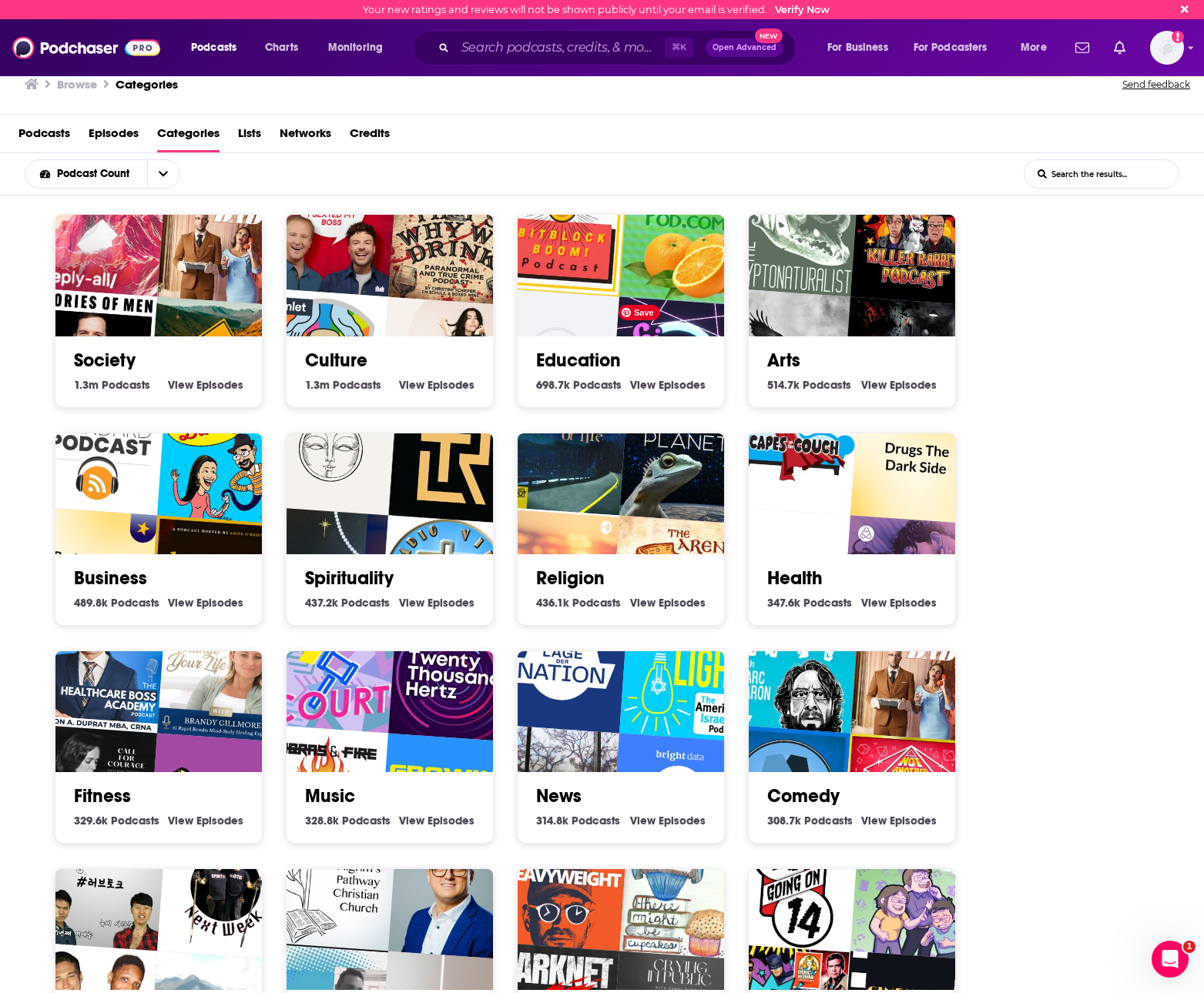
click at [628, 324] on img "SciShow Tangents" at bounding box center [677, 363] width 133 height 133
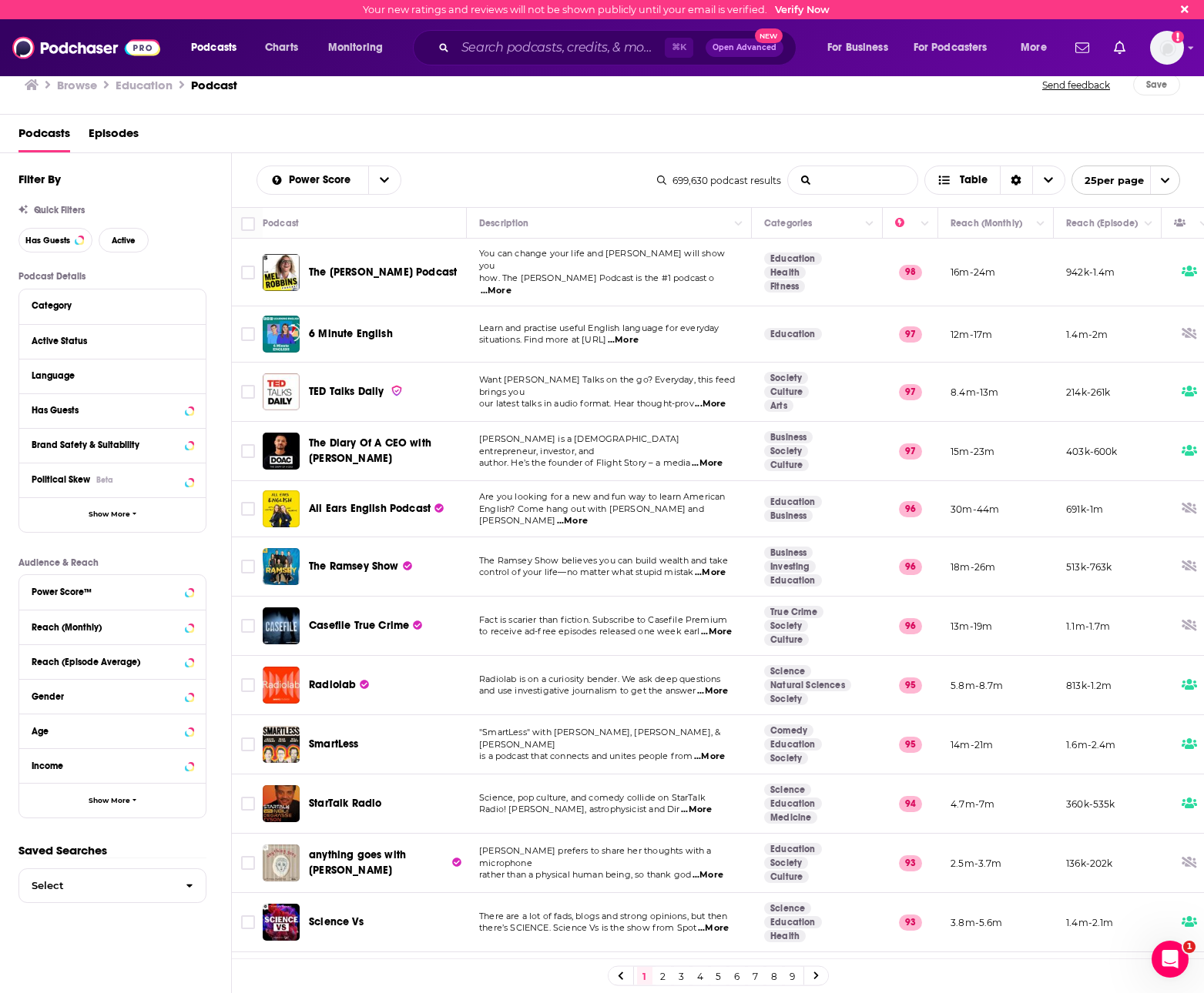
click at [889, 183] on input "List Search Input" at bounding box center [852, 180] width 129 height 28
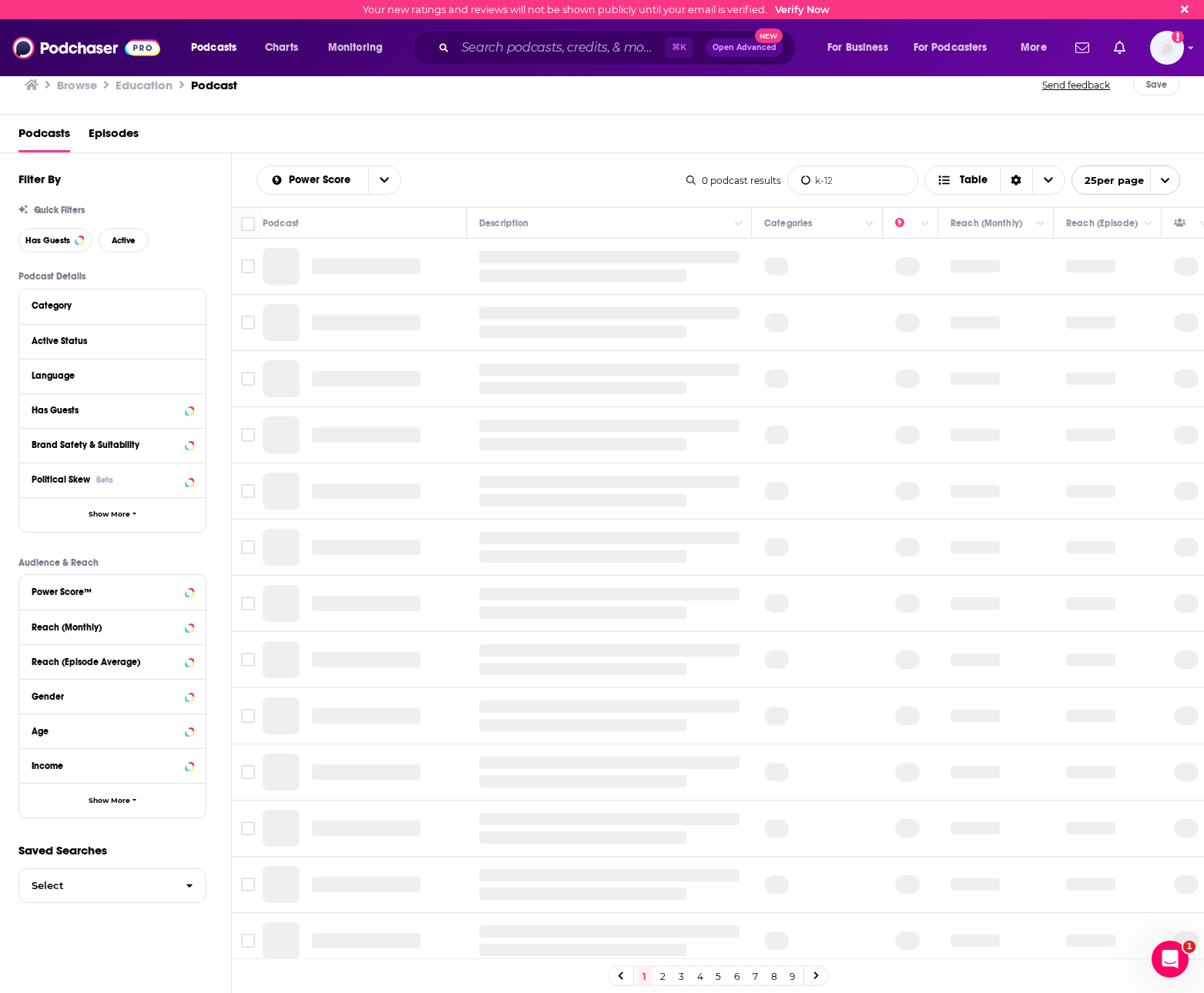
type input "k-12"
